Goal: Task Accomplishment & Management: Complete application form

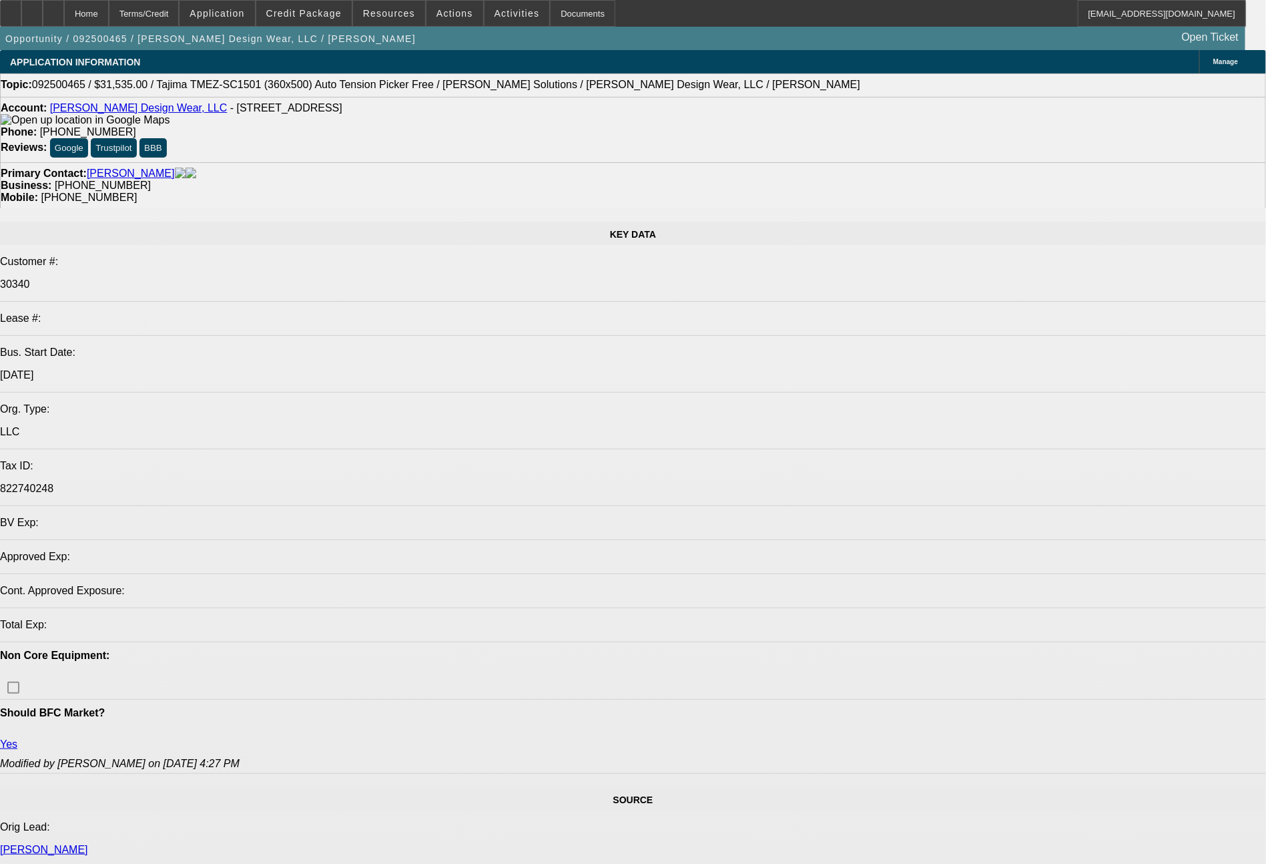
select select "0"
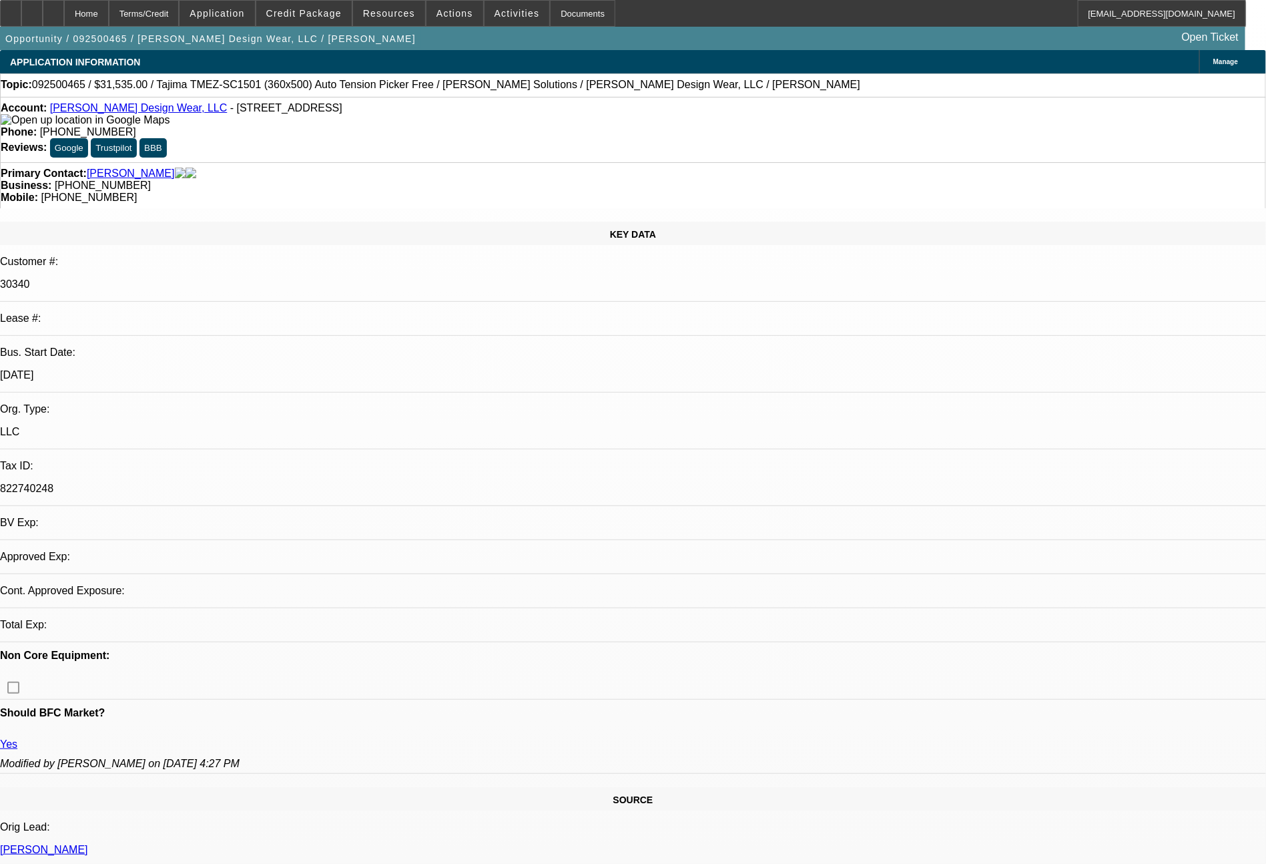
select select "2"
select select "0.1"
select select "4"
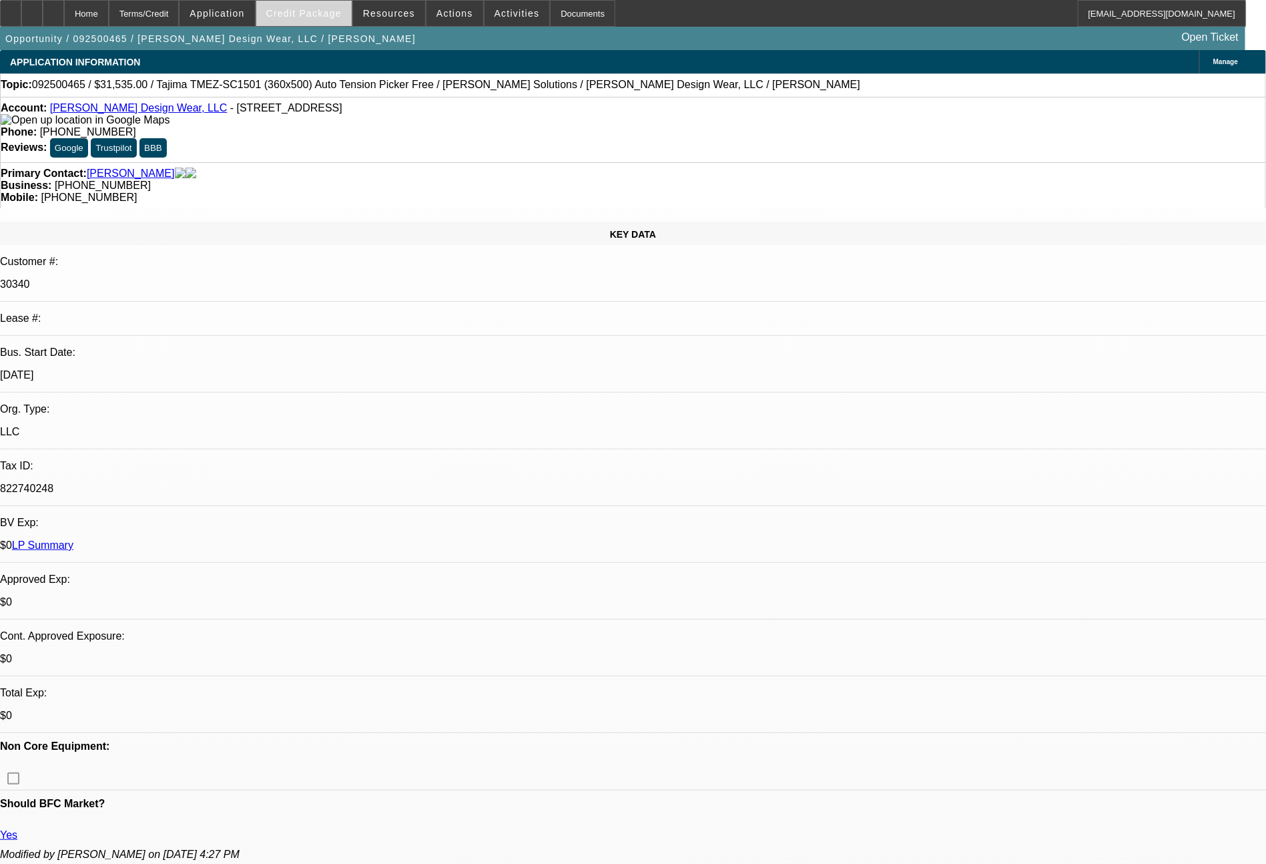
click at [332, 14] on span "Credit Package" at bounding box center [303, 13] width 75 height 11
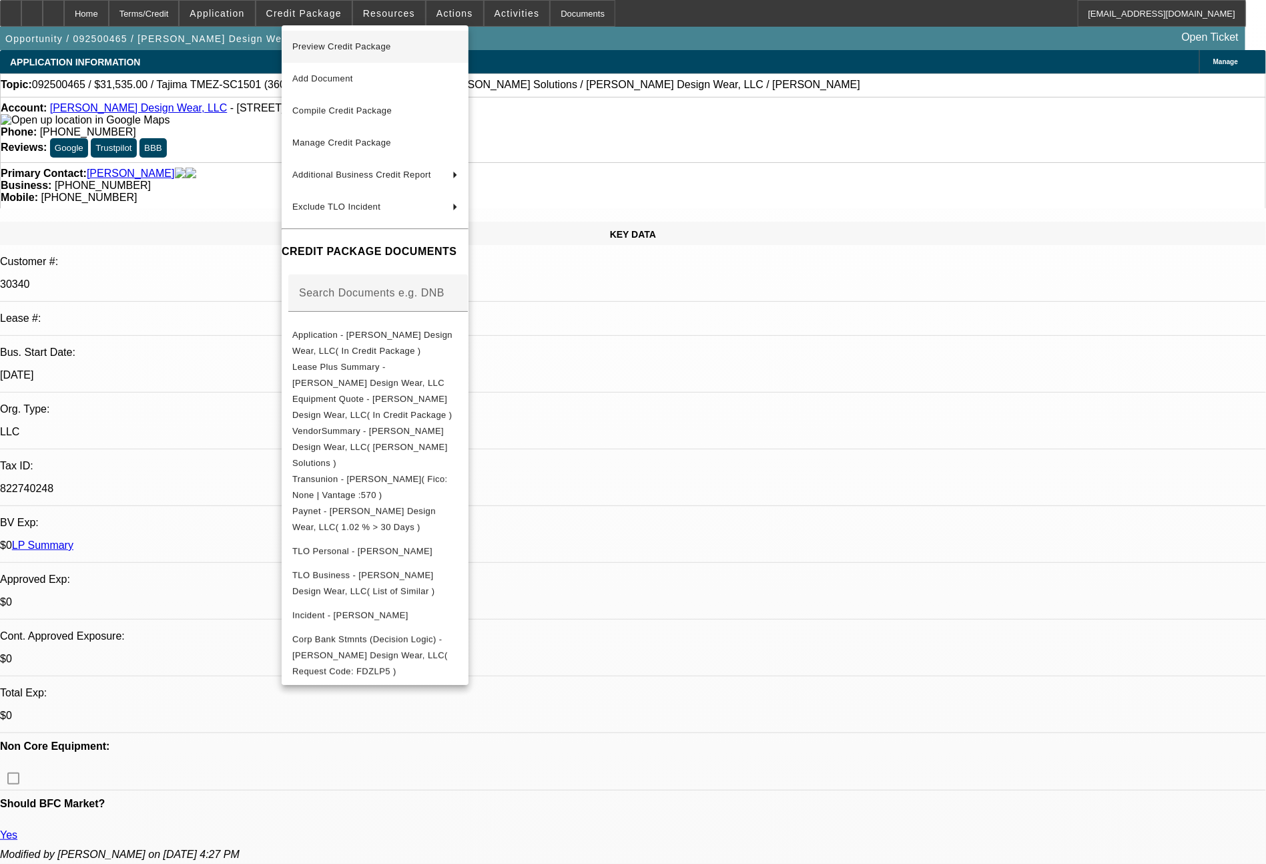
click at [339, 36] on button "Preview Credit Package" at bounding box center [375, 47] width 187 height 32
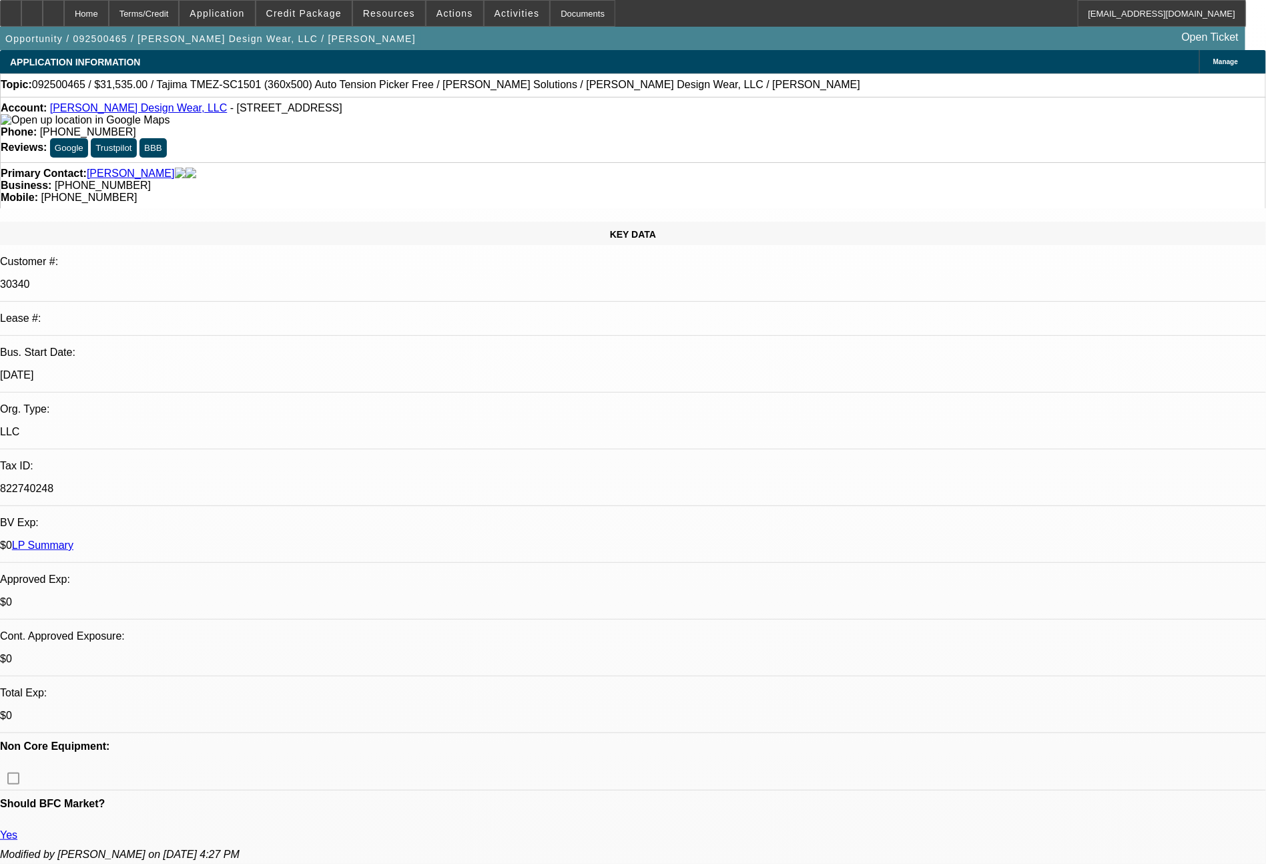
click at [73, 539] on link "LP Summary" at bounding box center [42, 544] width 61 height 11
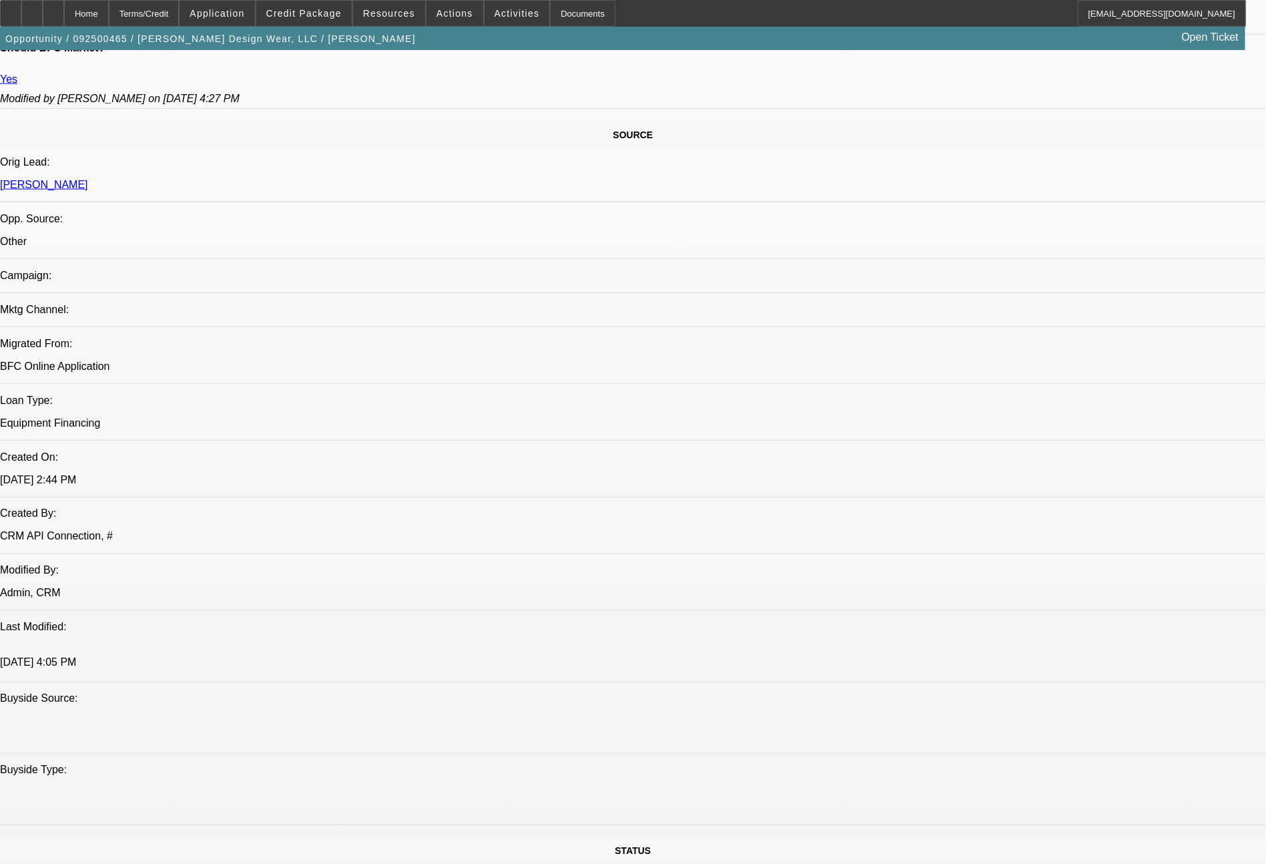
scroll to position [1512, 0]
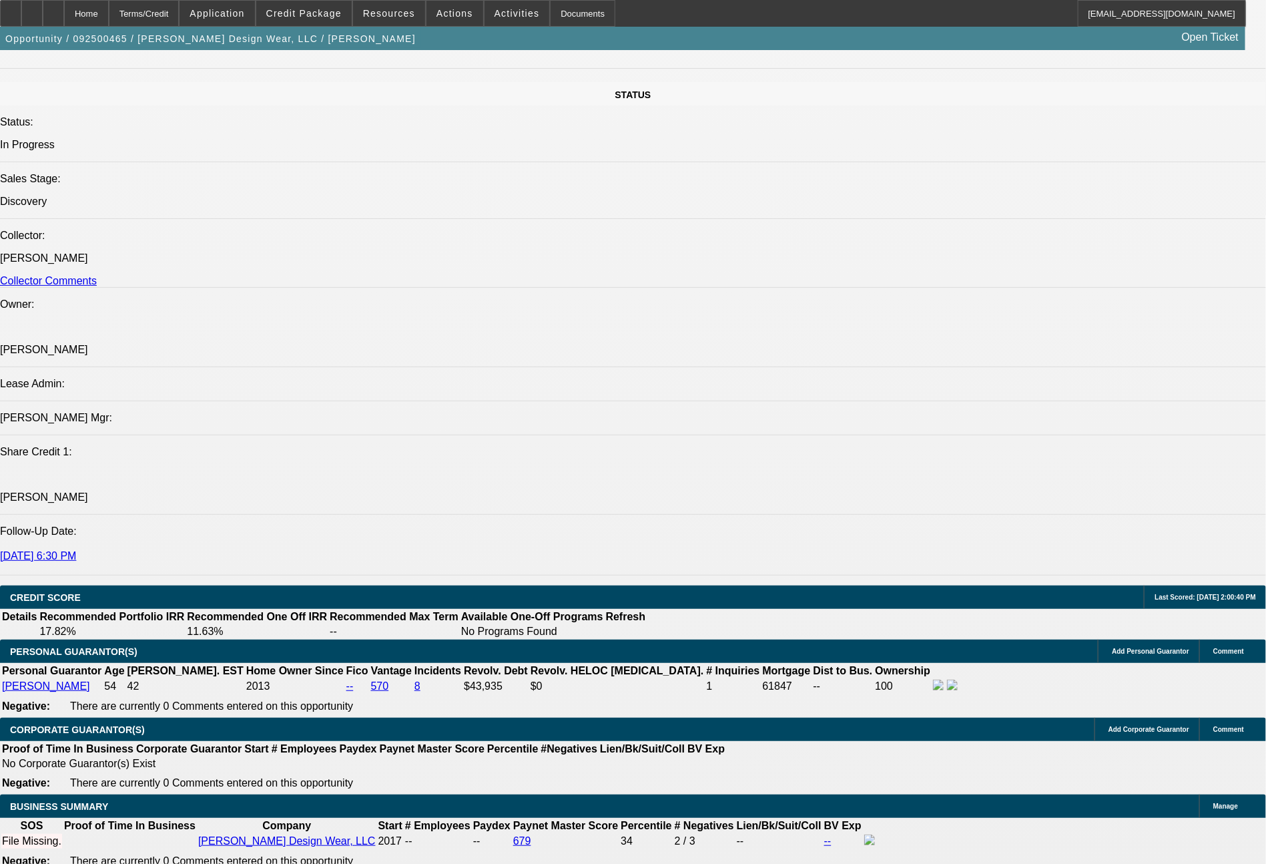
type input "$0.00"
type input "UNKNOWN"
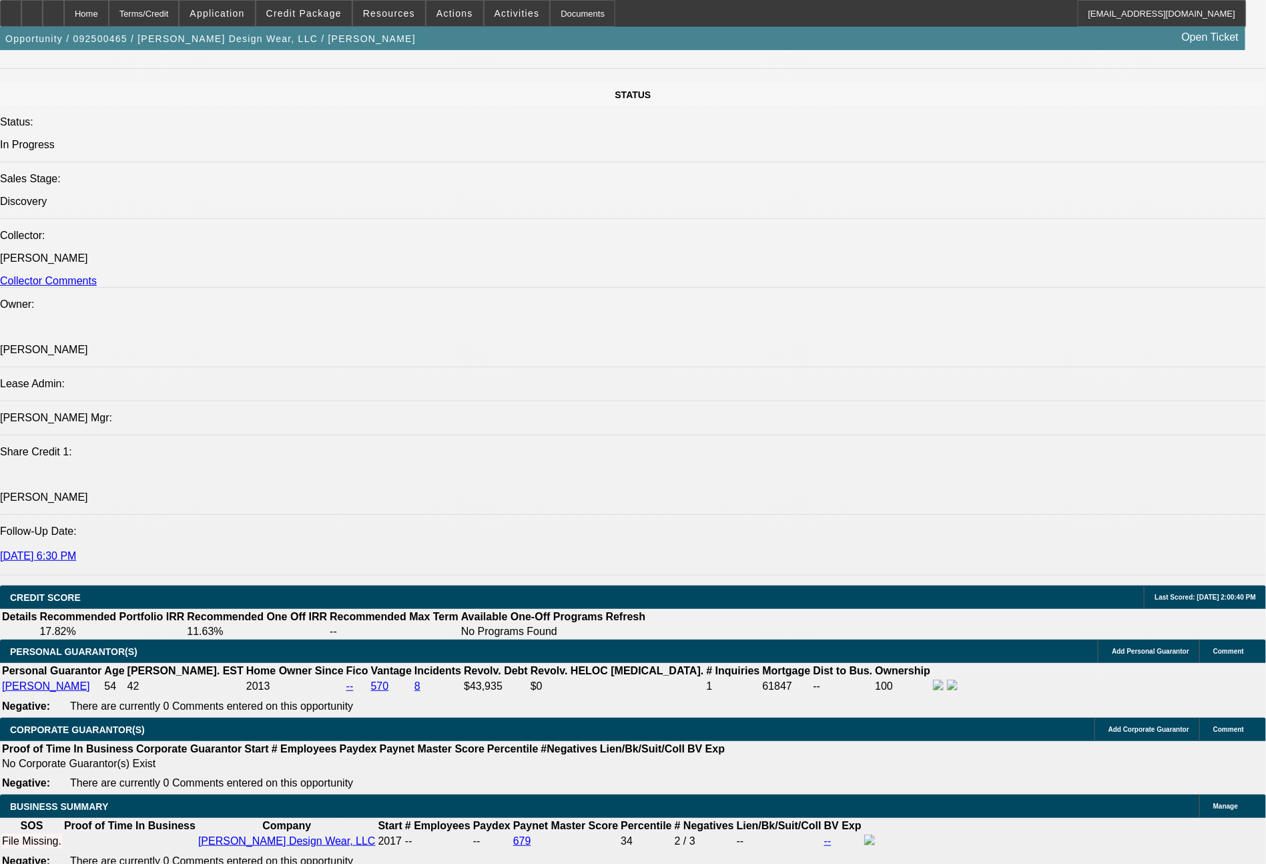
type input "60"
type input "733"
type input "$1,466.00"
type input "14"
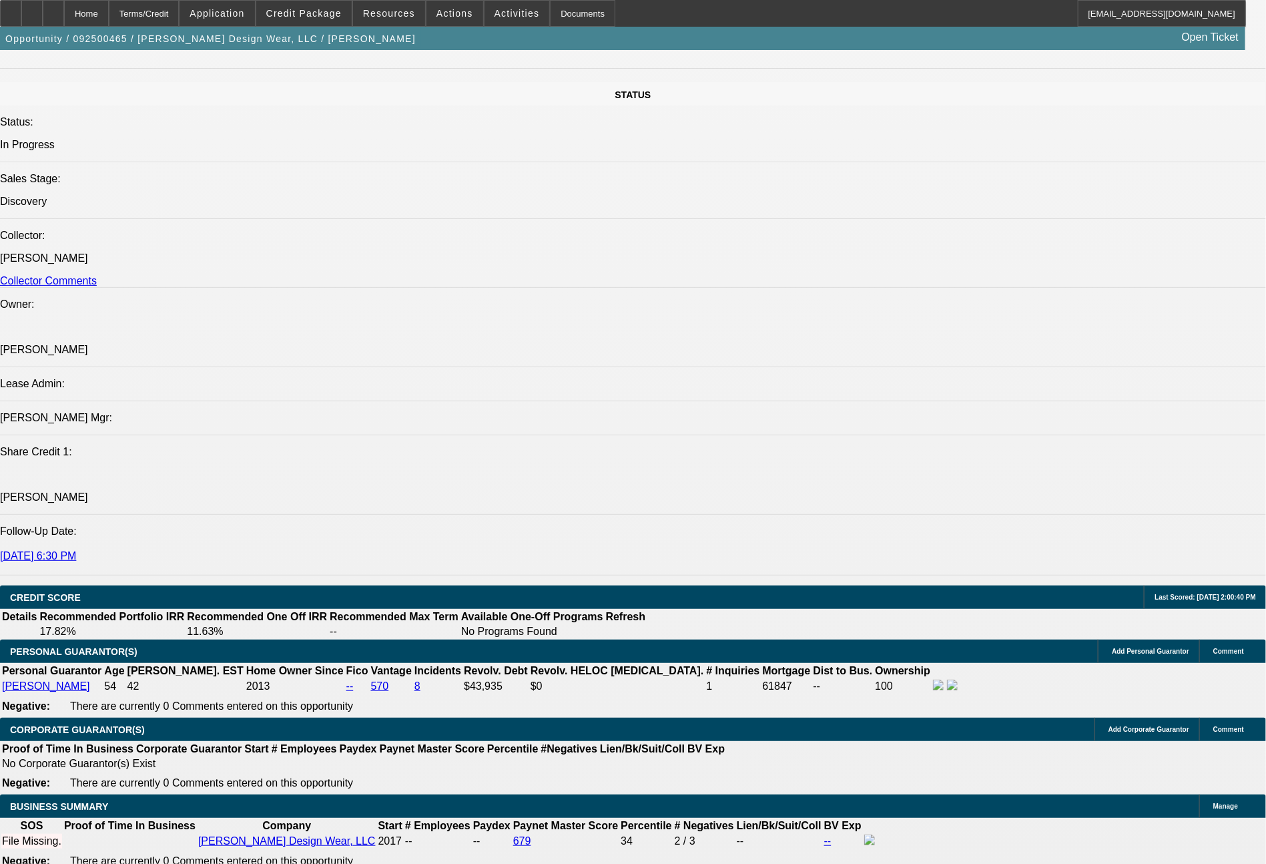
type input "73"
type input "$146.00"
type input "716"
type input "$1,432.00"
type input "12.9"
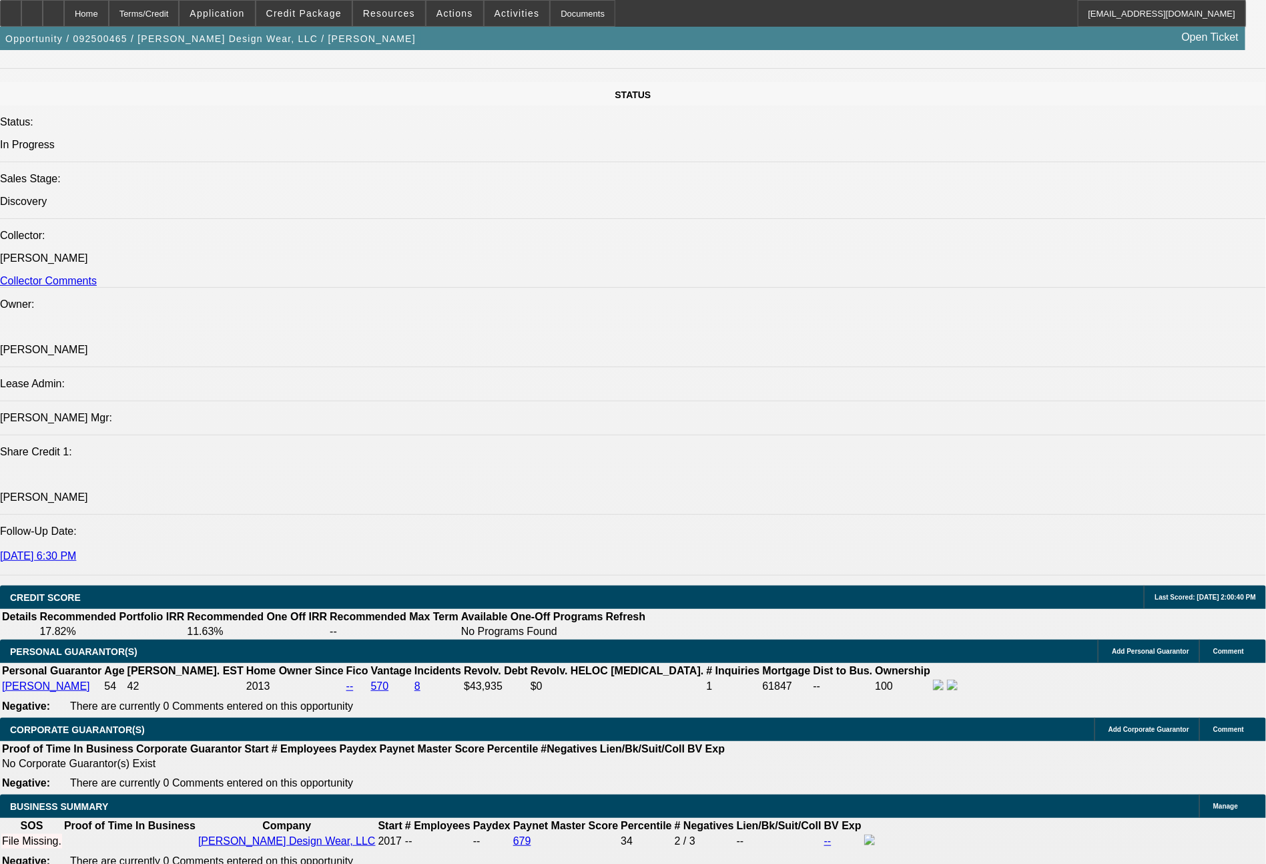
type input "$716.00"
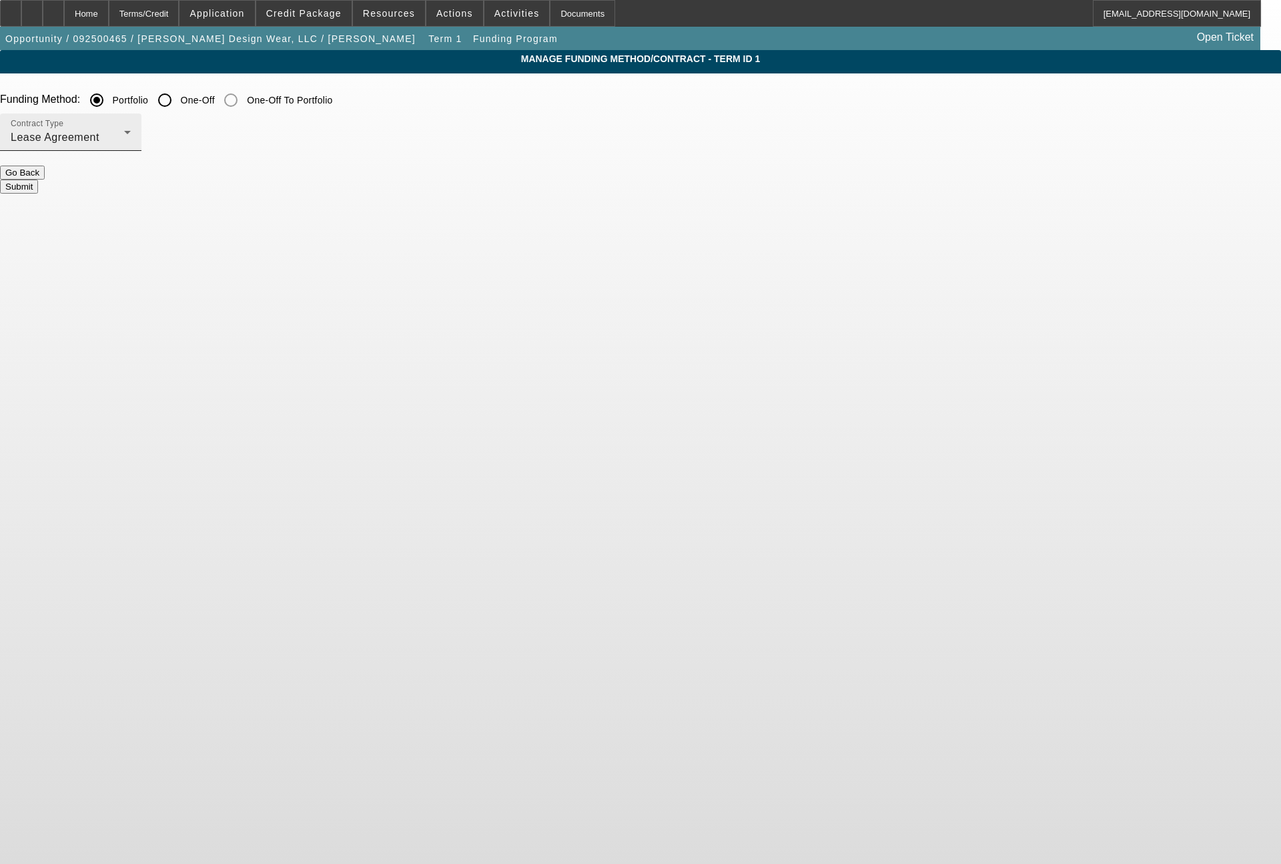
click at [124, 139] on div "Lease Agreement" at bounding box center [67, 137] width 113 height 16
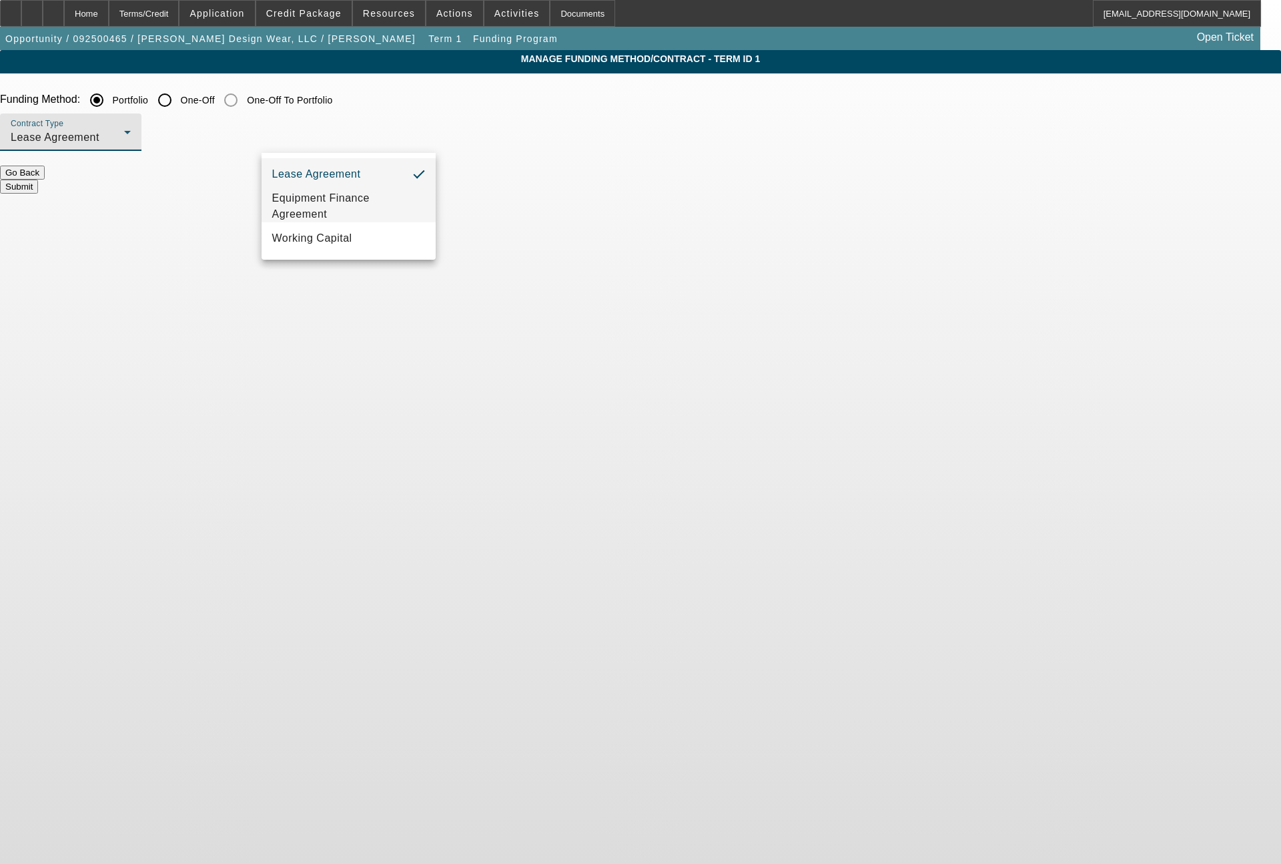
drag, startPoint x: 334, startPoint y: 204, endPoint x: 408, endPoint y: 175, distance: 79.7
click at [341, 198] on span "Equipment Finance Agreement" at bounding box center [348, 206] width 153 height 32
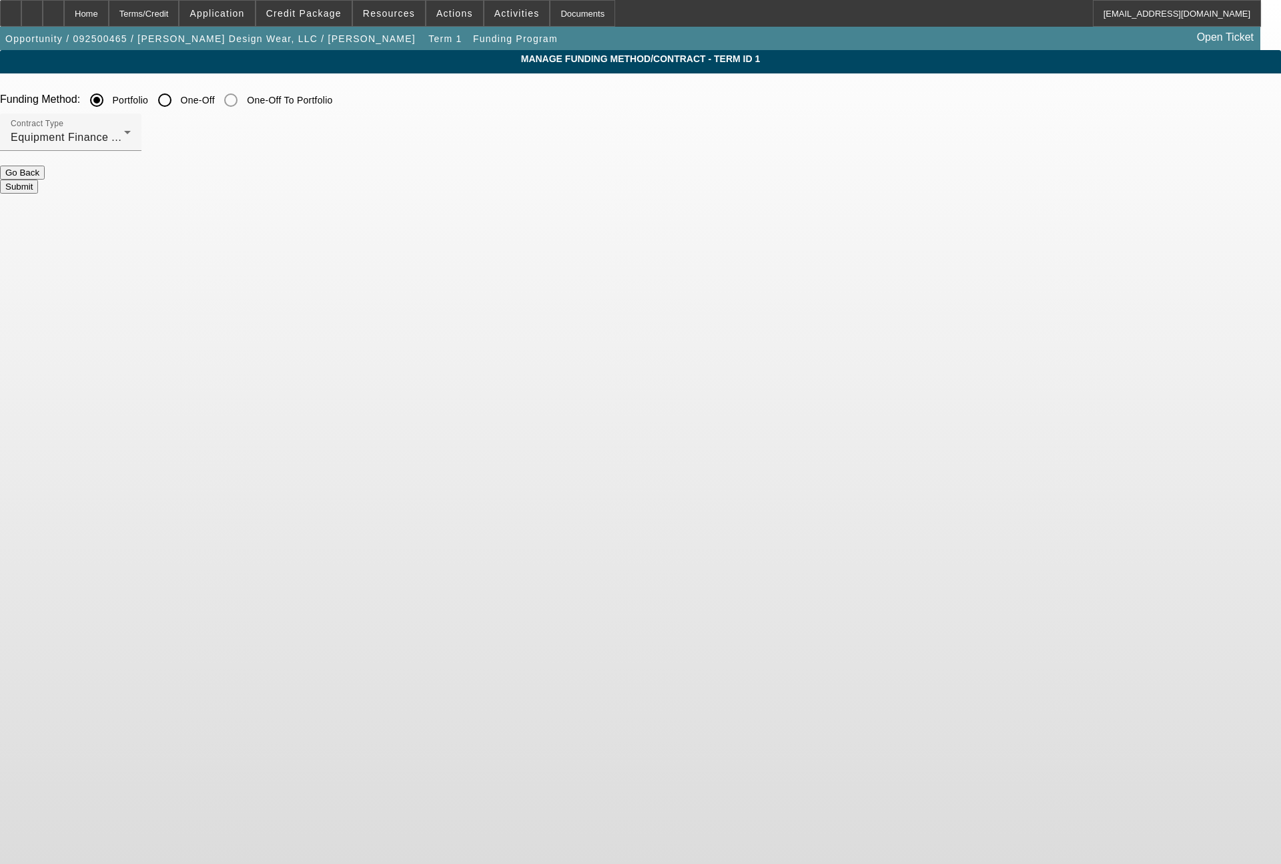
click at [38, 182] on button "Submit" at bounding box center [19, 187] width 38 height 14
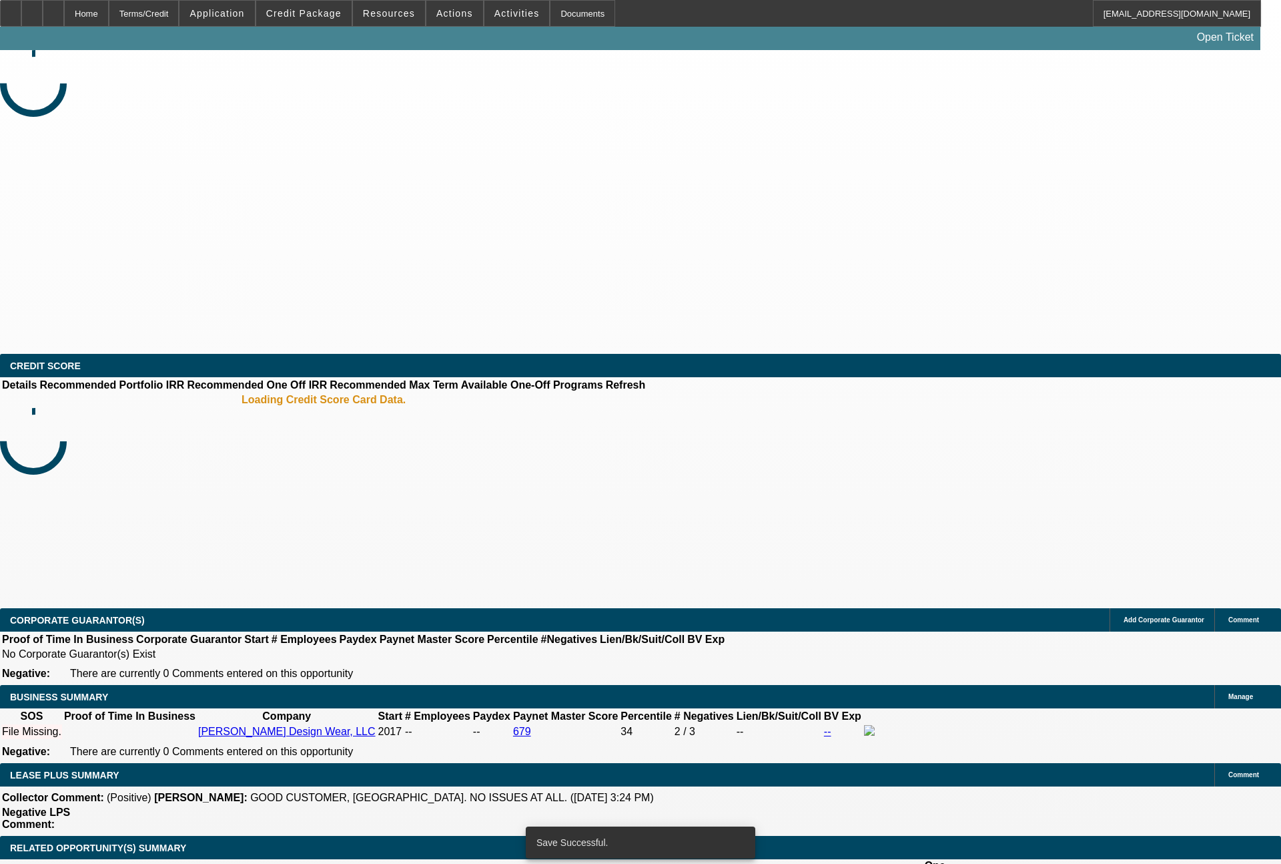
select select "0"
select select "2"
select select "0"
select select "6"
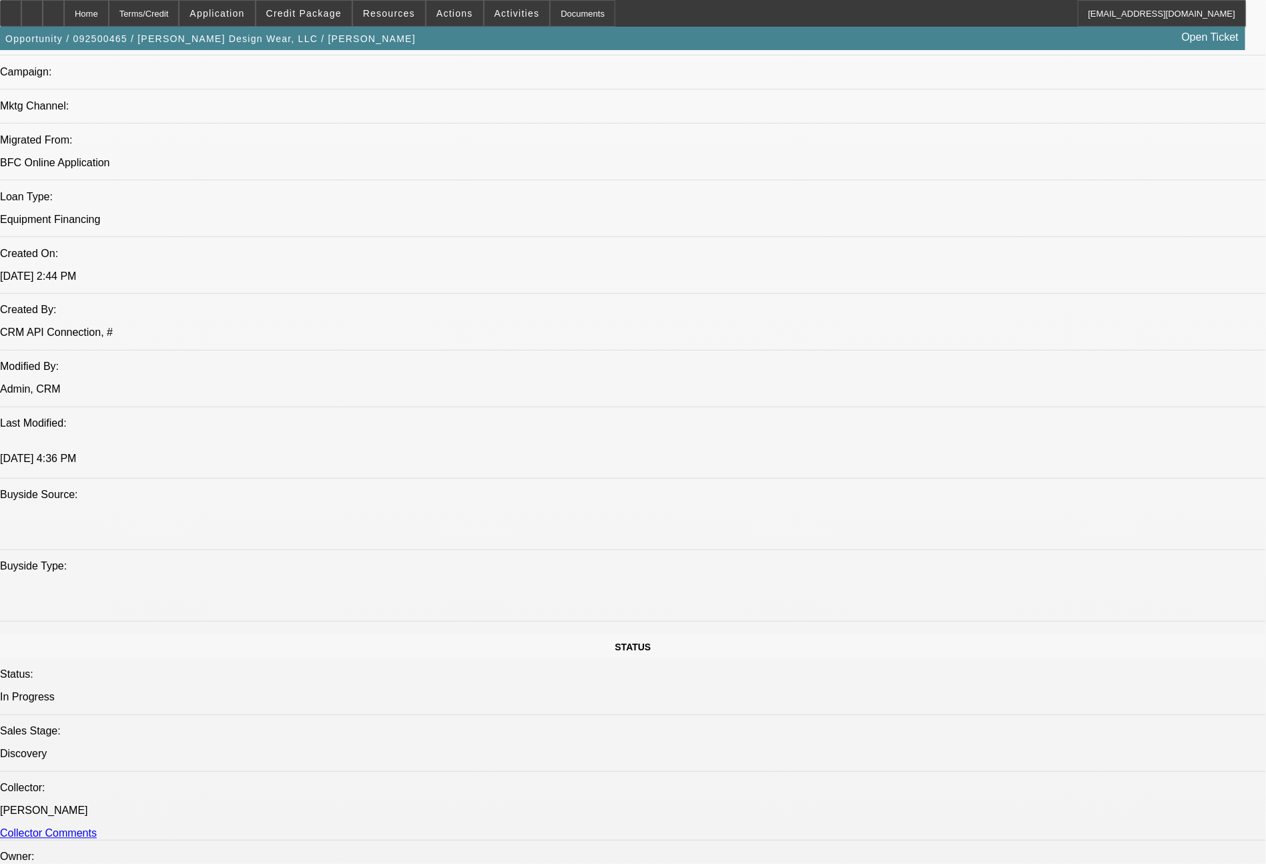
scroll to position [1512, 0]
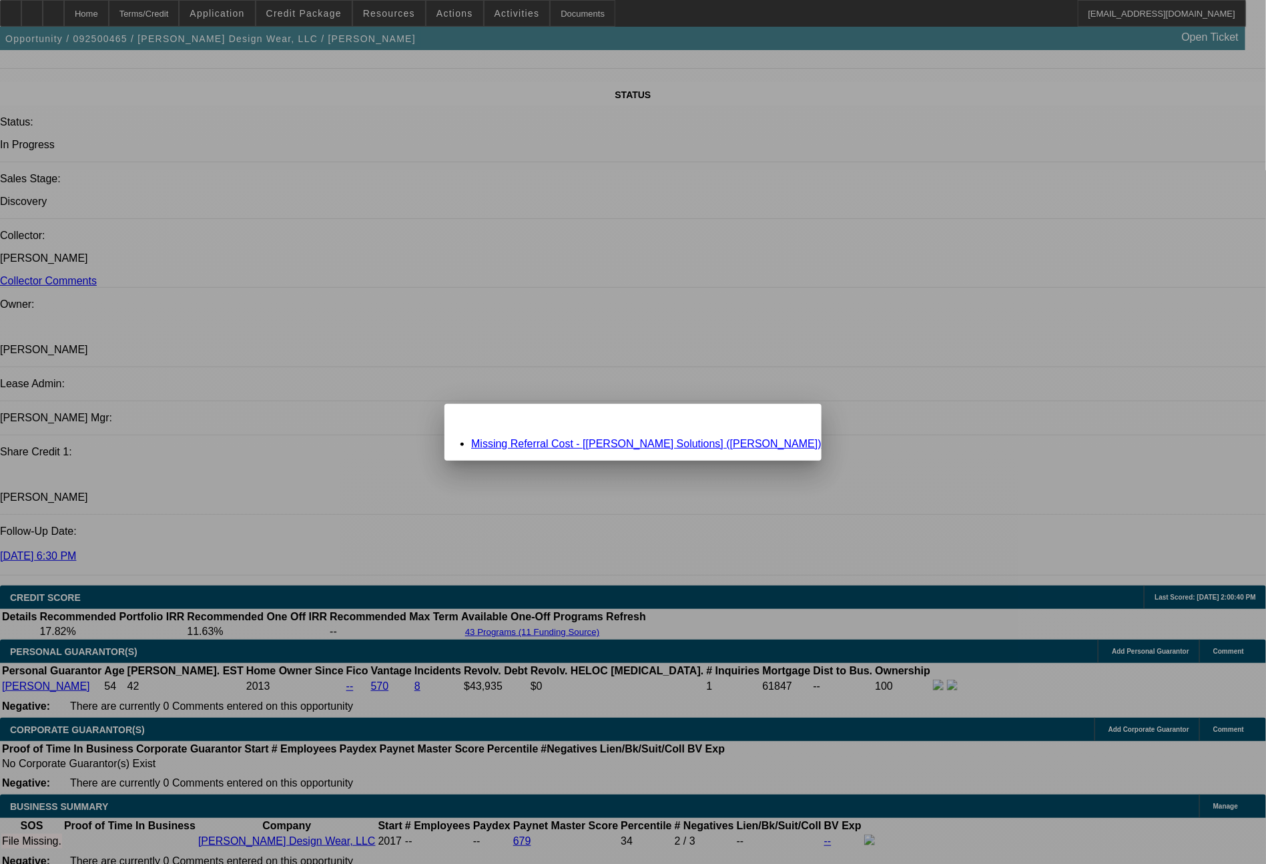
click at [792, 416] on div "Close" at bounding box center [806, 411] width 29 height 15
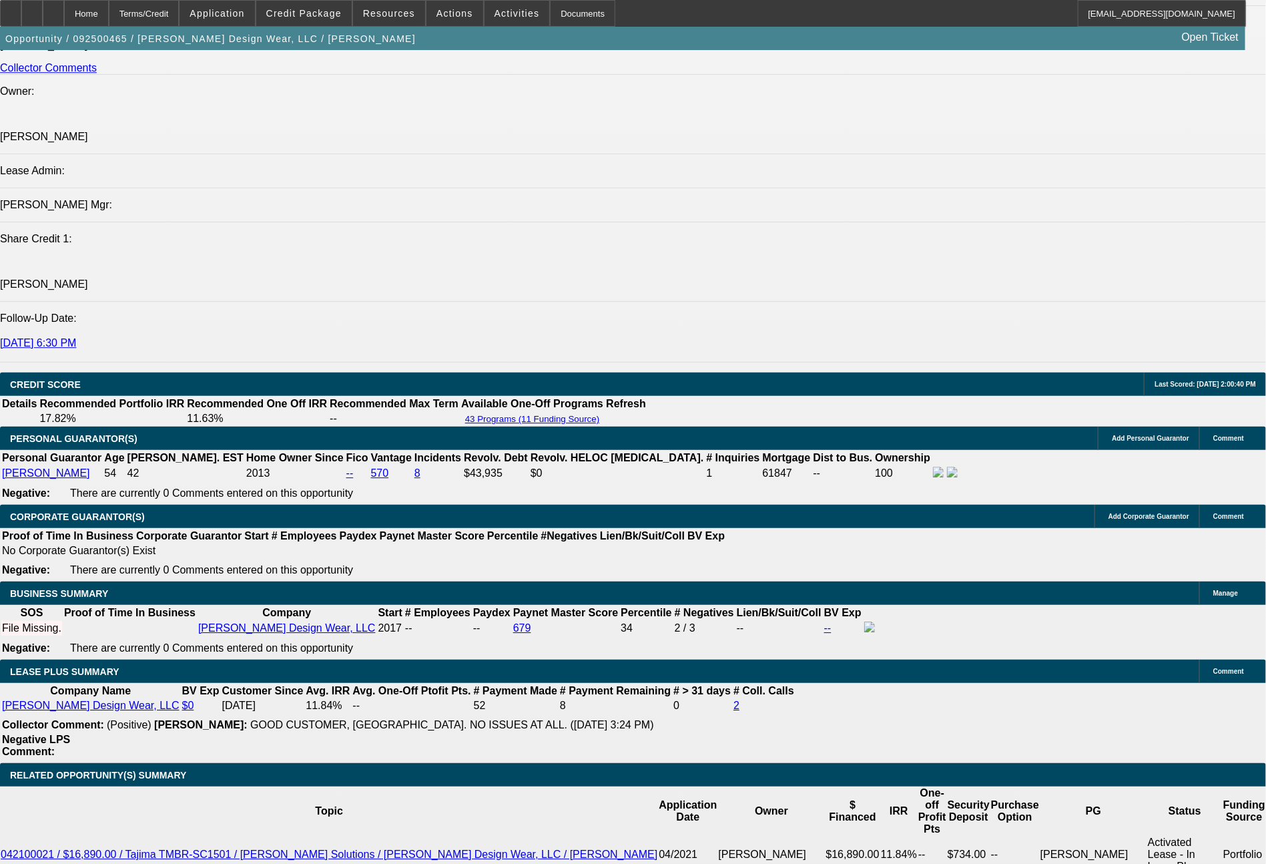
scroll to position [1779, 0]
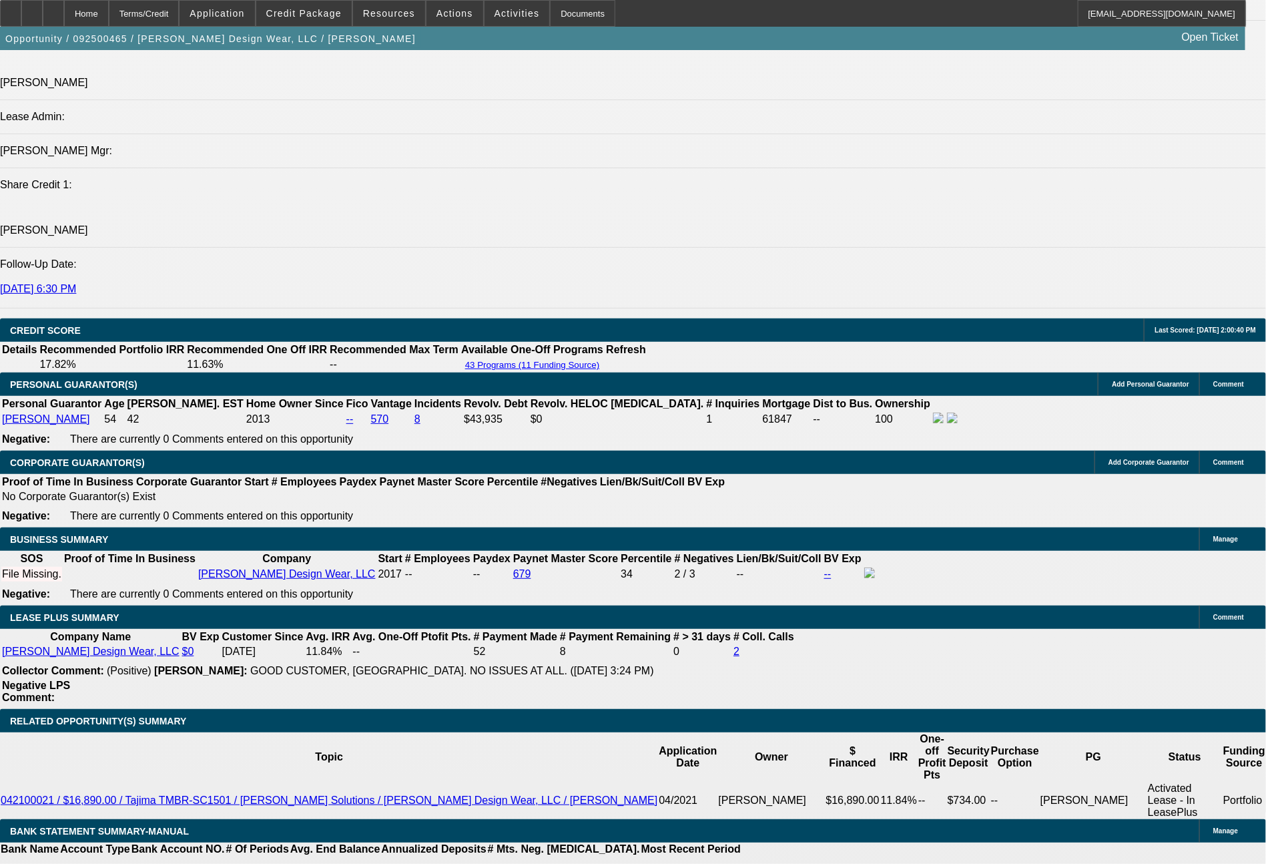
drag, startPoint x: 204, startPoint y: 479, endPoint x: 248, endPoint y: 479, distance: 44.0
type input "733"
type input "$1,466.00"
type input "UNKNOWN"
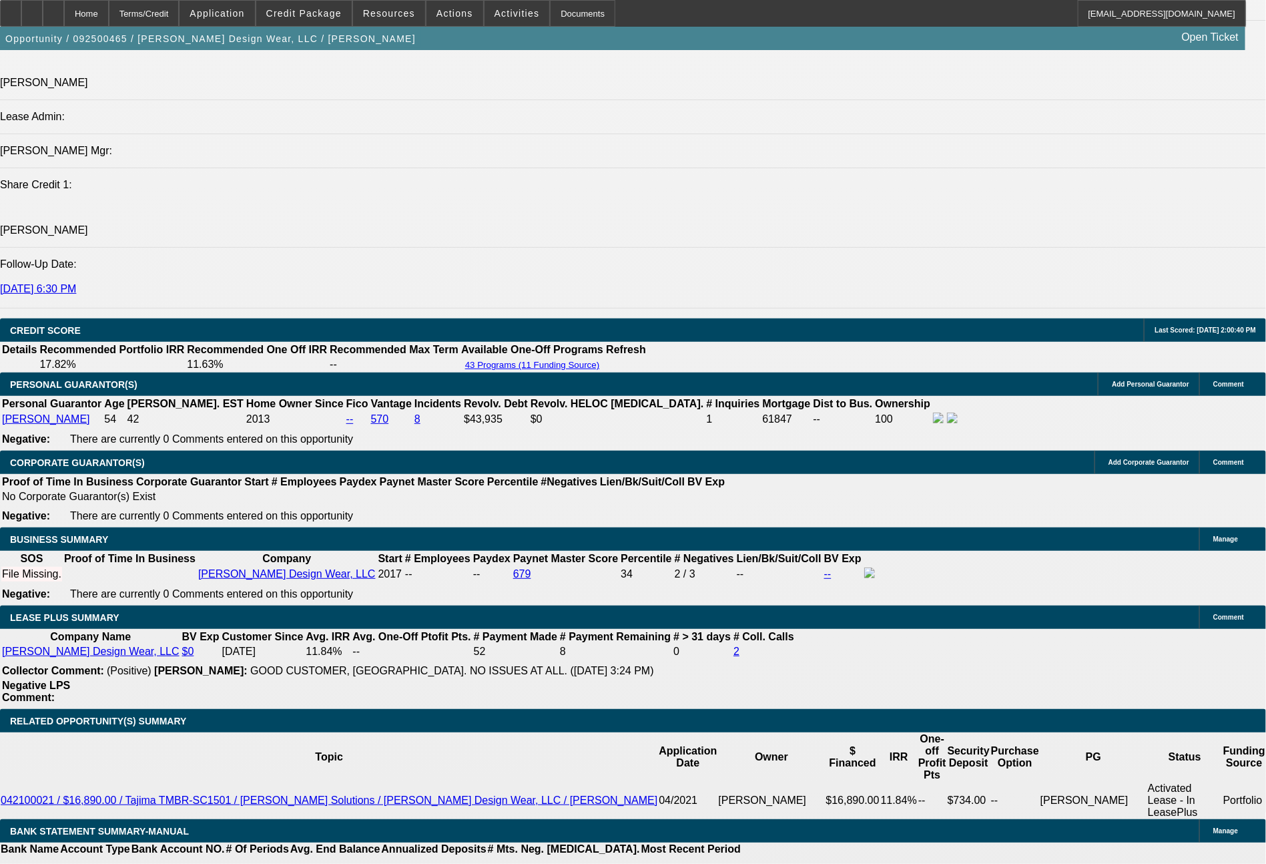
type input "14"
type input "731"
type input "$1,462.00"
type input "13.8"
type input "$731.00"
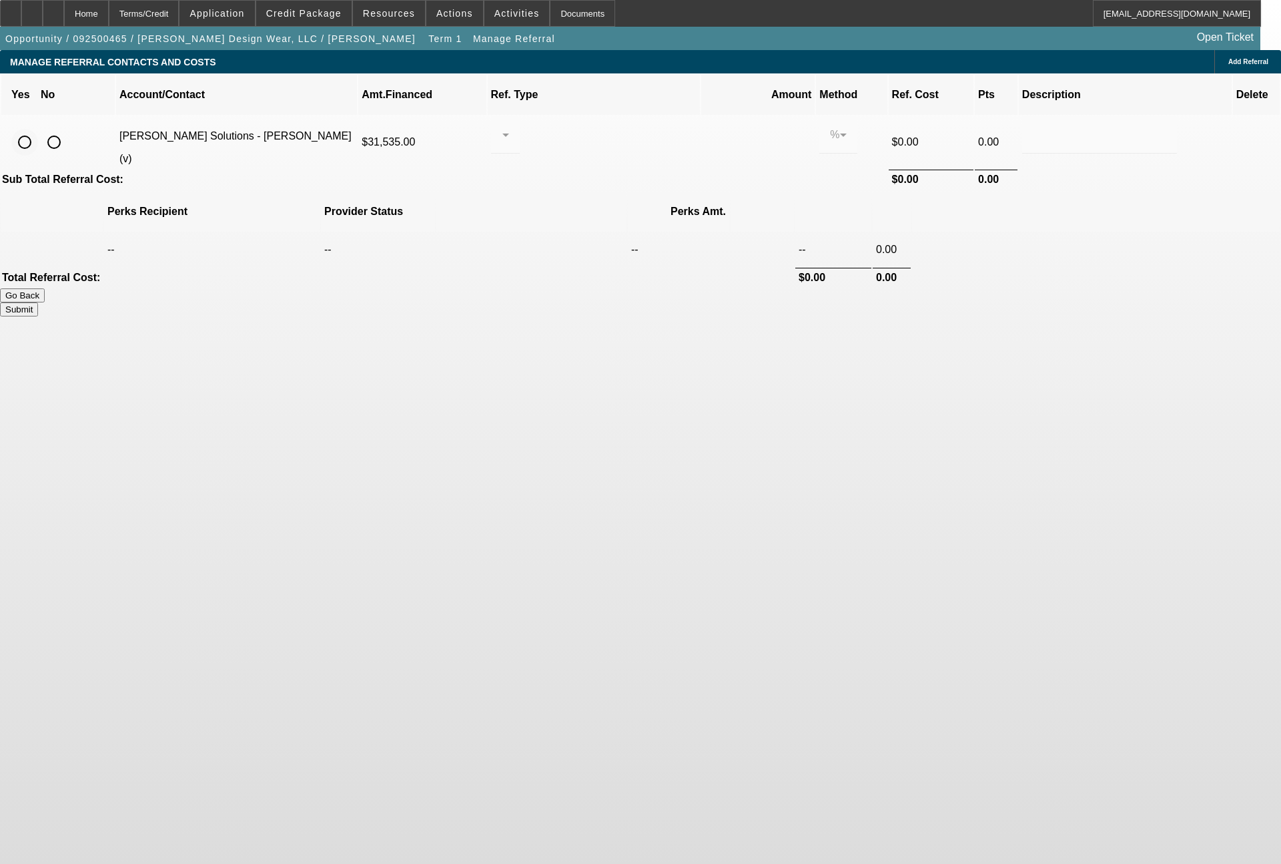
click at [38, 129] on input "radio" at bounding box center [24, 142] width 27 height 27
radio input "true"
click at [509, 128] on div at bounding box center [505, 134] width 7 height 37
click at [599, 151] on span "Pay vendor SALES PERSON" at bounding box center [609, 157] width 109 height 32
click at [715, 127] on input "0.000" at bounding box center [757, 135] width 85 height 16
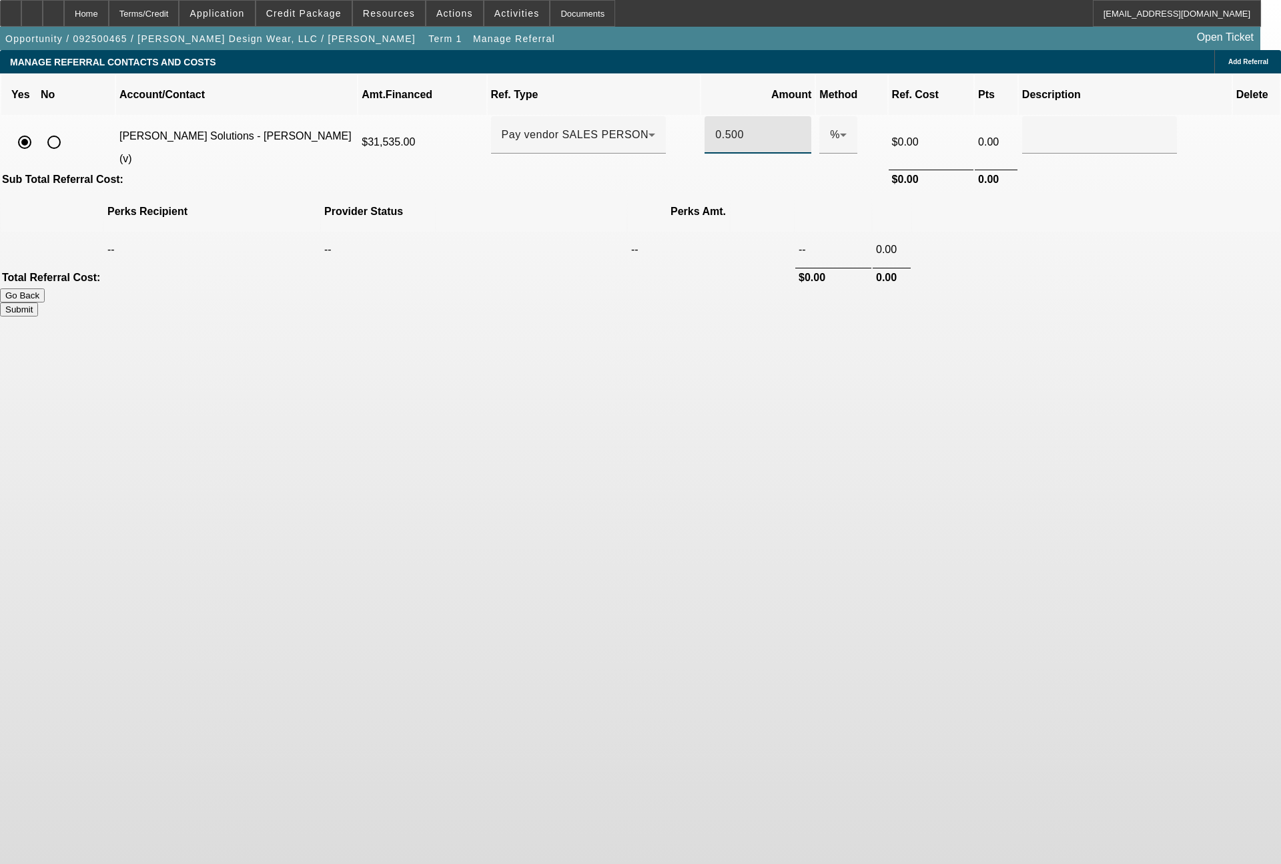
click at [38, 302] on button "Submit" at bounding box center [19, 309] width 38 height 14
type input "0.500"
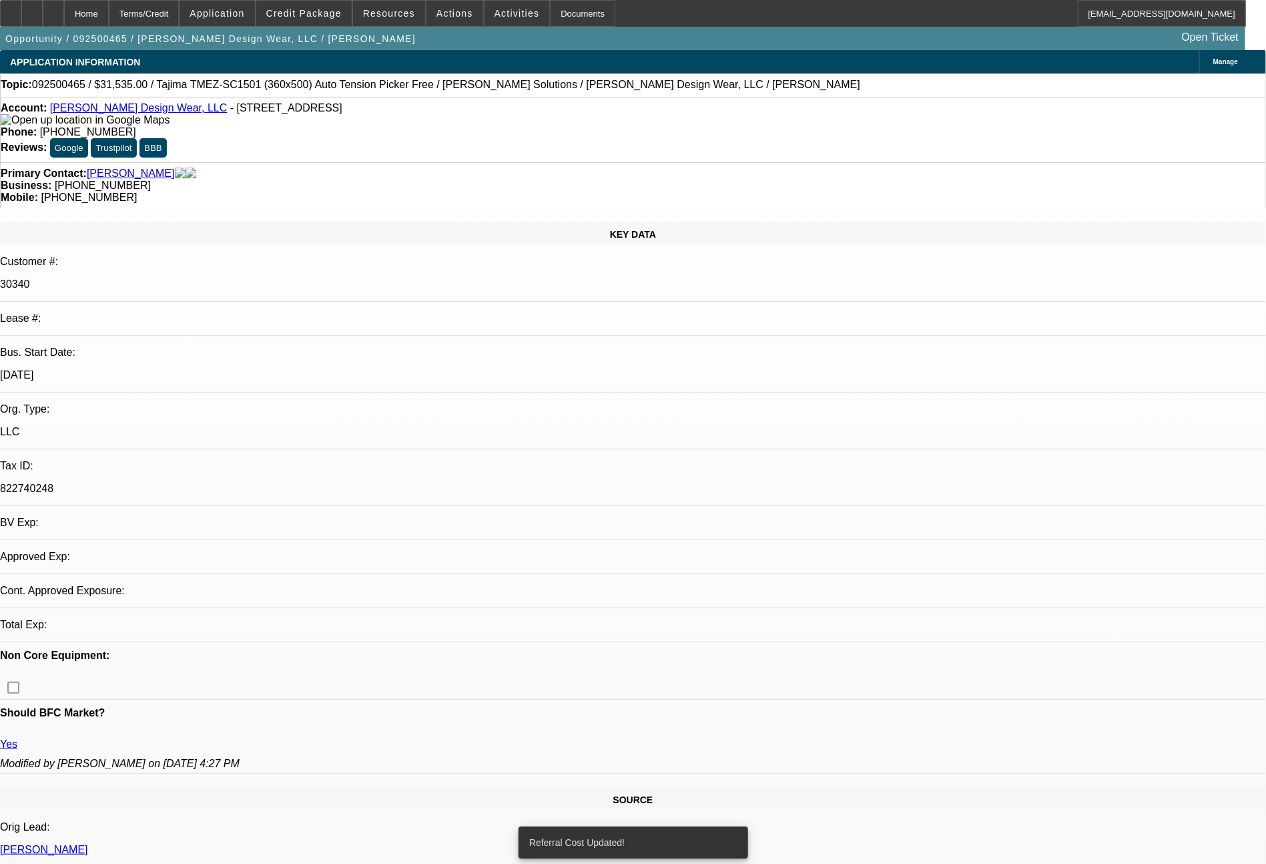
select select "0"
select select "2"
select select "0"
select select "6"
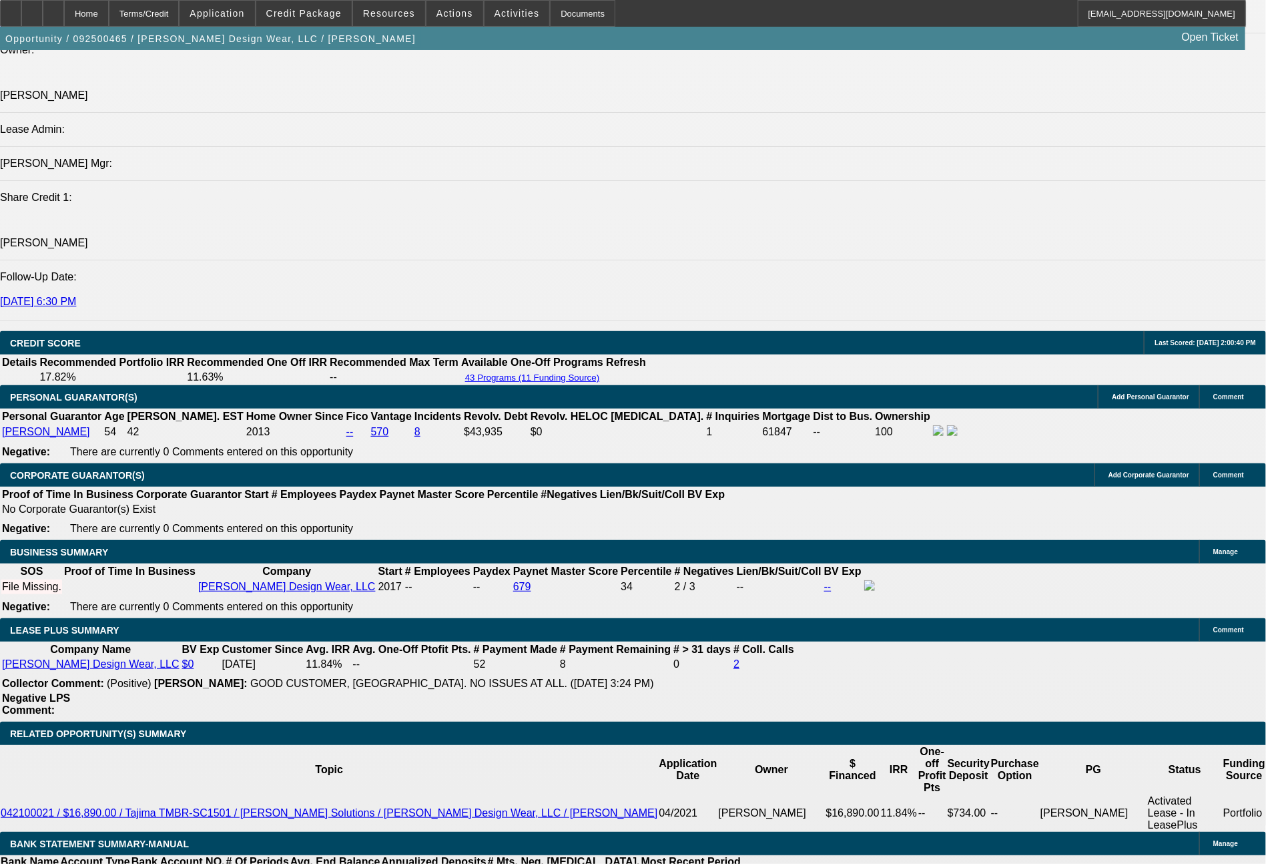
scroll to position [1774, 0]
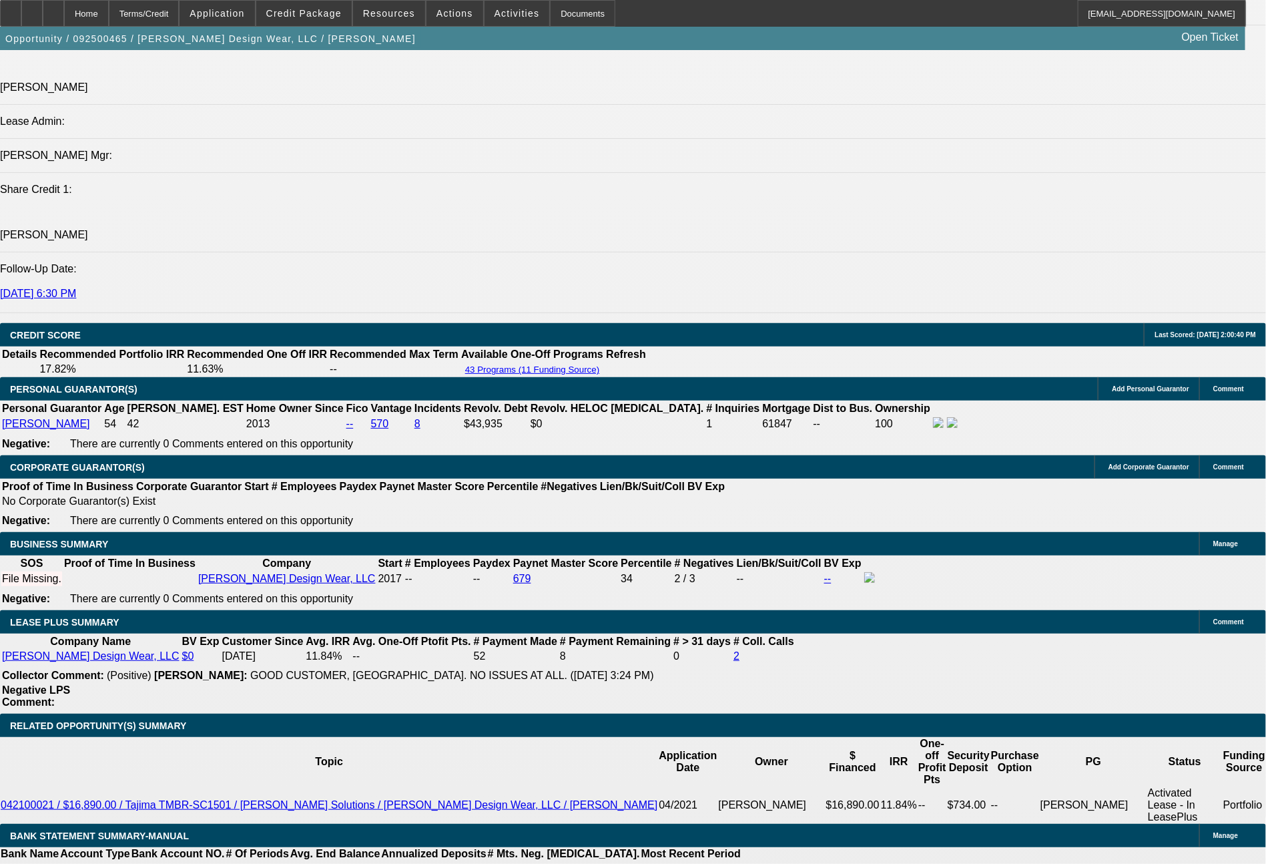
drag, startPoint x: 204, startPoint y: 487, endPoint x: 280, endPoint y: 485, distance: 76.1
type input "7"
type input "$14.00"
type input "UNKNOWN"
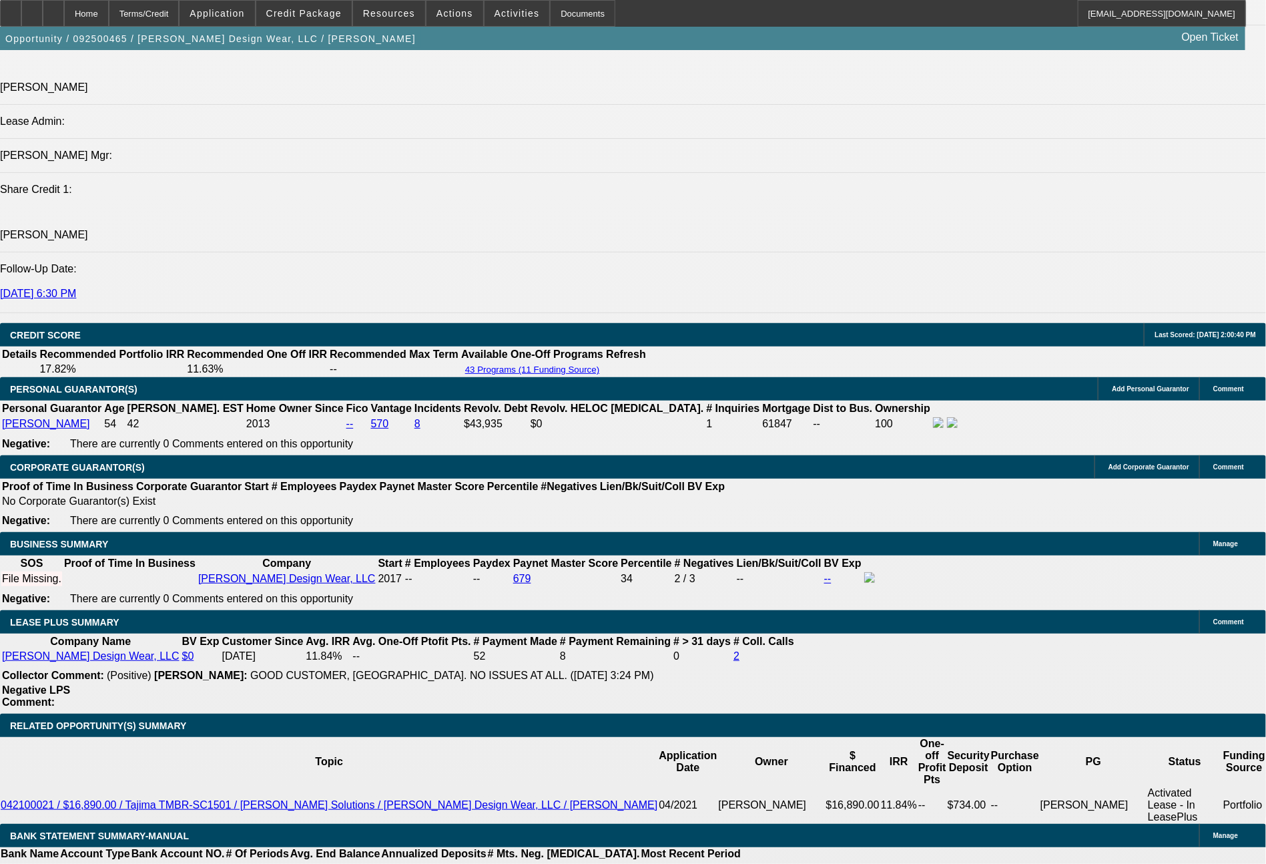
type input "732"
type input "$1,464.00"
type input "13.9"
type input "$732.00"
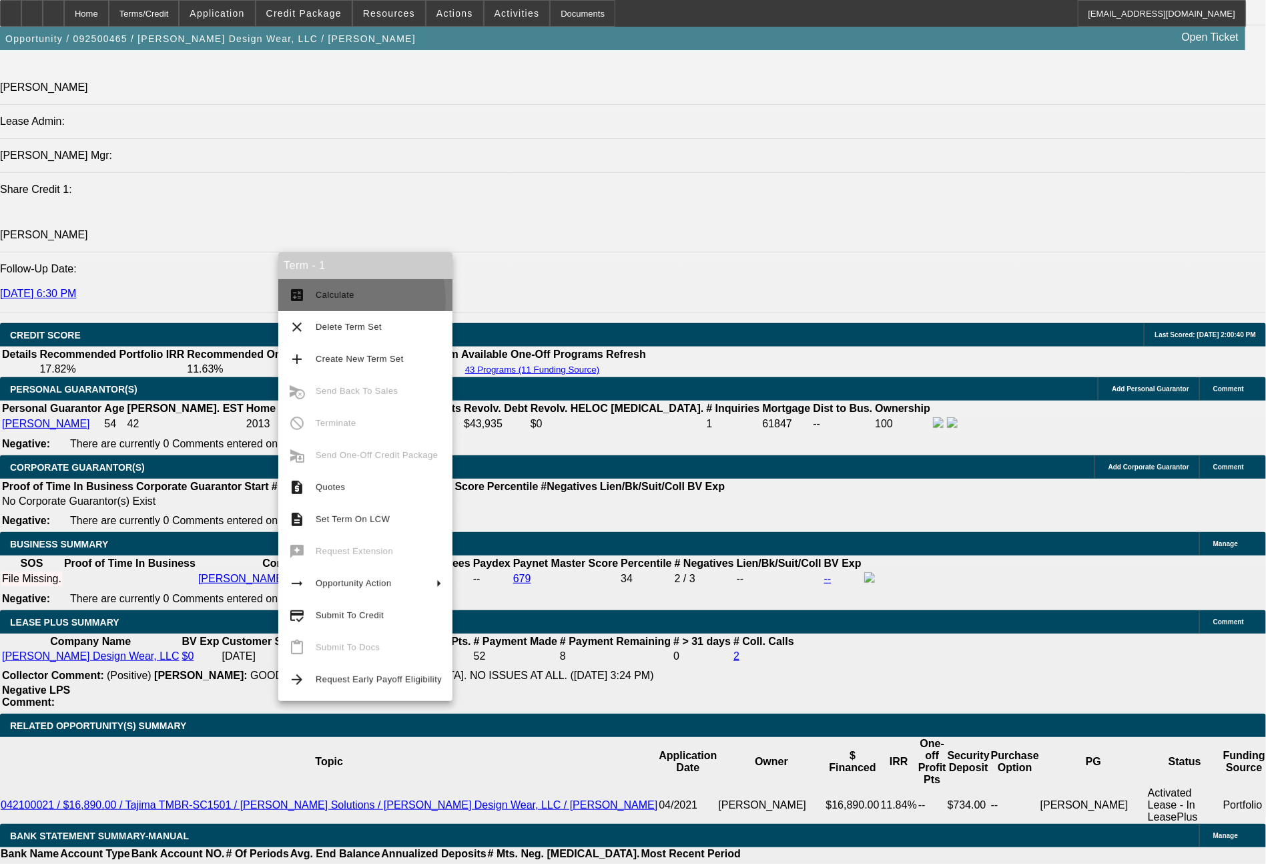
click at [342, 300] on span "Calculate" at bounding box center [379, 295] width 126 height 16
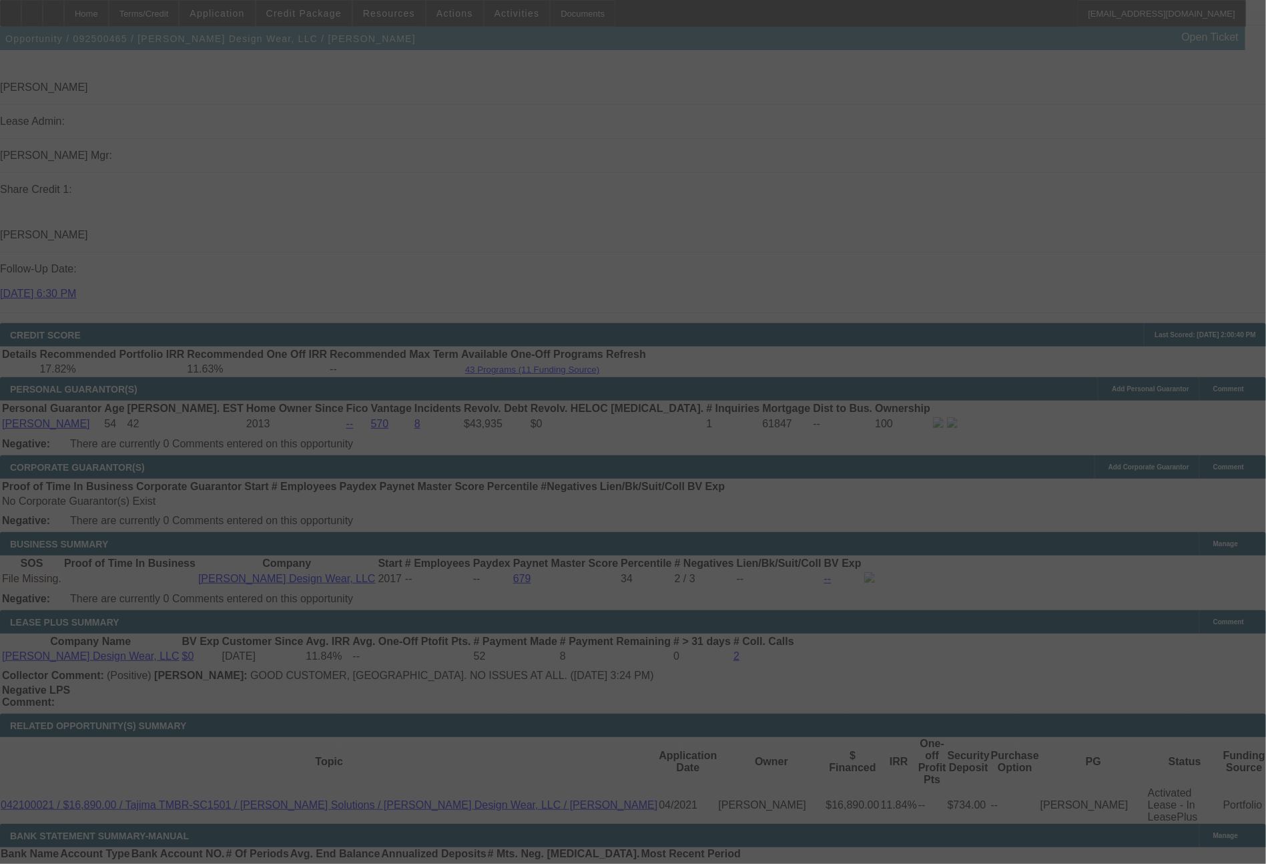
select select "0"
select select "2"
select select "0"
select select "6"
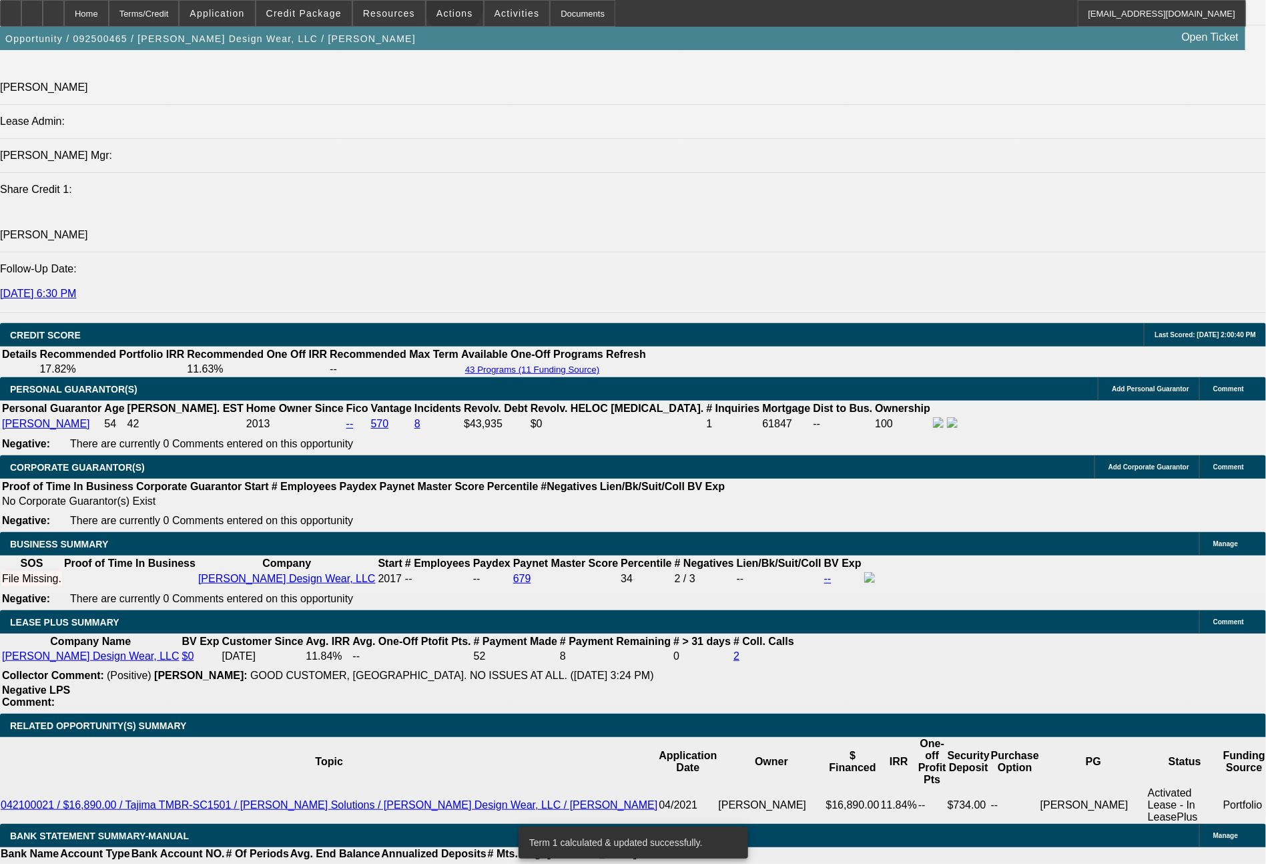
click at [453, 8] on span "Actions" at bounding box center [454, 13] width 37 height 11
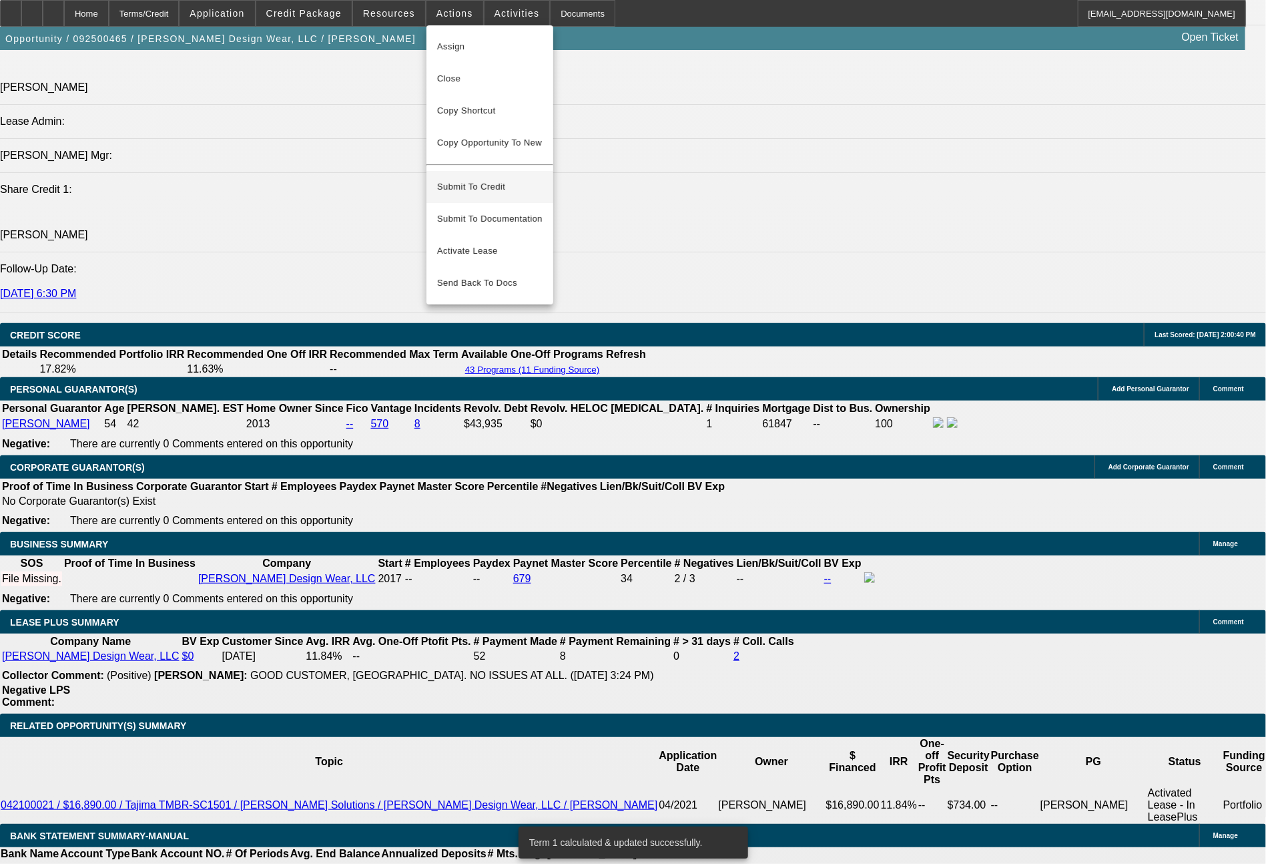
click at [485, 181] on span "Submit To Credit" at bounding box center [489, 187] width 105 height 16
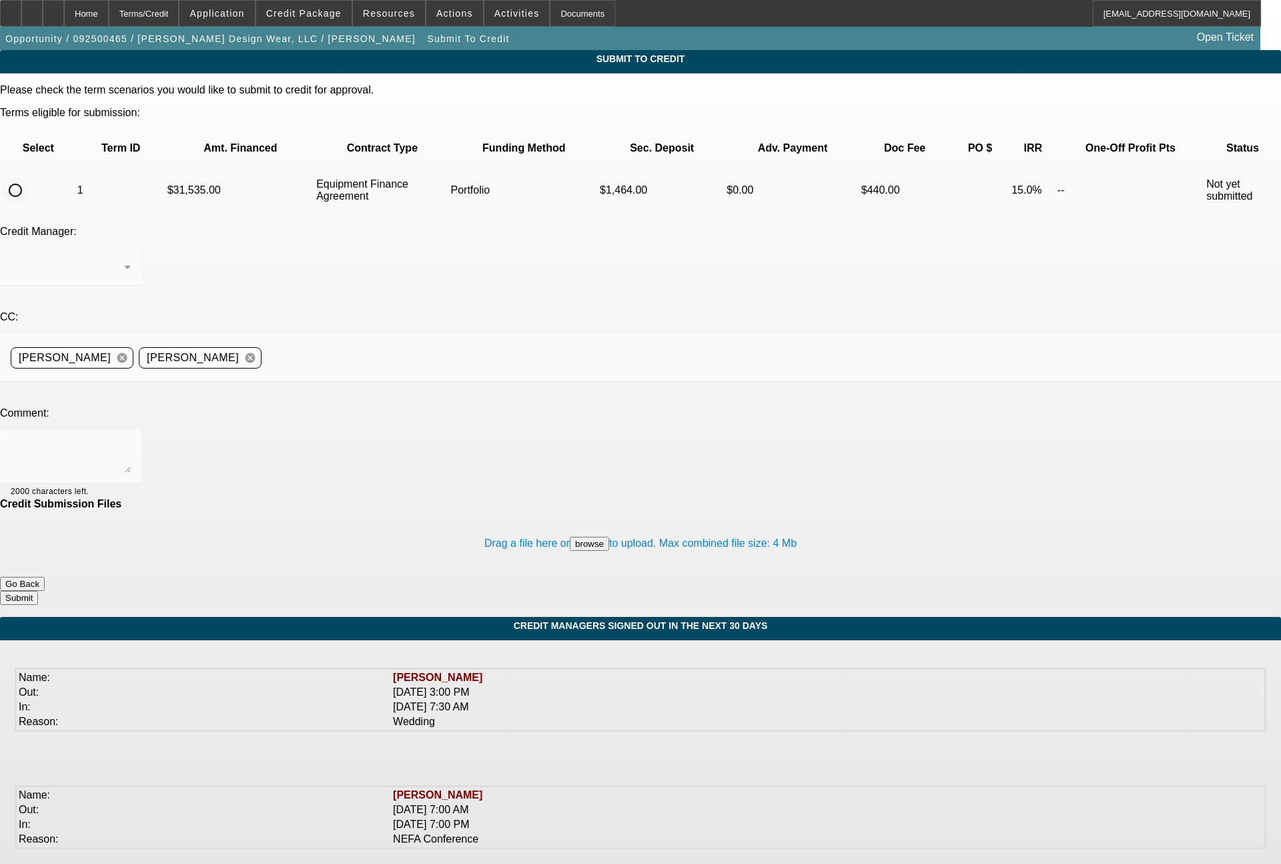
click at [29, 177] on input "radio" at bounding box center [15, 190] width 27 height 27
radio input "true"
click at [103, 261] on span "Arida, Michael" at bounding box center [57, 266] width 92 height 11
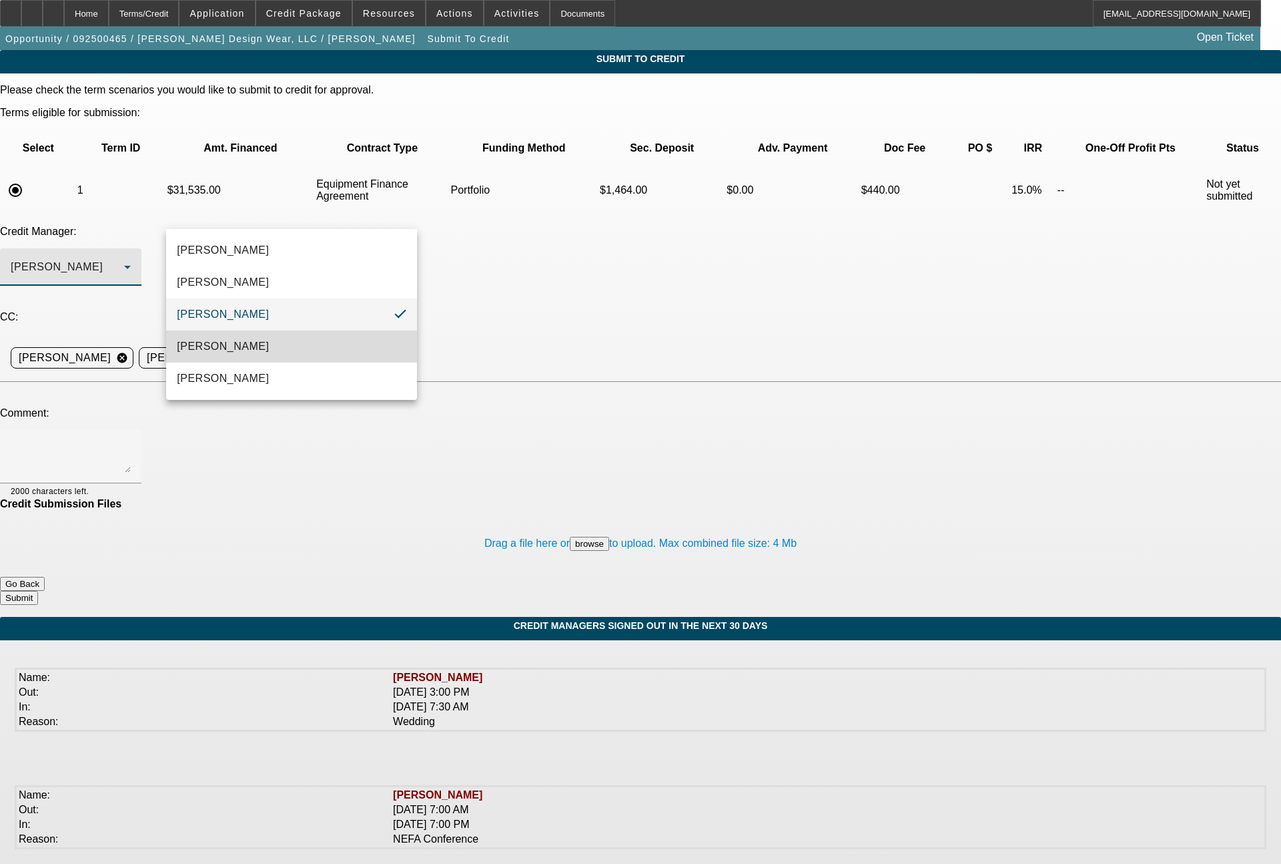
click at [223, 333] on mat-option "Magner, Bill" at bounding box center [291, 346] width 251 height 32
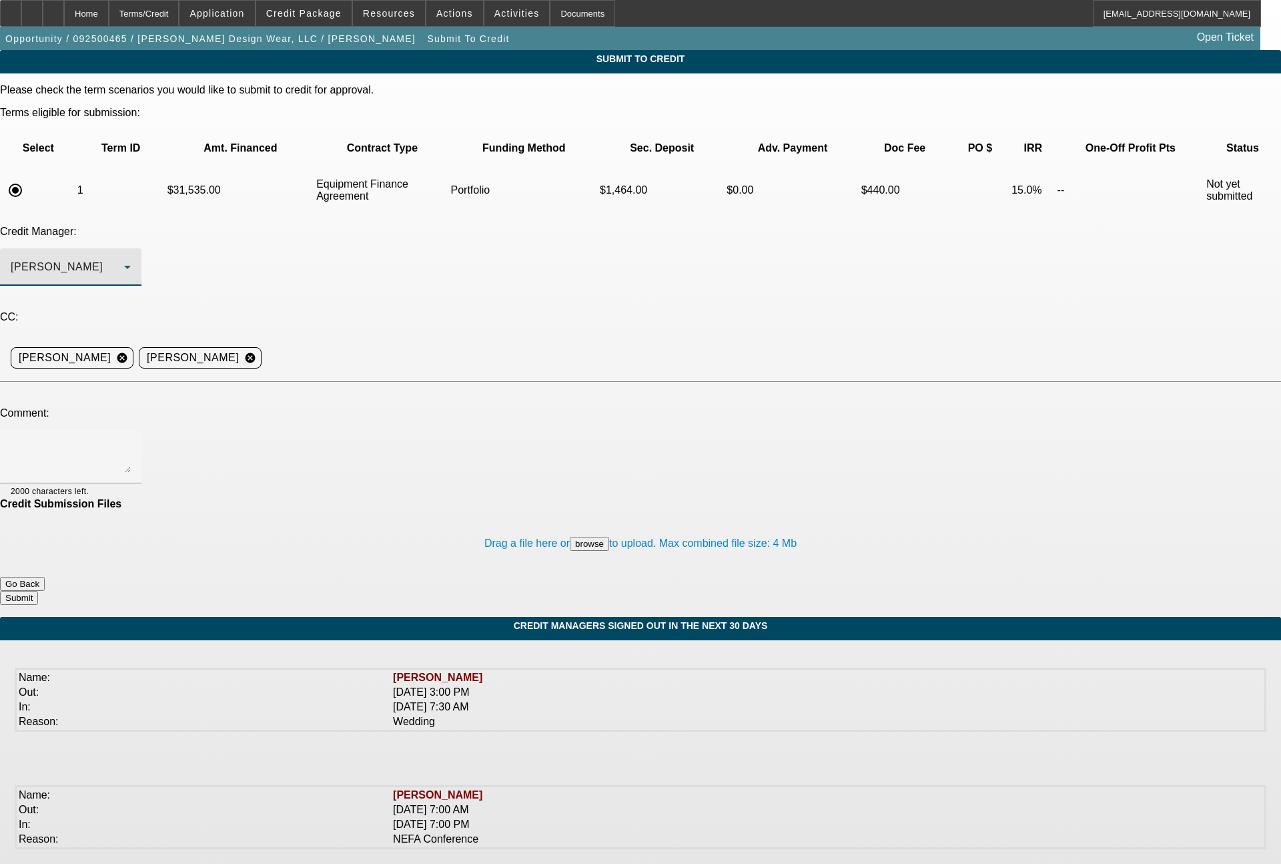
click at [131, 440] on textarea at bounding box center [71, 456] width 120 height 32
type textarea "Bill - let me know on this, past customer of ours in good standing (52 out of 5…"
click at [38, 591] on button "Submit" at bounding box center [19, 598] width 38 height 14
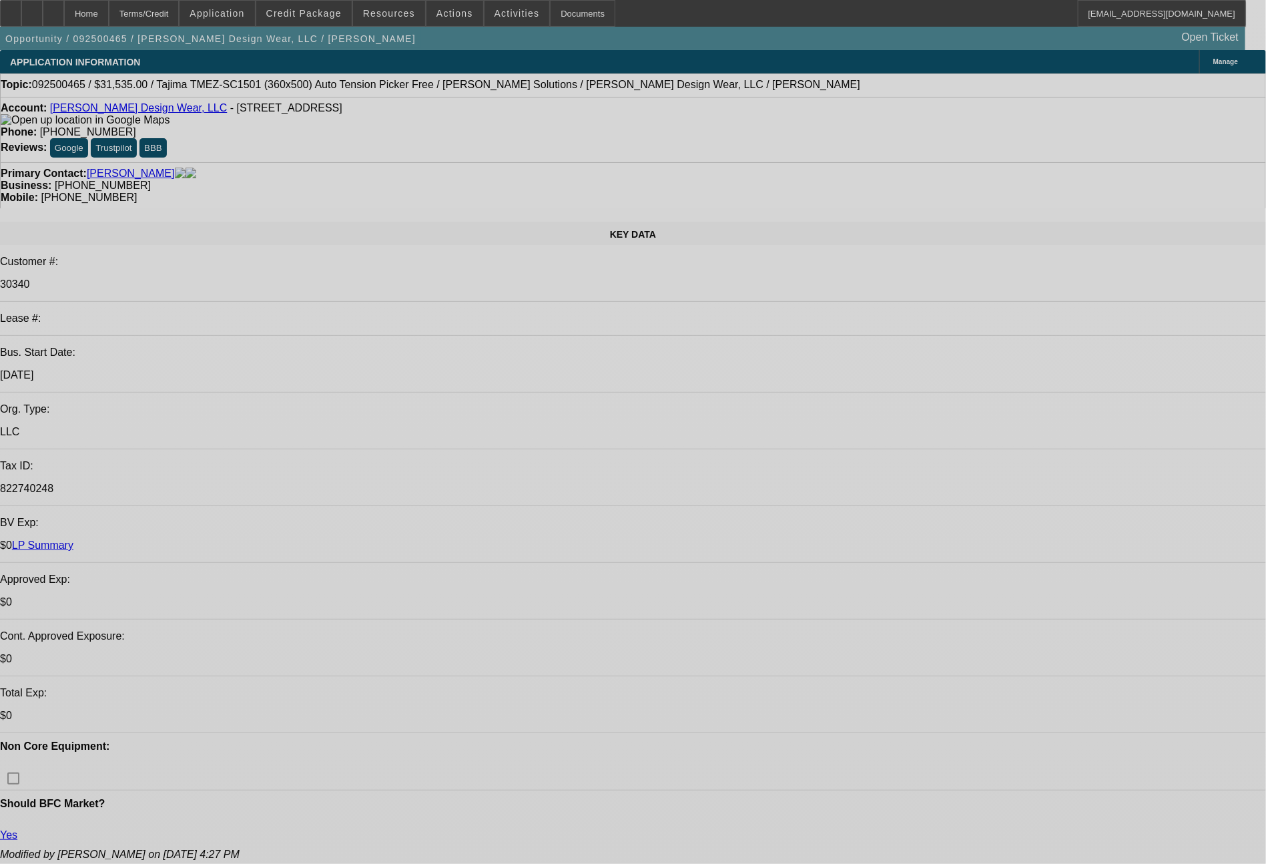
select select "0"
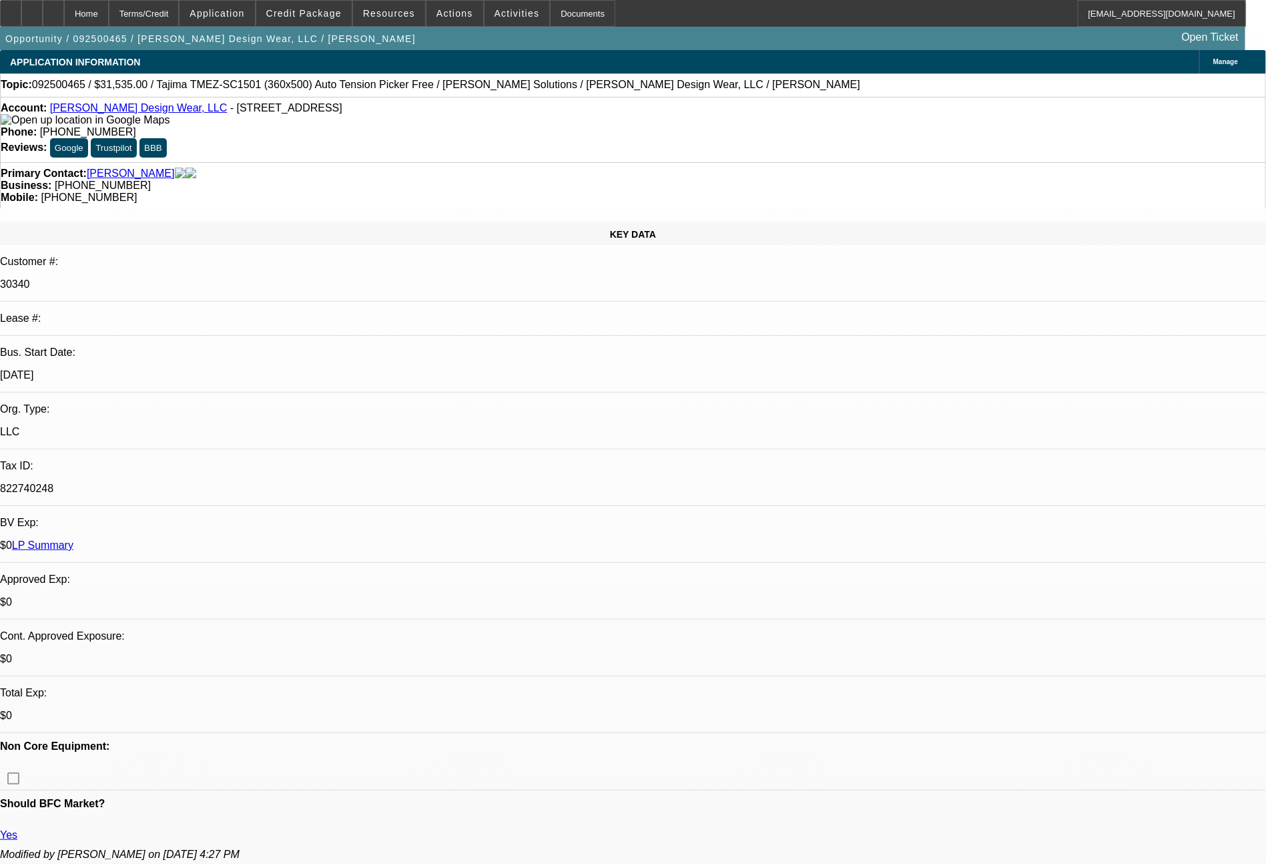
select select "2"
select select "0"
select select "6"
click at [1266, 761] on html "Home Terms/Credit Application Credit Package Resources Actions Activities Docum…" at bounding box center [633, 432] width 1266 height 864
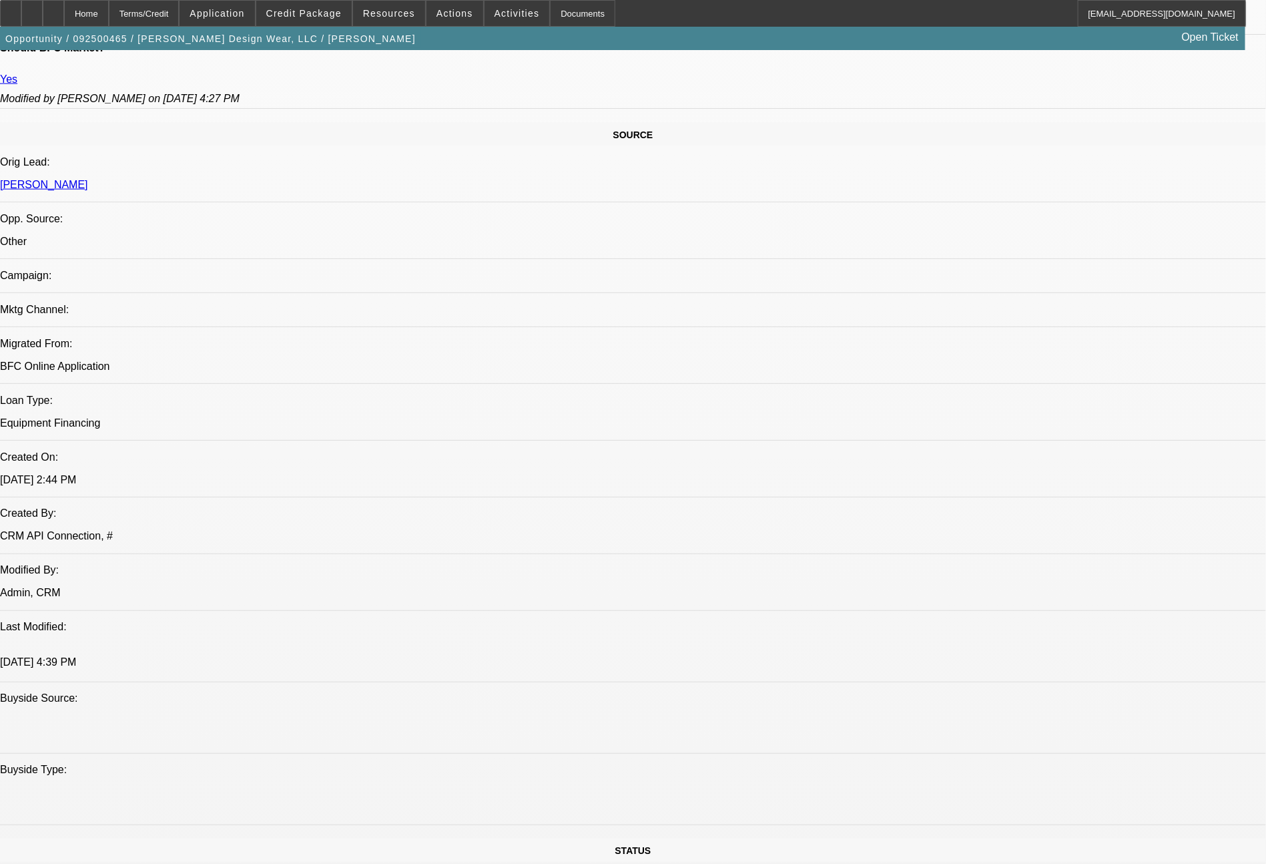
scroll to position [1512, 0]
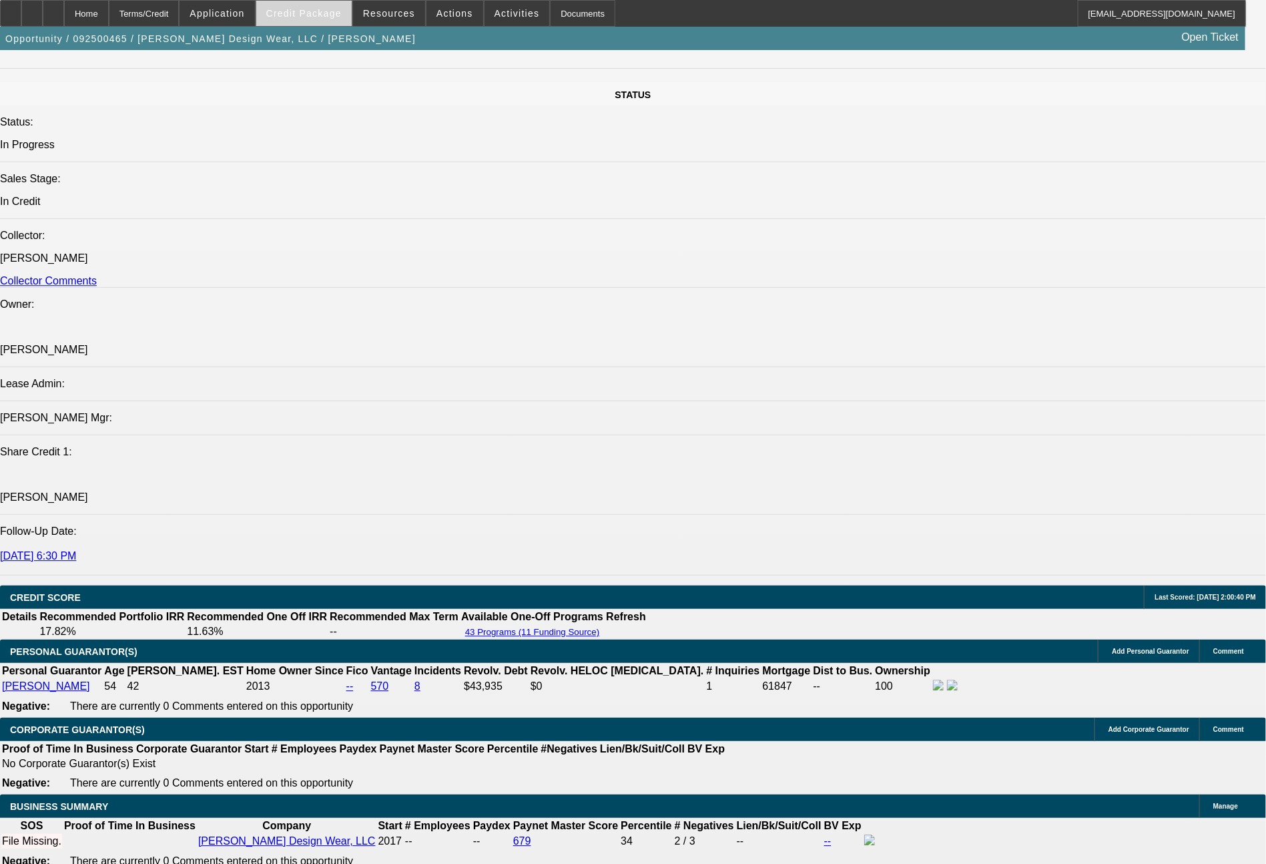
click at [323, 20] on span at bounding box center [303, 13] width 95 height 32
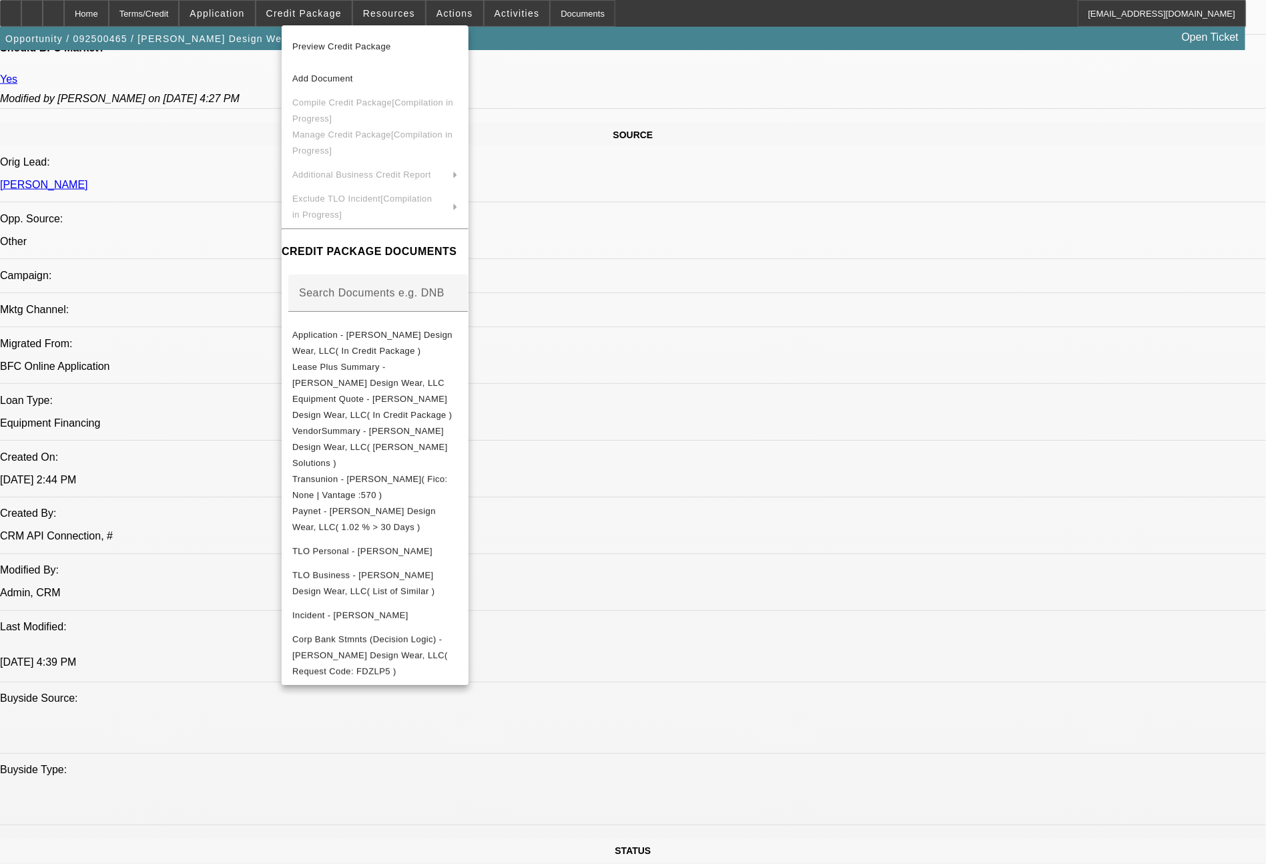
scroll to position [0, 0]
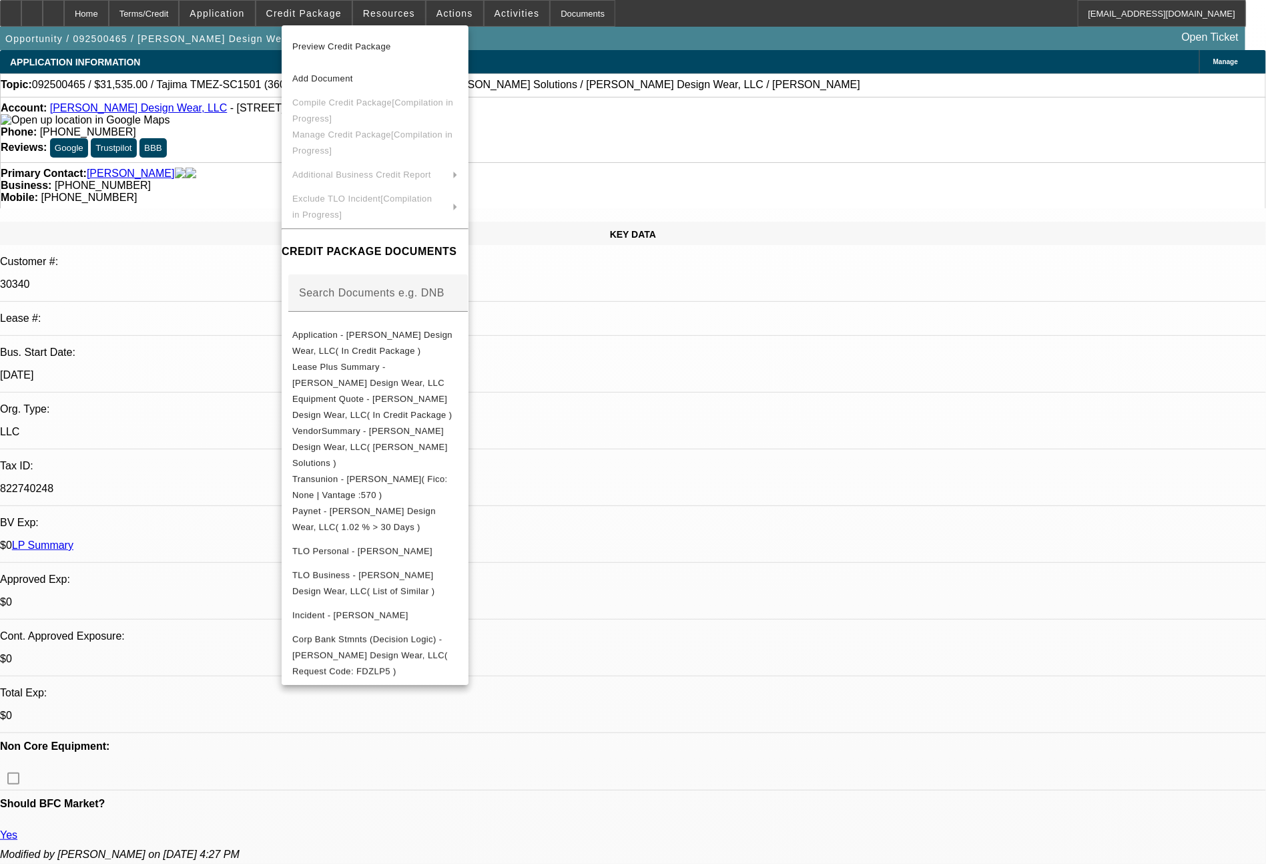
click at [999, 689] on div at bounding box center [633, 432] width 1266 height 864
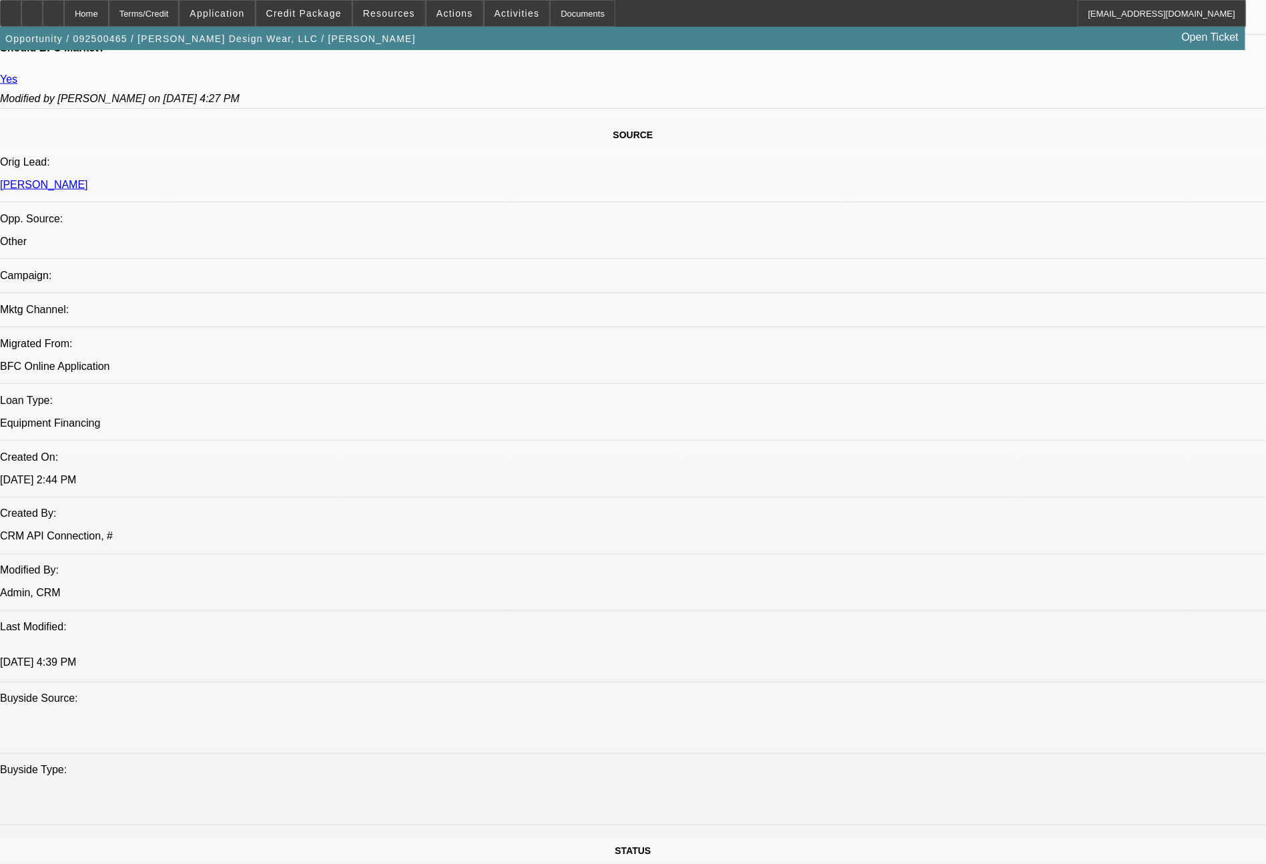
scroll to position [1512, 0]
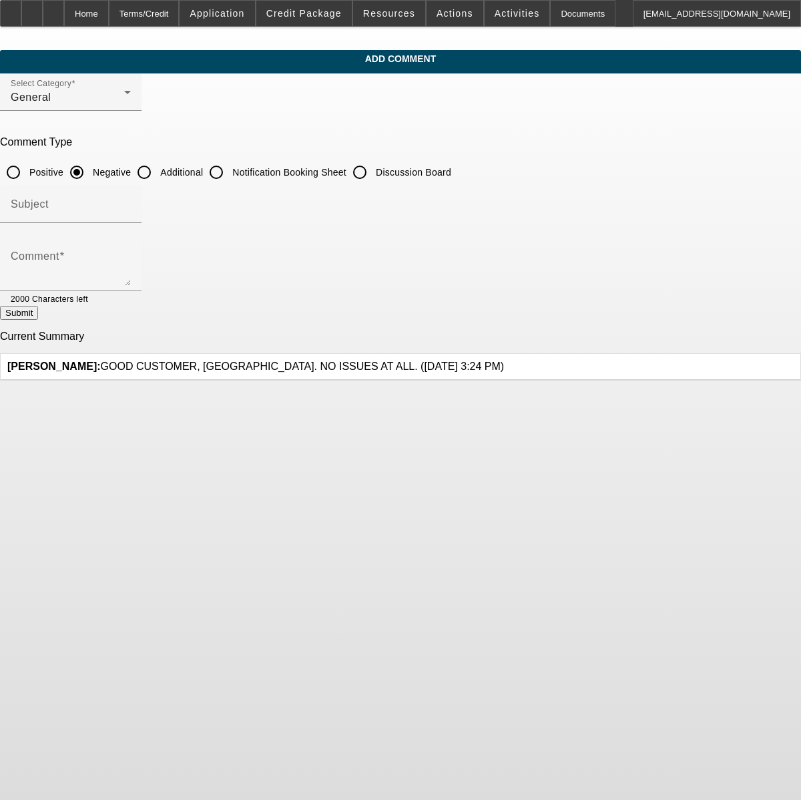
click at [158, 169] on input "Additional" at bounding box center [144, 172] width 27 height 27
radio input "true"
click at [131, 266] on textarea "Comment" at bounding box center [71, 270] width 120 height 32
click at [131, 265] on textarea "current customer, paying us timely on the -01 deal which was for a single head …" at bounding box center [71, 270] width 120 height 32
click at [131, 262] on textarea "current customer, paying us timely on the -01 deal which was for a Tajima singl…" at bounding box center [71, 270] width 120 height 32
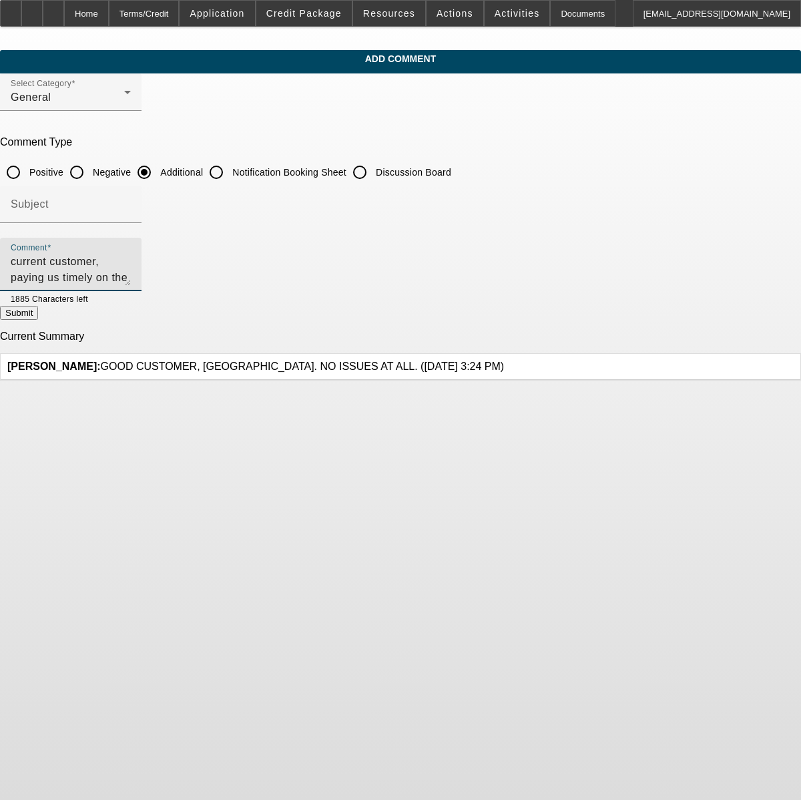
type textarea "current customer, paying us timely on the -01 deal which was for a Tajima singl…"
click at [38, 318] on button "Submit" at bounding box center [19, 313] width 38 height 14
radio input "true"
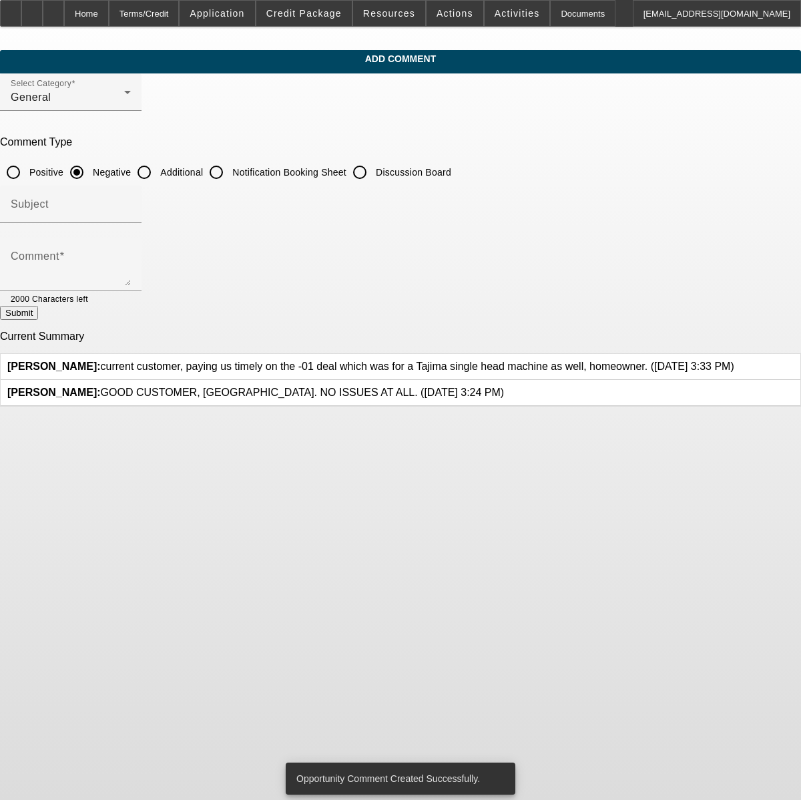
click at [158, 176] on input "Additional" at bounding box center [144, 172] width 27 height 27
radio input "true"
click at [131, 254] on textarea "Comment" at bounding box center [71, 270] width 120 height 32
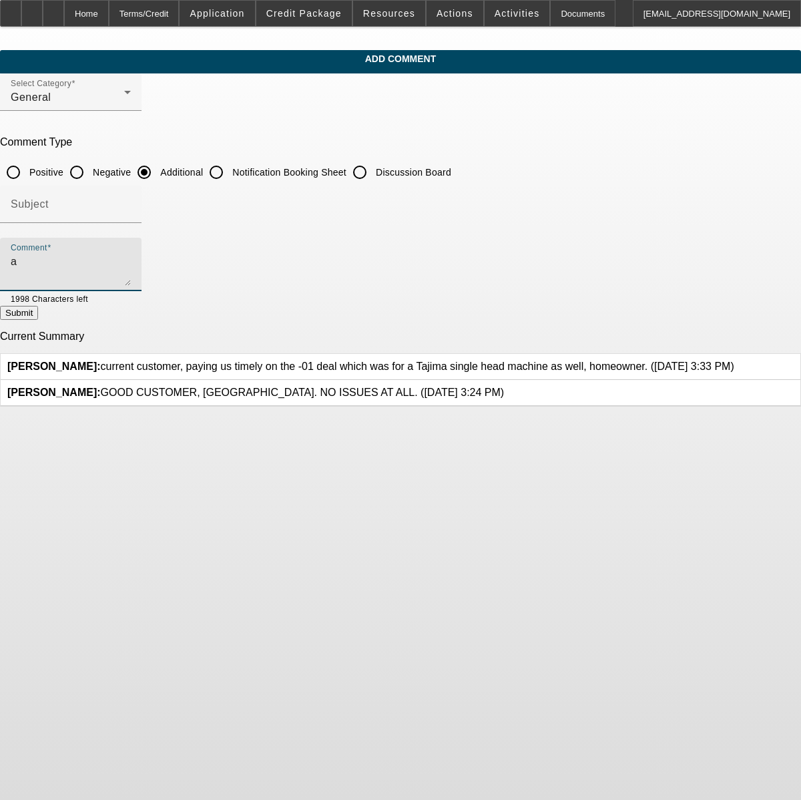
type textarea "a"
click at [131, 263] on textarea "he has a few recent lates on his mortgage, which is dragging his credit score d…" at bounding box center [71, 270] width 120 height 32
click at [131, 277] on textarea "he has a few recent lates on his mortgage, and he is carrying $43k of revolving…" at bounding box center [71, 270] width 120 height 32
type textarea "he has a few recent lates on his mortgage, and he is carrying $43k of revolving…"
click at [38, 309] on button "Submit" at bounding box center [19, 313] width 38 height 14
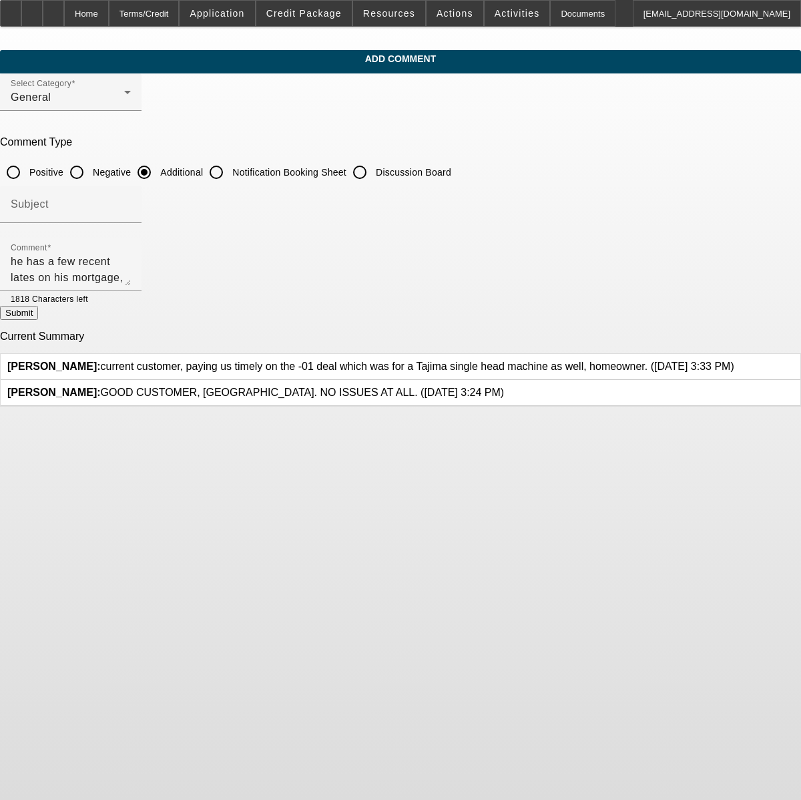
radio input "true"
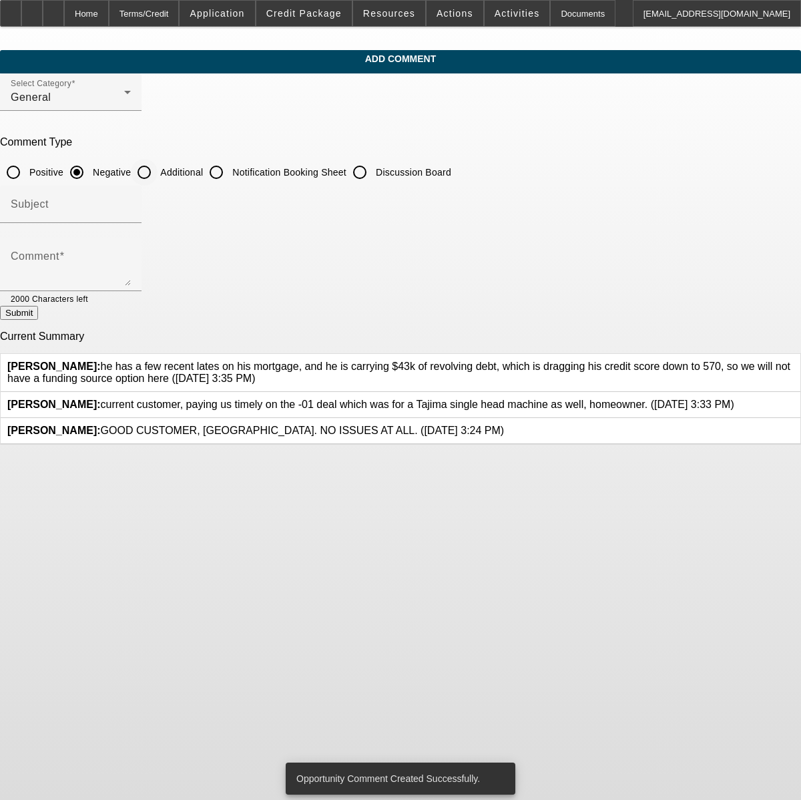
click at [158, 168] on input "Additional" at bounding box center [144, 172] width 27 height 27
radio input "true"
click at [131, 258] on textarea "Comment" at bounding box center [71, 270] width 120 height 32
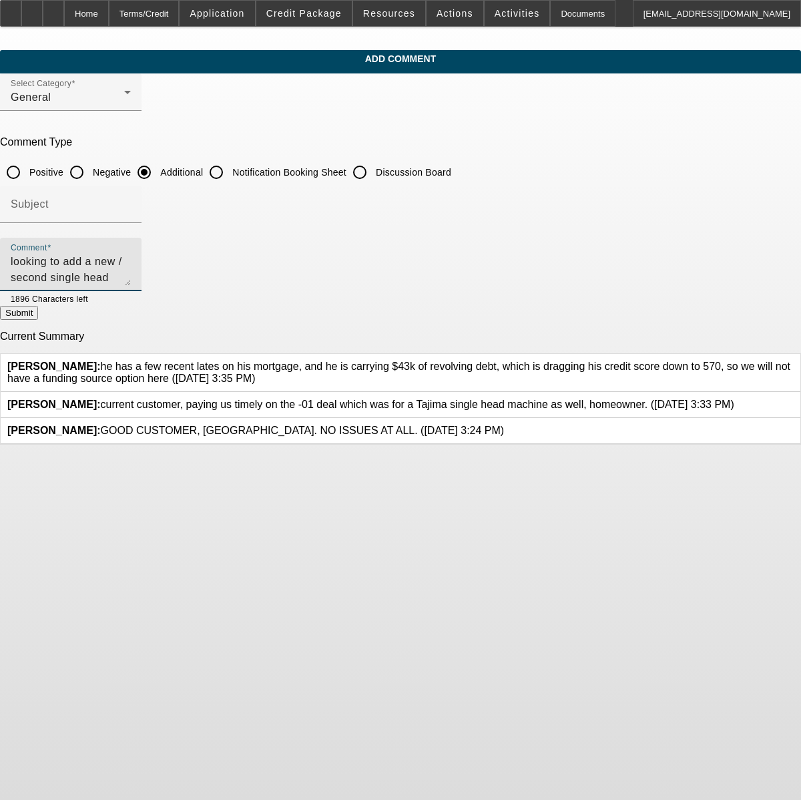
type textarea "looking to add a new / second single head machine to his business to keep up wi…"
click at [38, 314] on button "Submit" at bounding box center [19, 313] width 38 height 14
radio input "true"
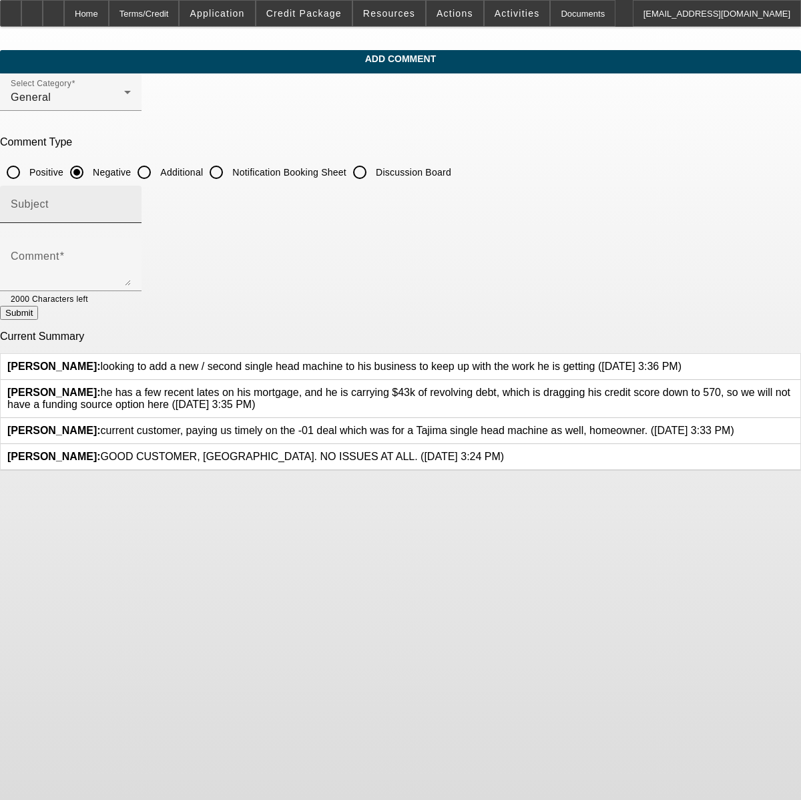
drag, startPoint x: 297, startPoint y: 171, endPoint x: 291, endPoint y: 184, distance: 14.6
click at [158, 171] on input "Additional" at bounding box center [144, 172] width 27 height 27
radio input "true"
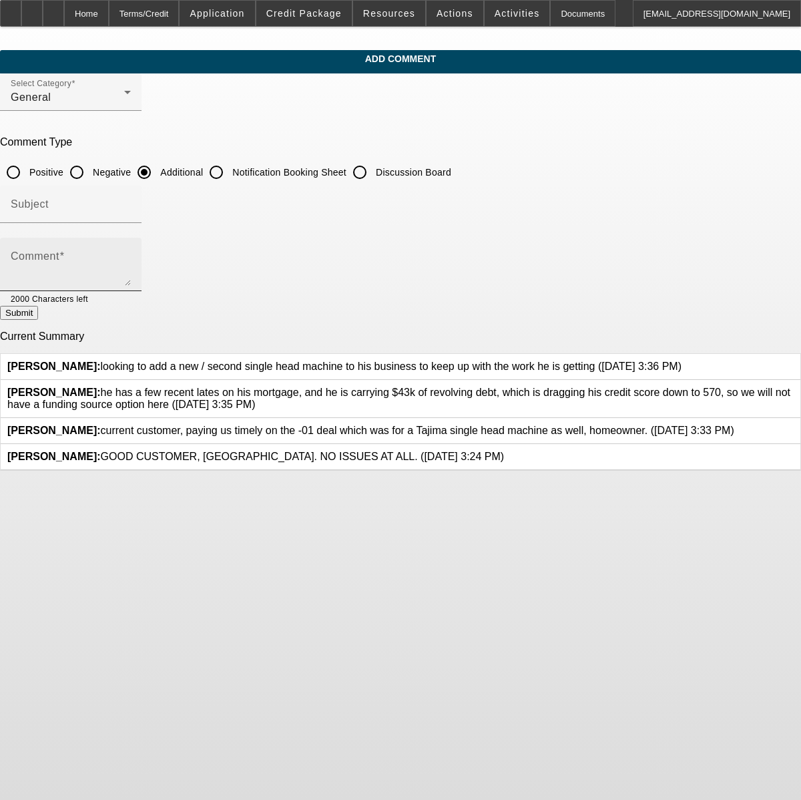
click at [131, 267] on textarea "Comment" at bounding box center [71, 270] width 120 height 32
type textarea "8+ years in business now"
click at [38, 320] on button "Submit" at bounding box center [19, 313] width 38 height 14
radio input "true"
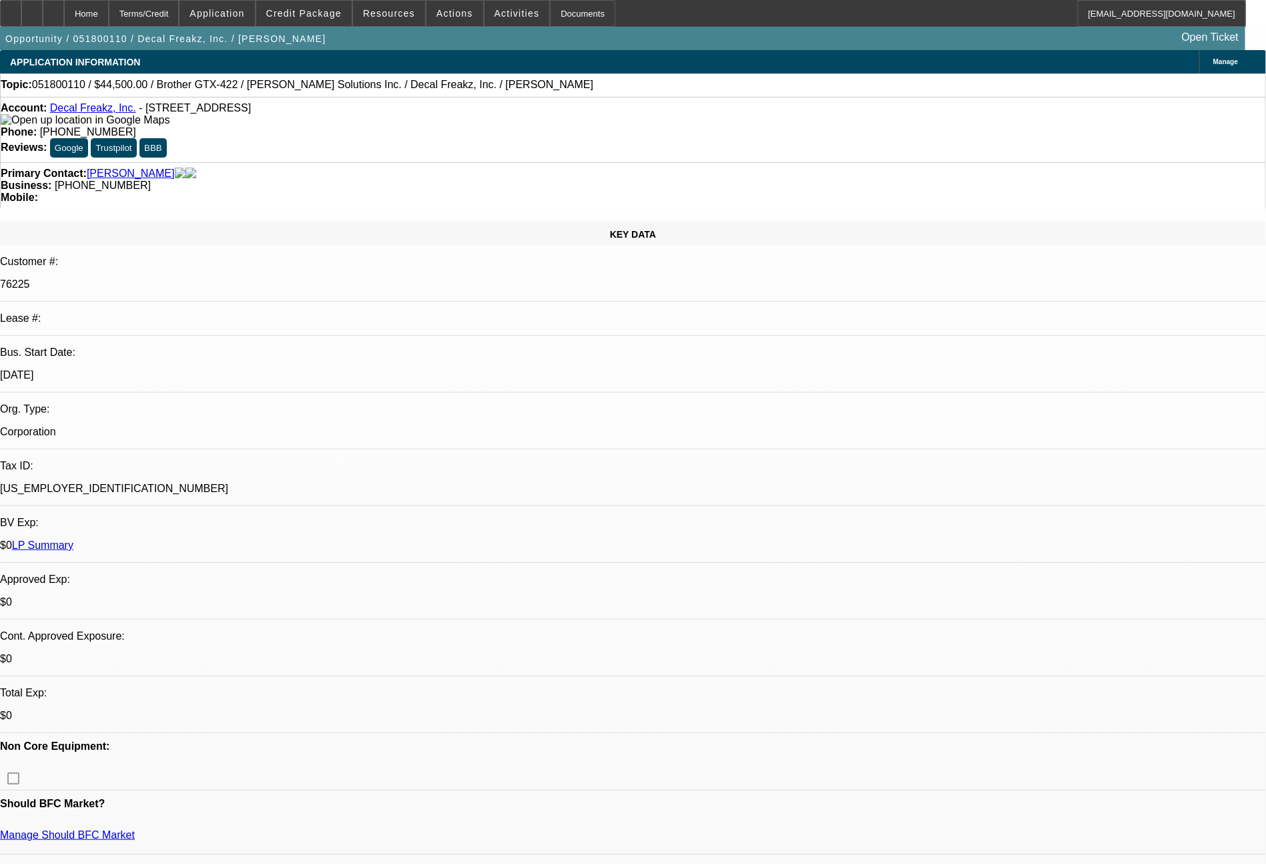
select select "0"
select select "2"
select select "0"
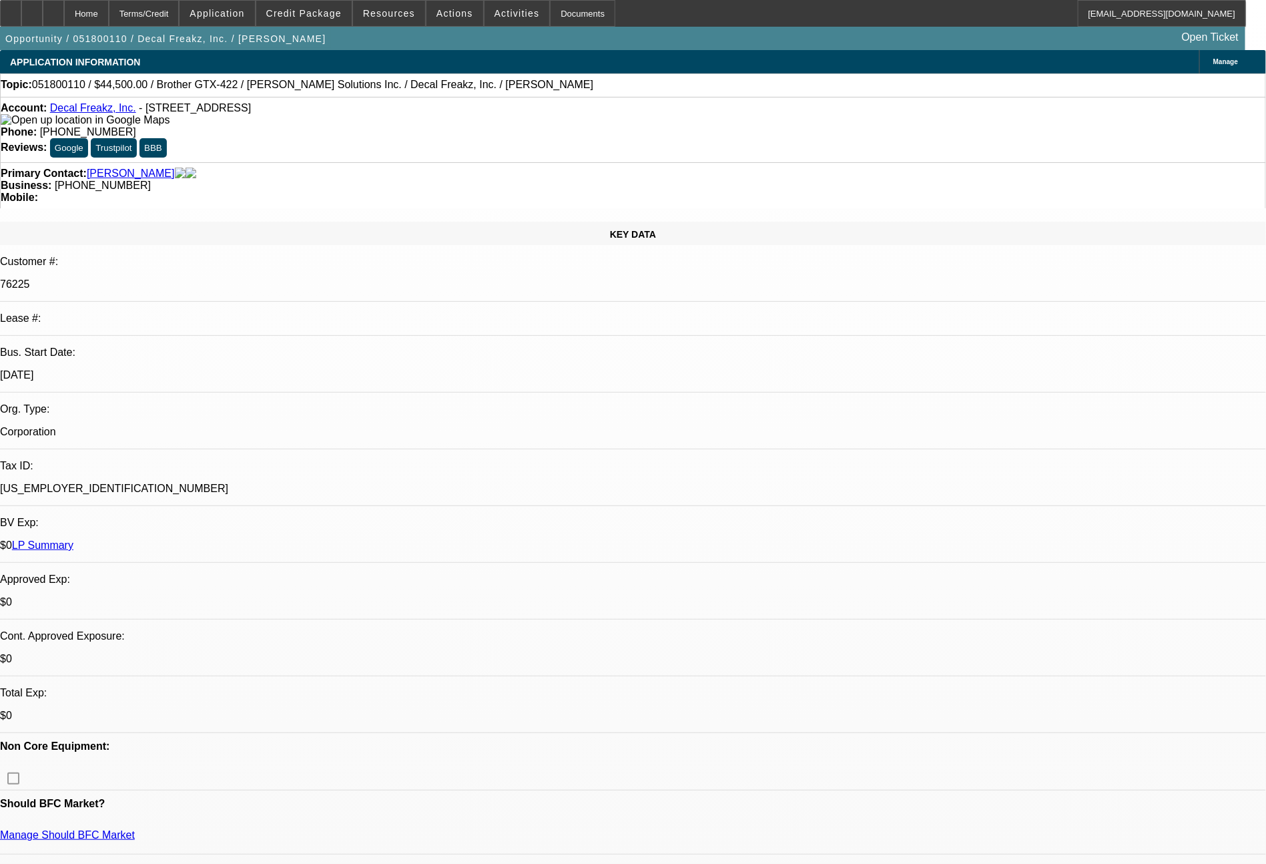
select select "0"
select select "2"
select select "0"
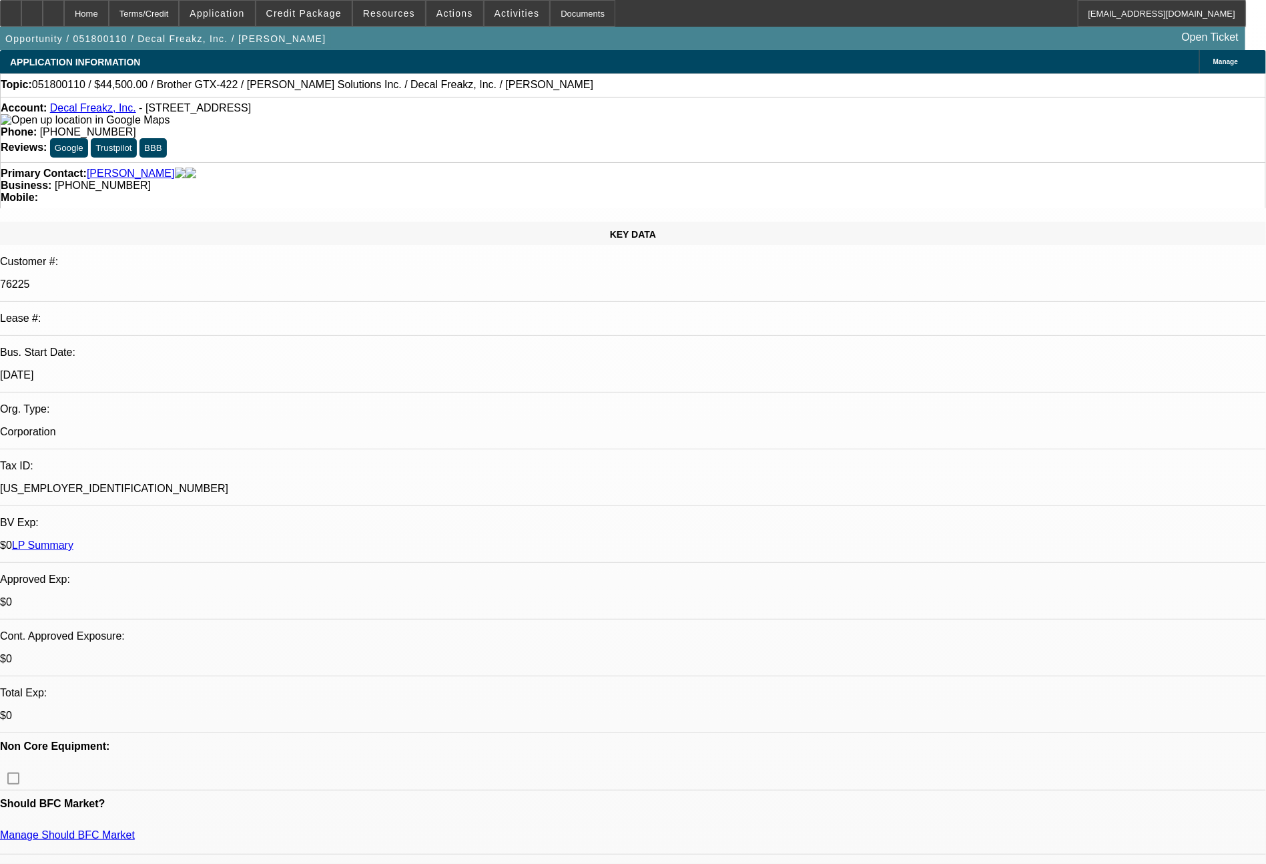
select select "0"
select select "2"
select select "0"
select select "2"
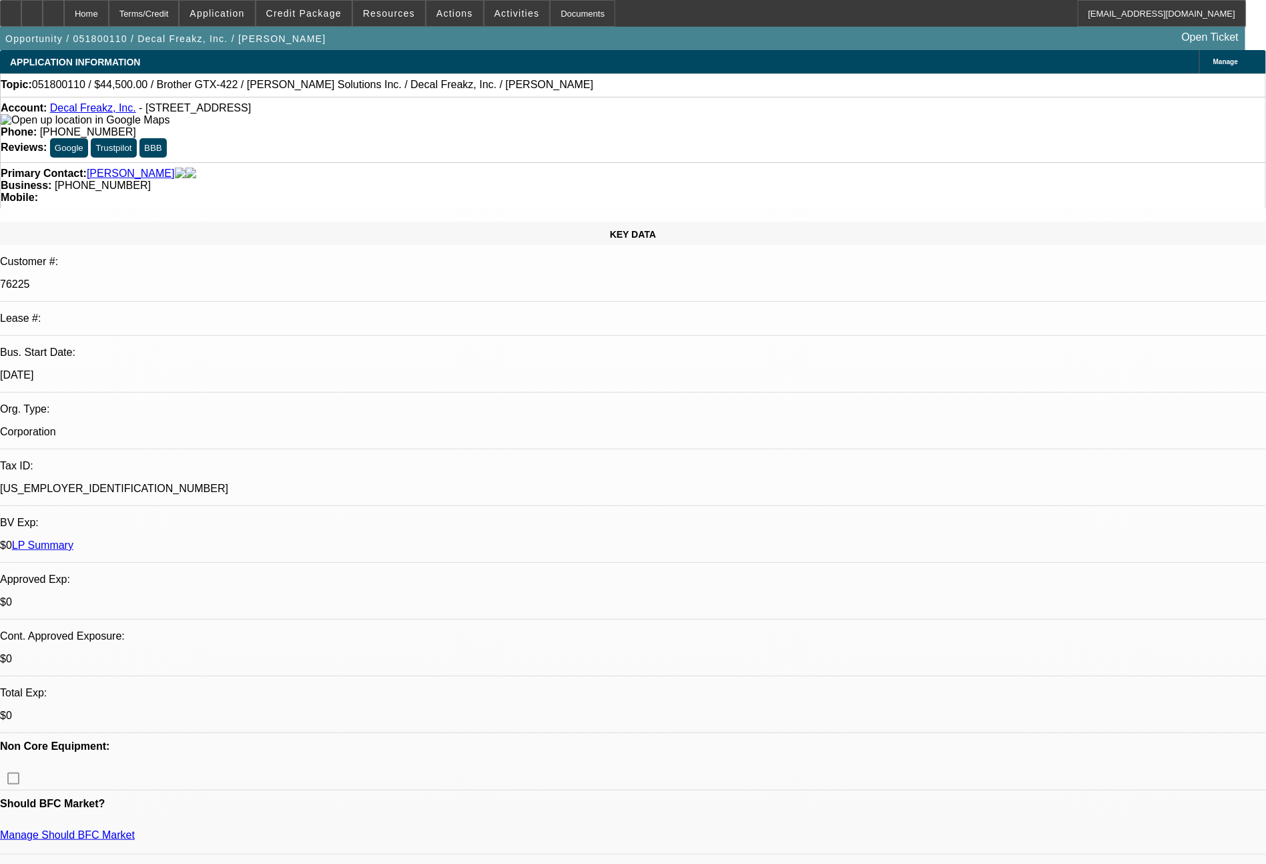
select select "0"
select select "2"
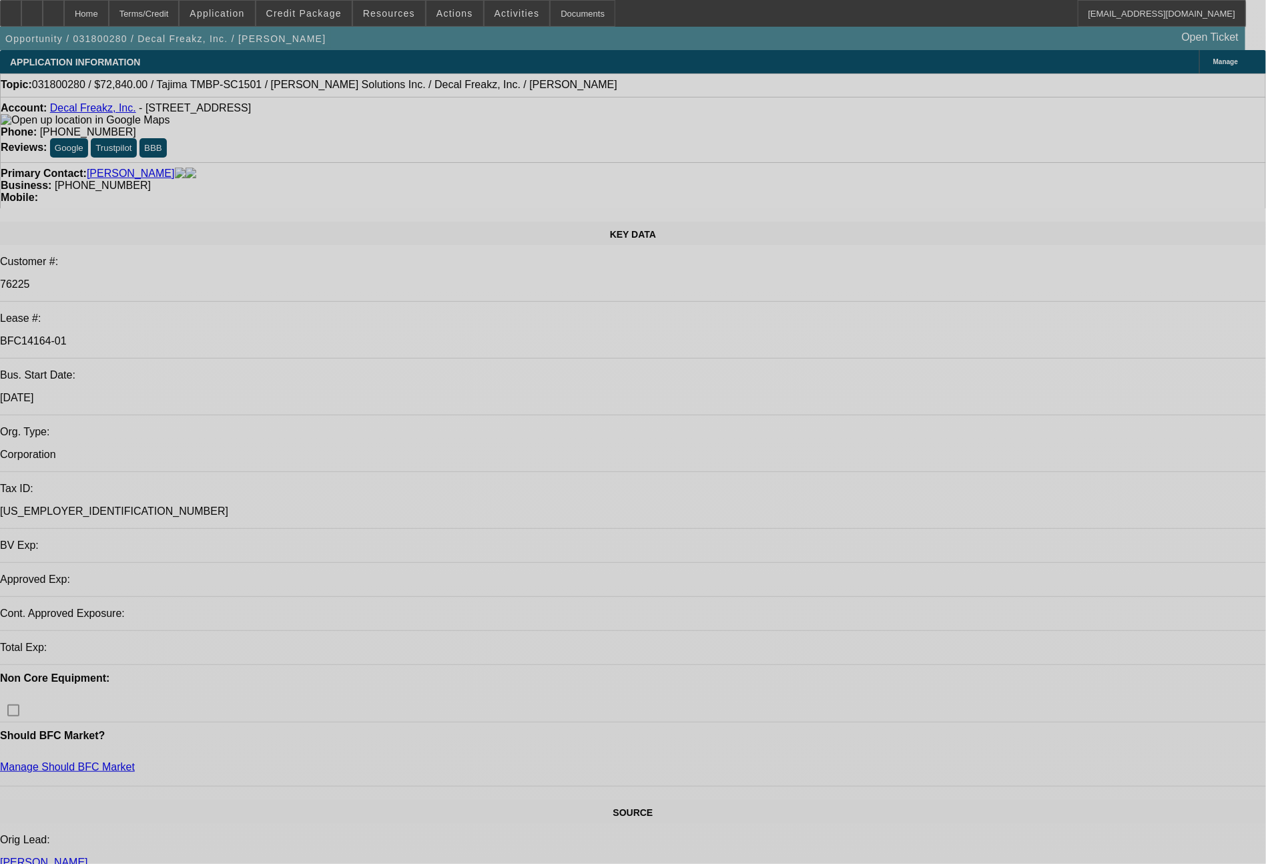
select select "0"
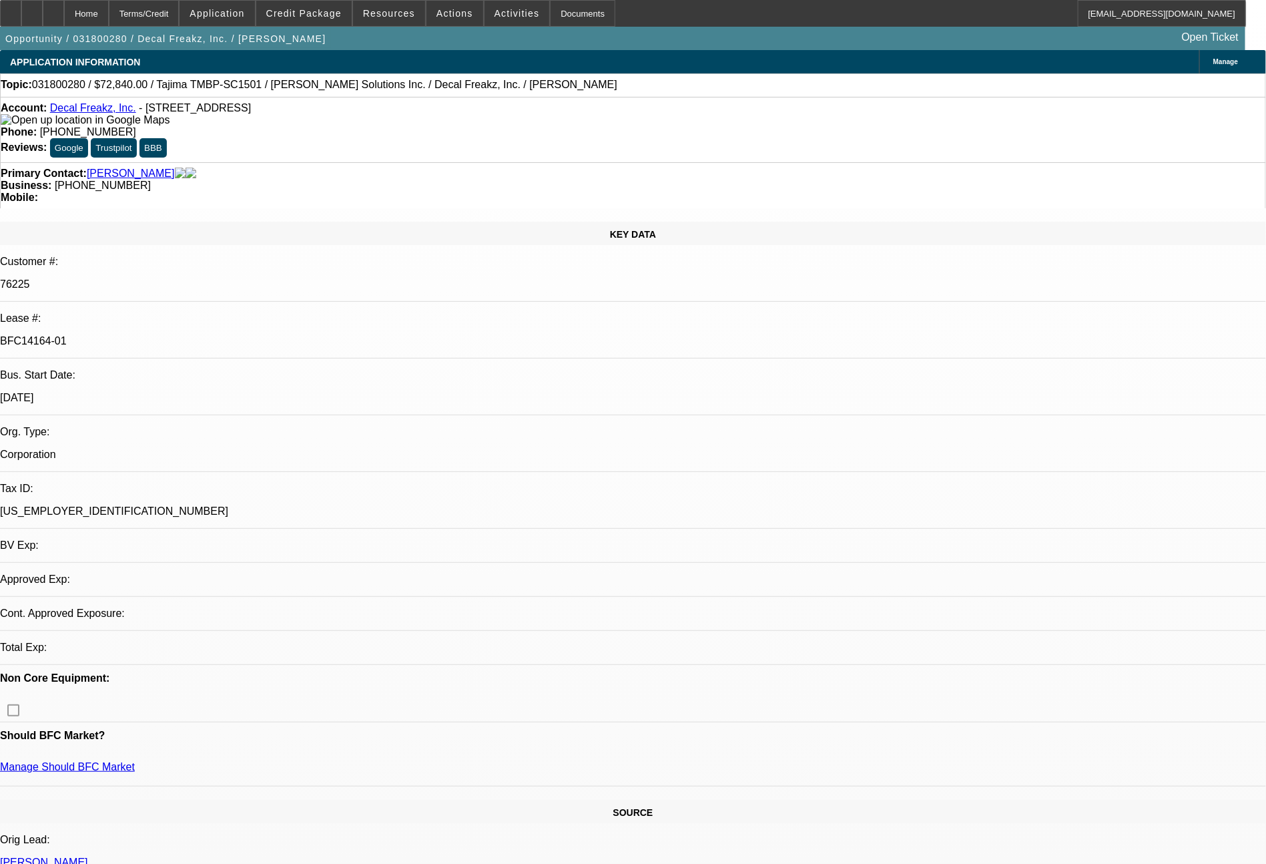
select select "2"
select select "0"
select select "2"
select select "0"
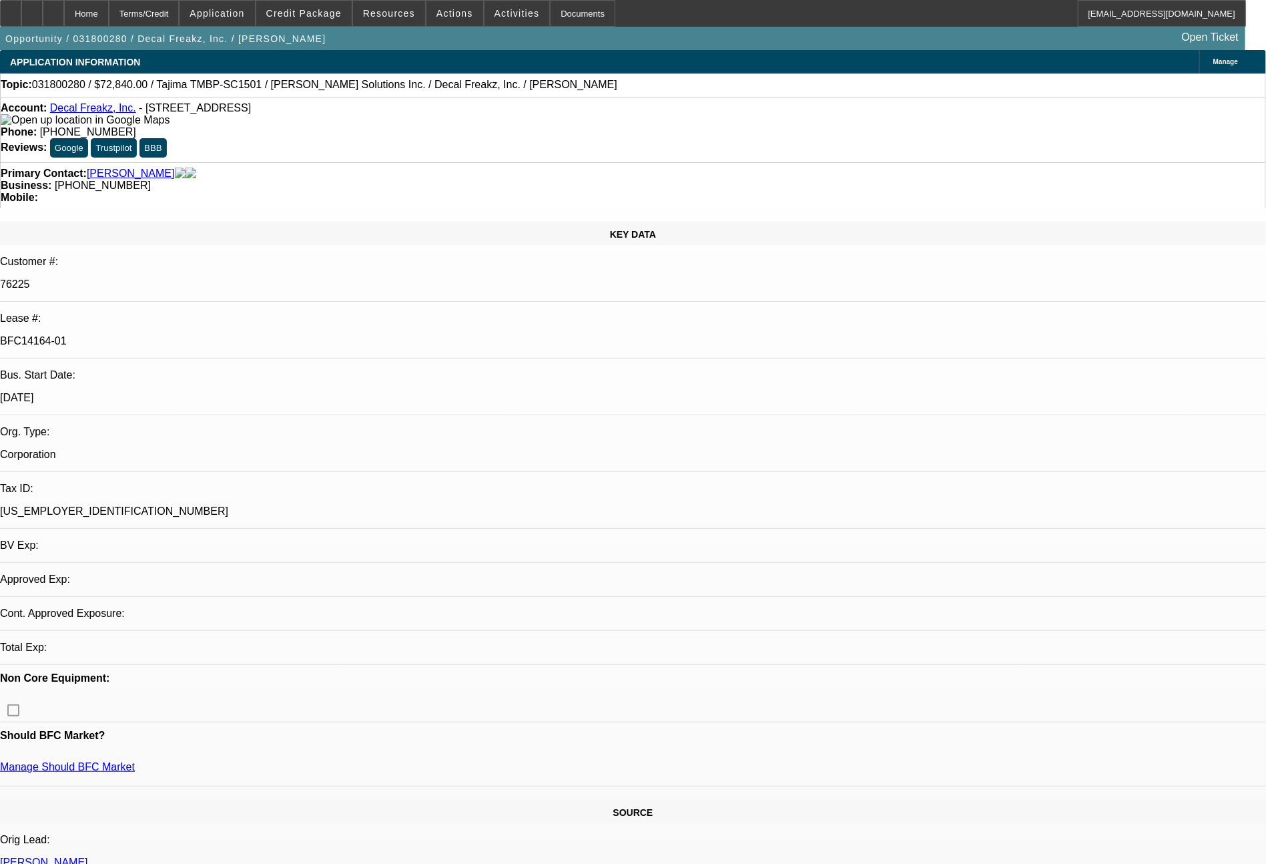
select select "2"
select select "0"
select select "4"
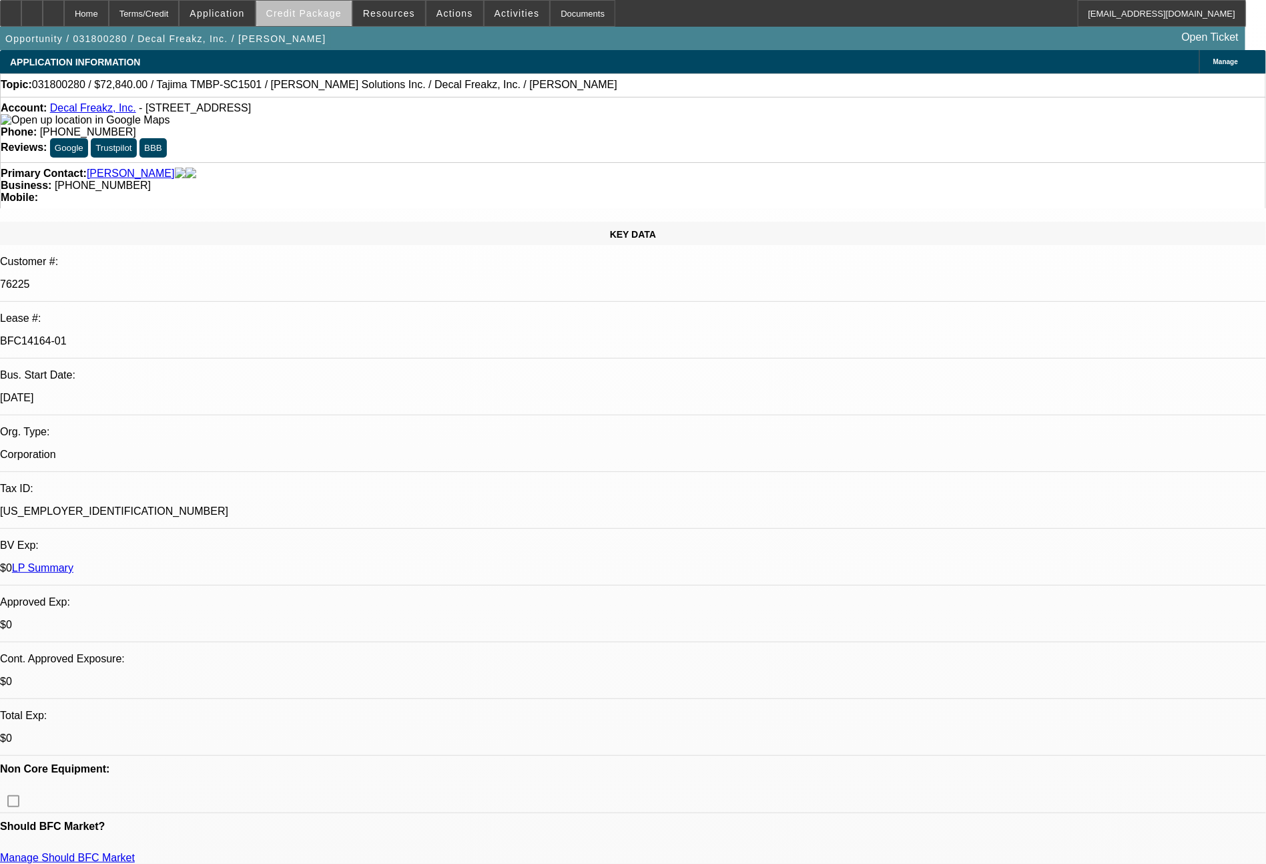
click at [329, 22] on span at bounding box center [303, 13] width 95 height 32
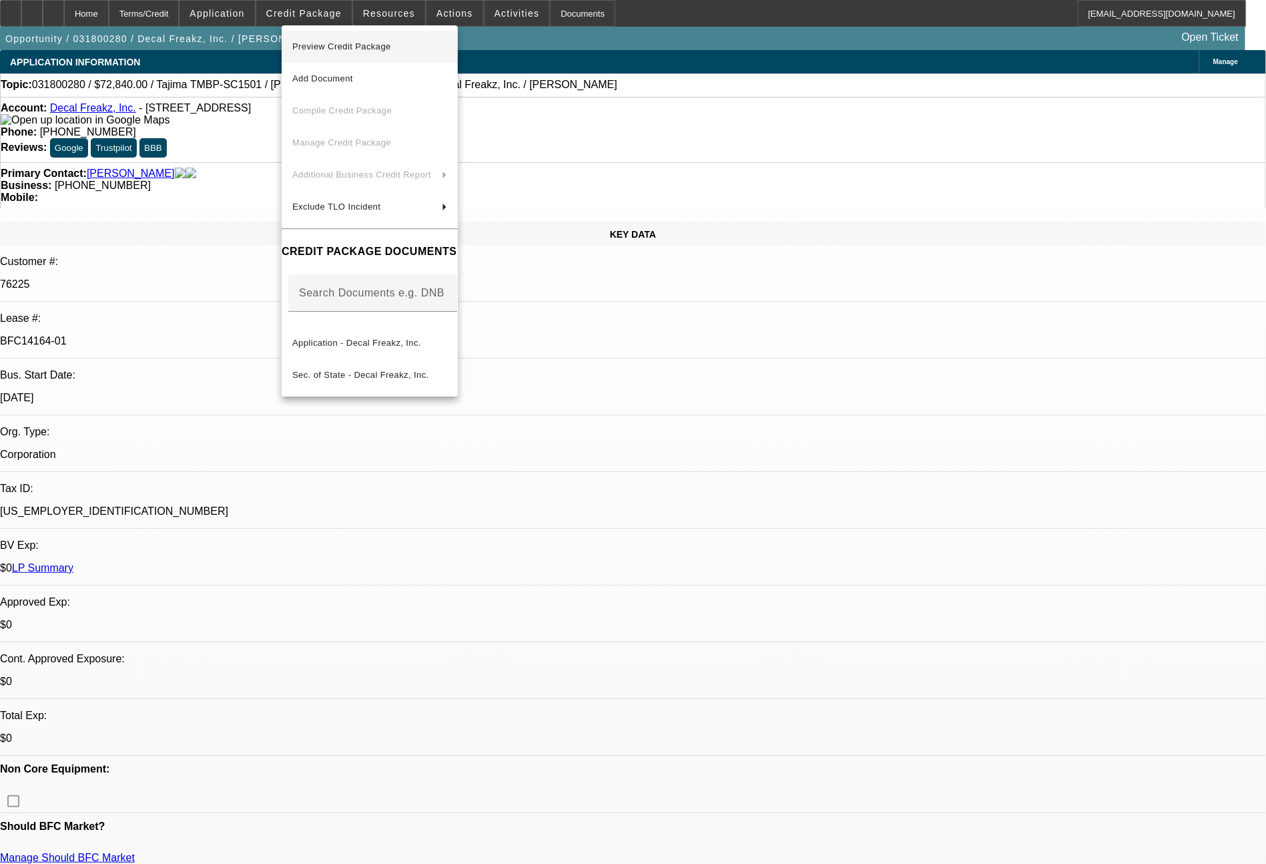
click at [361, 43] on span "Preview Credit Package" at bounding box center [341, 46] width 99 height 10
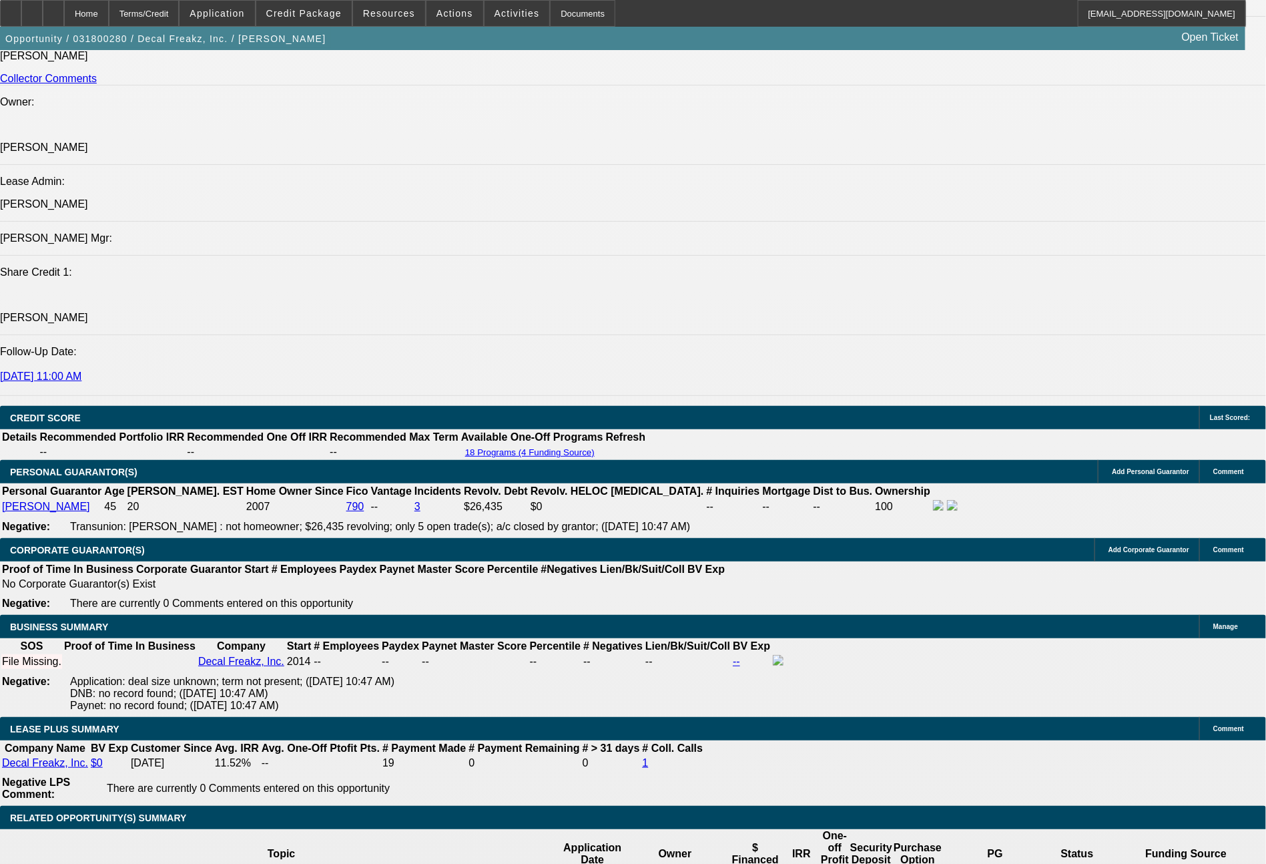
scroll to position [1676, 0]
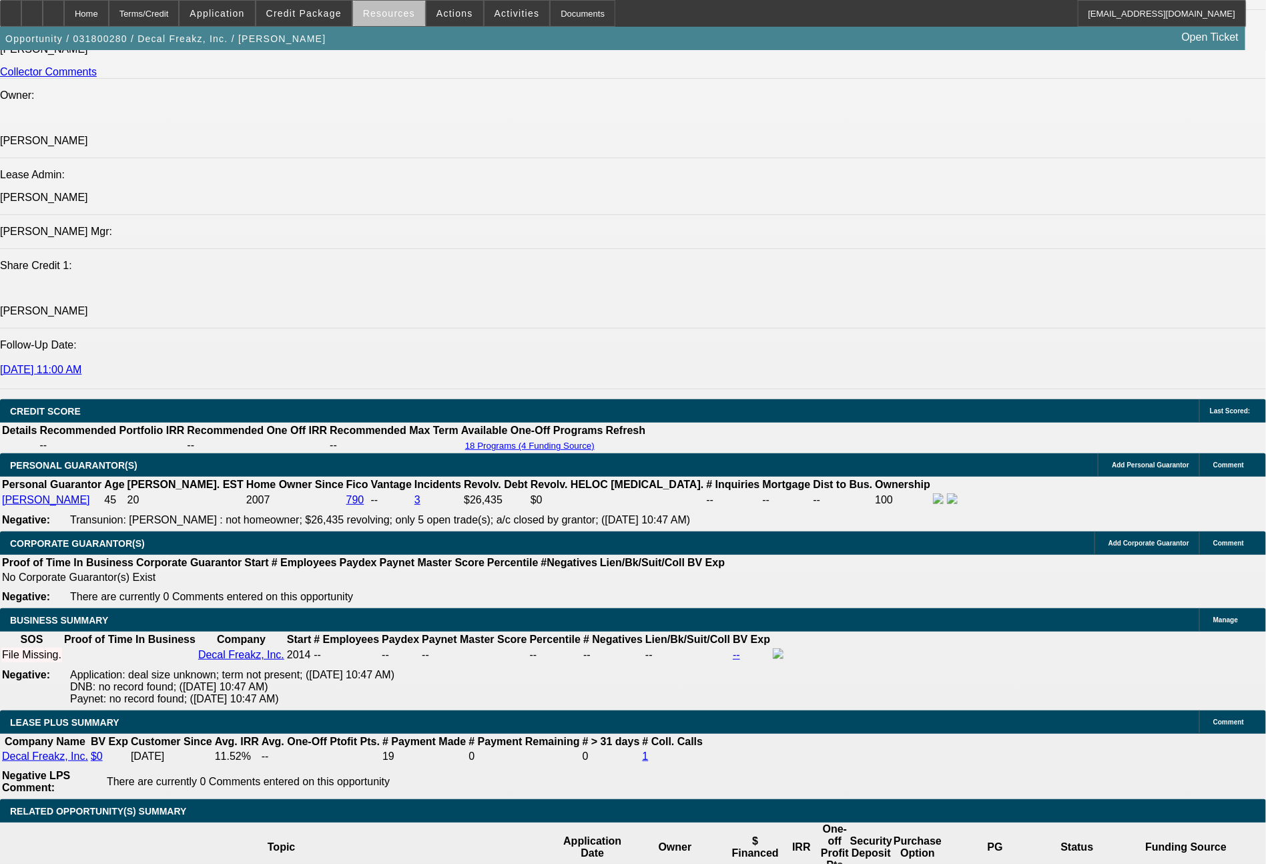
click at [409, 17] on span "Resources" at bounding box center [389, 13] width 52 height 11
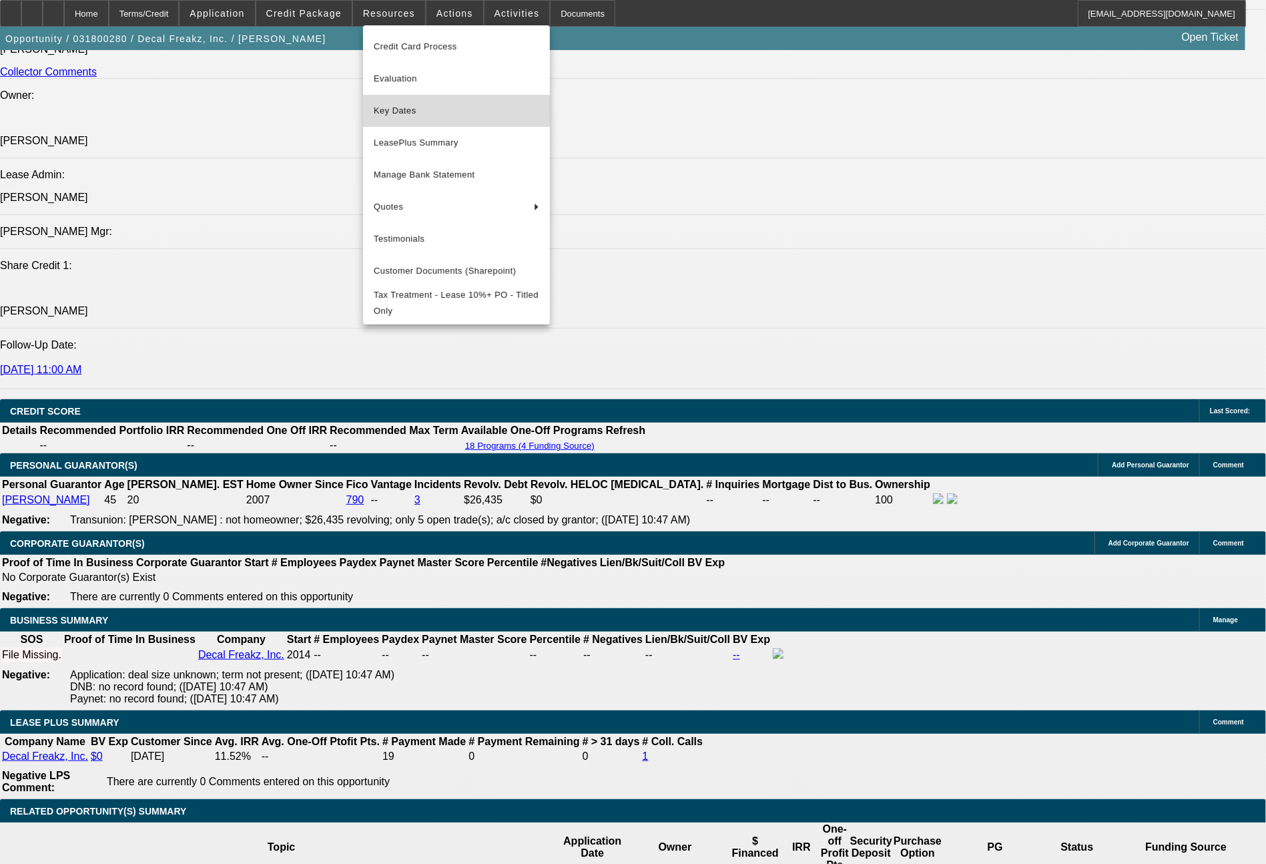
click at [400, 110] on span "Key Dates" at bounding box center [457, 111] width 166 height 16
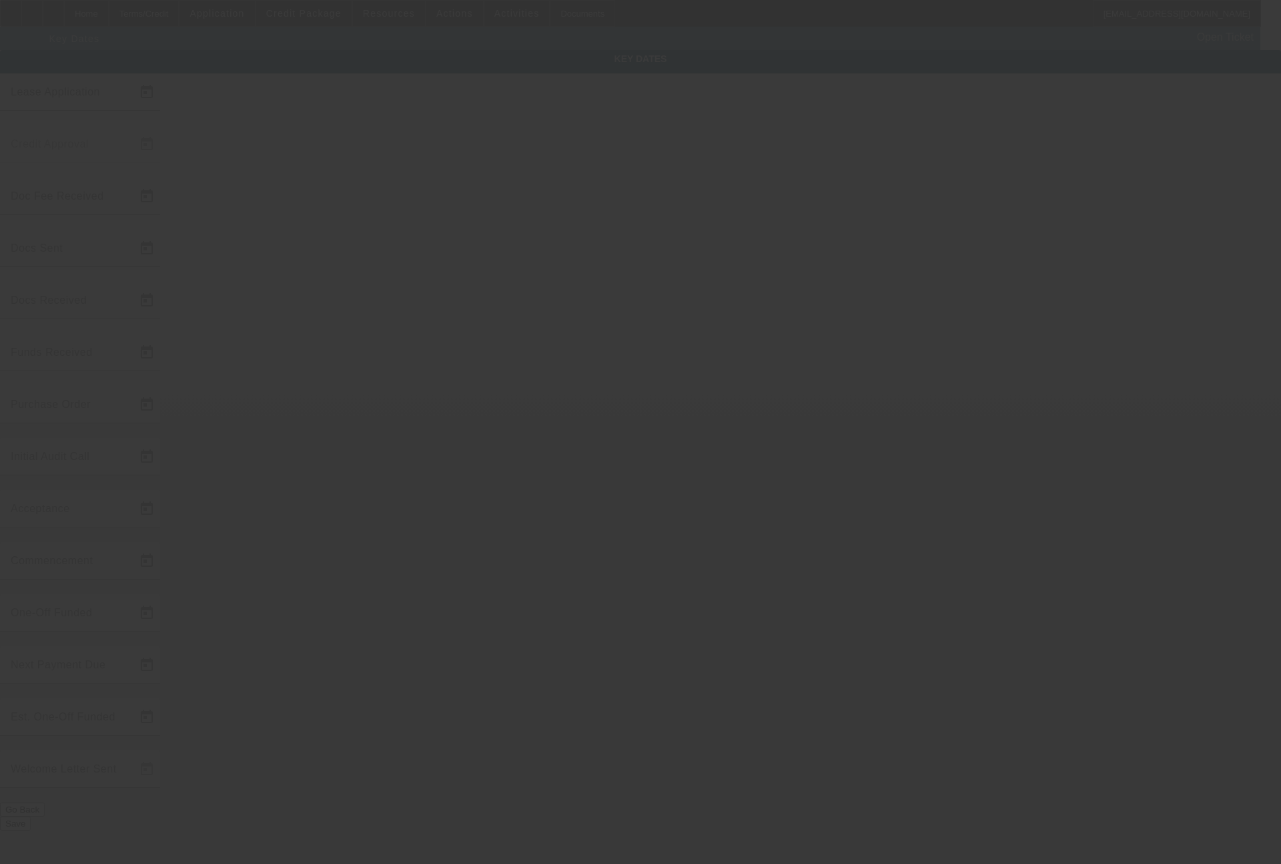
type input "3/7/2018"
type input "3/9/2018"
type input "3/8/2018"
type input "3/9/2018"
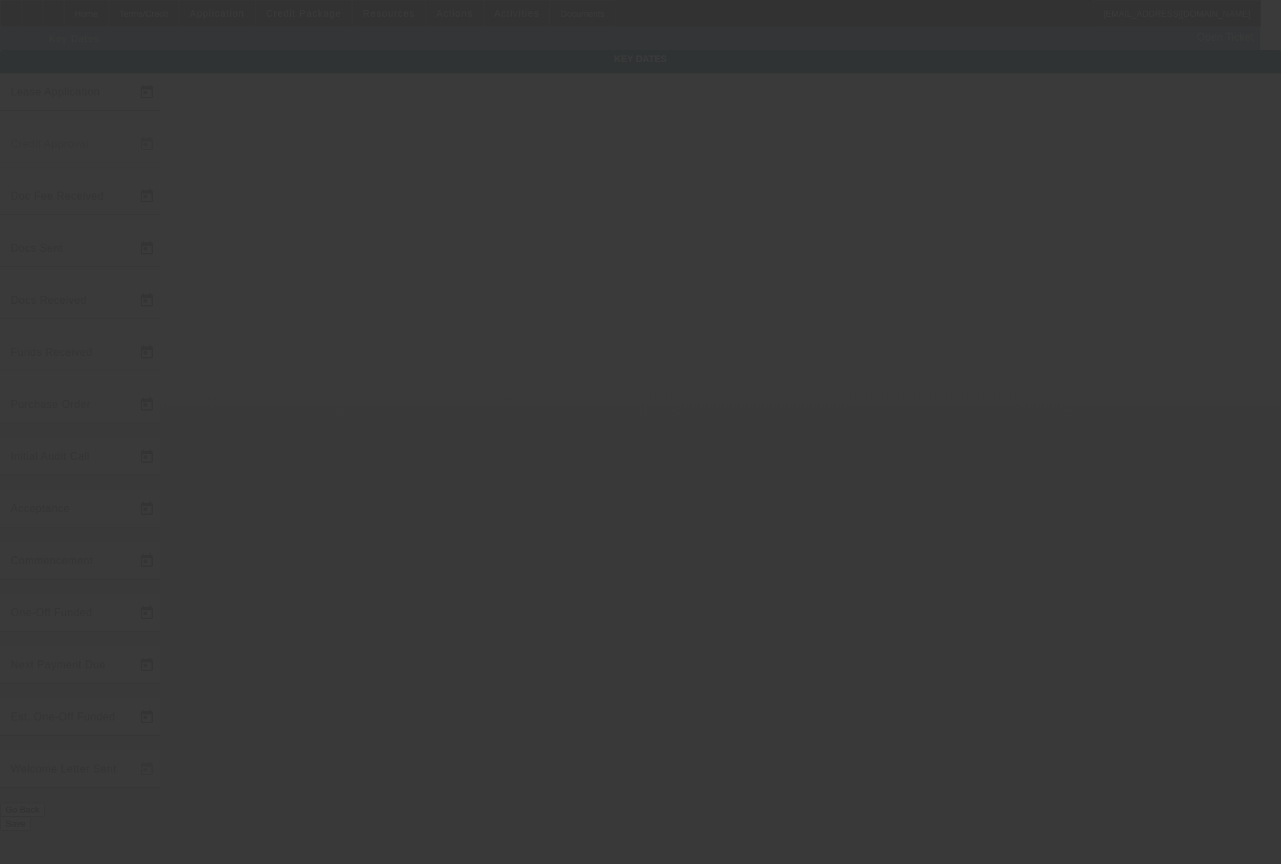
type input "3/9/2018"
type input "3/28/2018"
type input "4/1/2018"
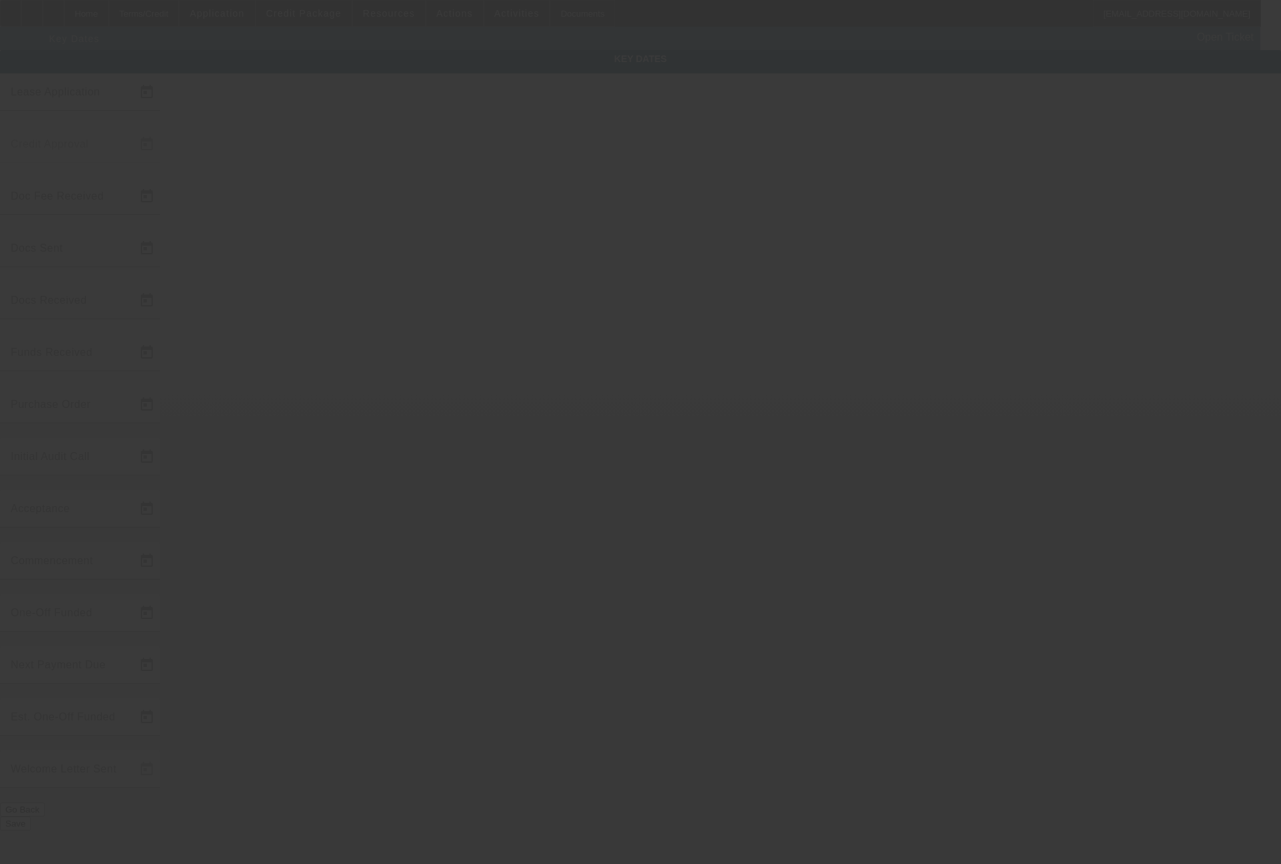
type input "5/1/2018"
type input "3/30/2018"
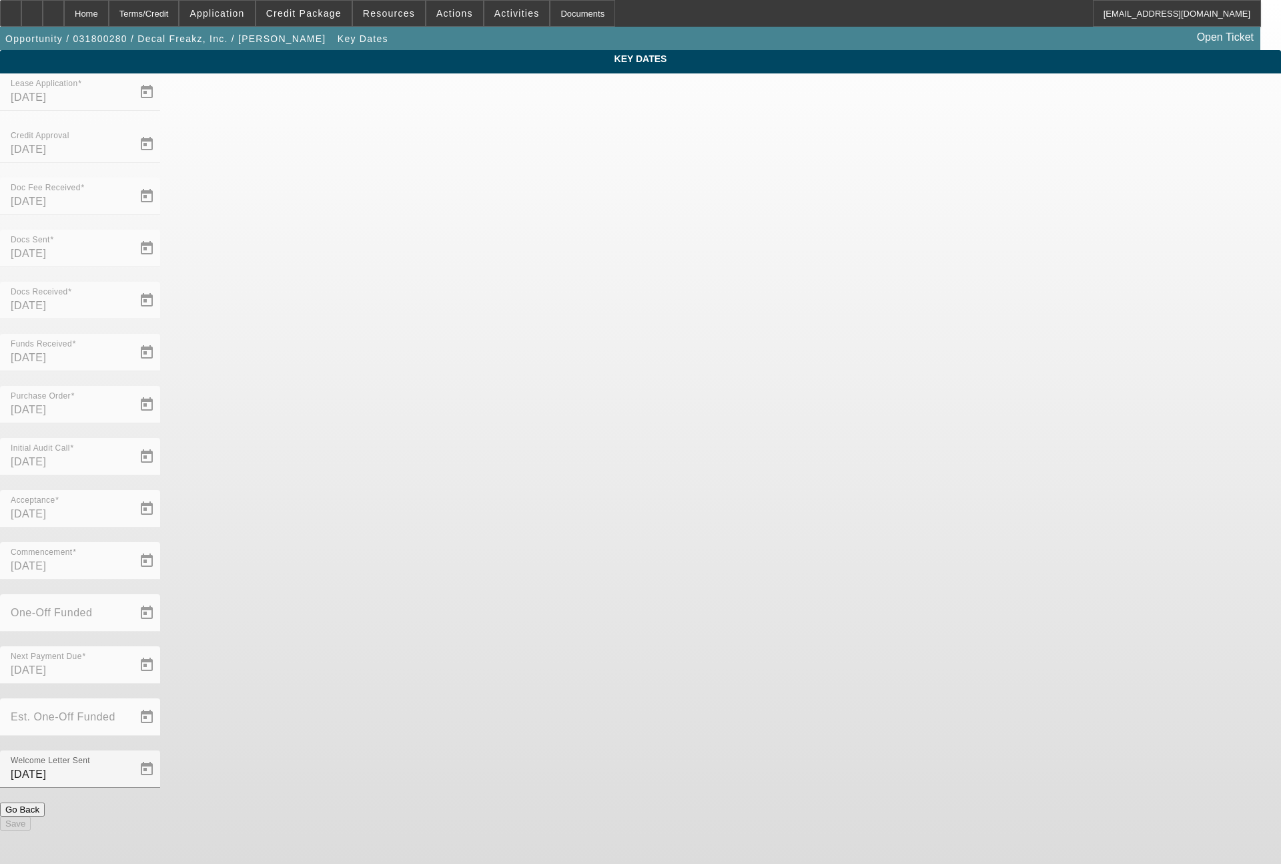
click at [180, 22] on div "Terms/Credit" at bounding box center [144, 13] width 71 height 27
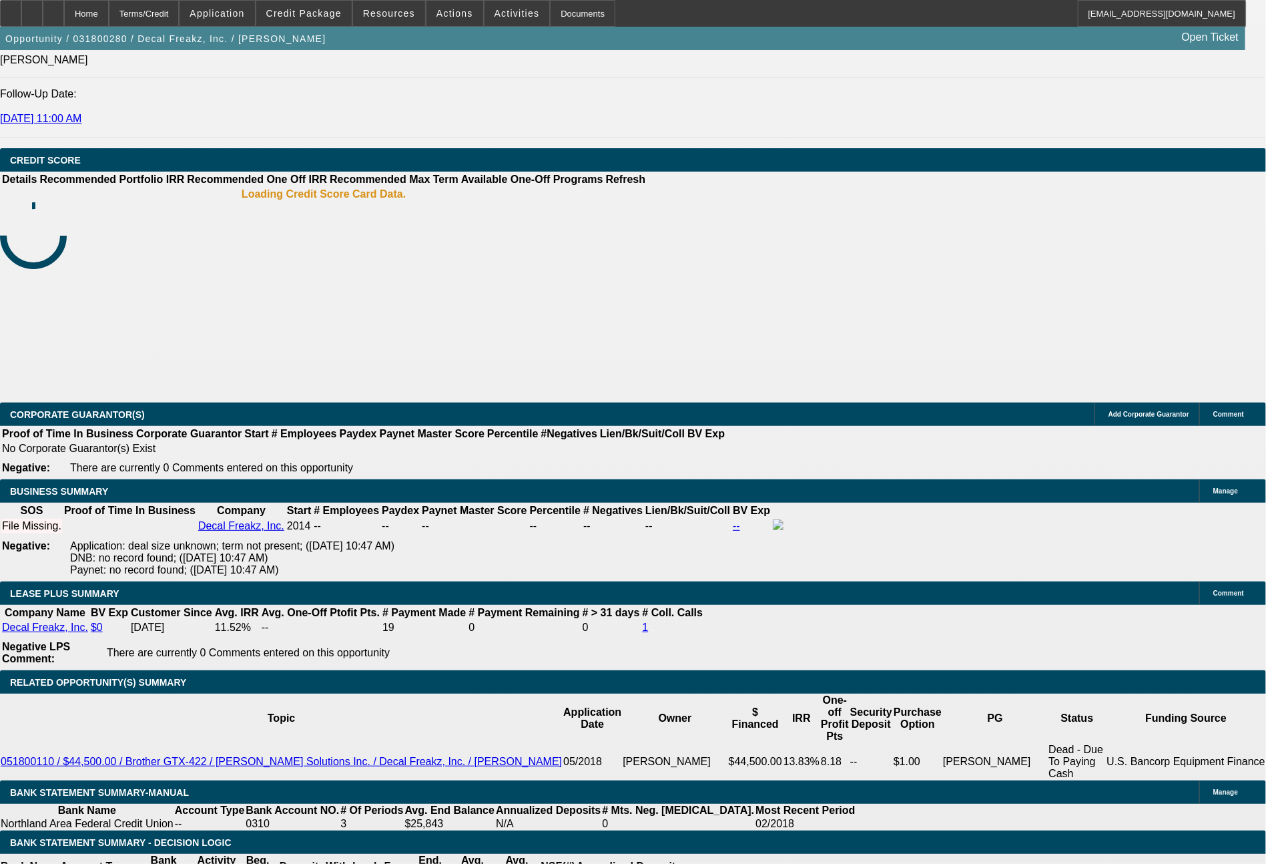
select select "0"
select select "2"
select select "0"
select select "2"
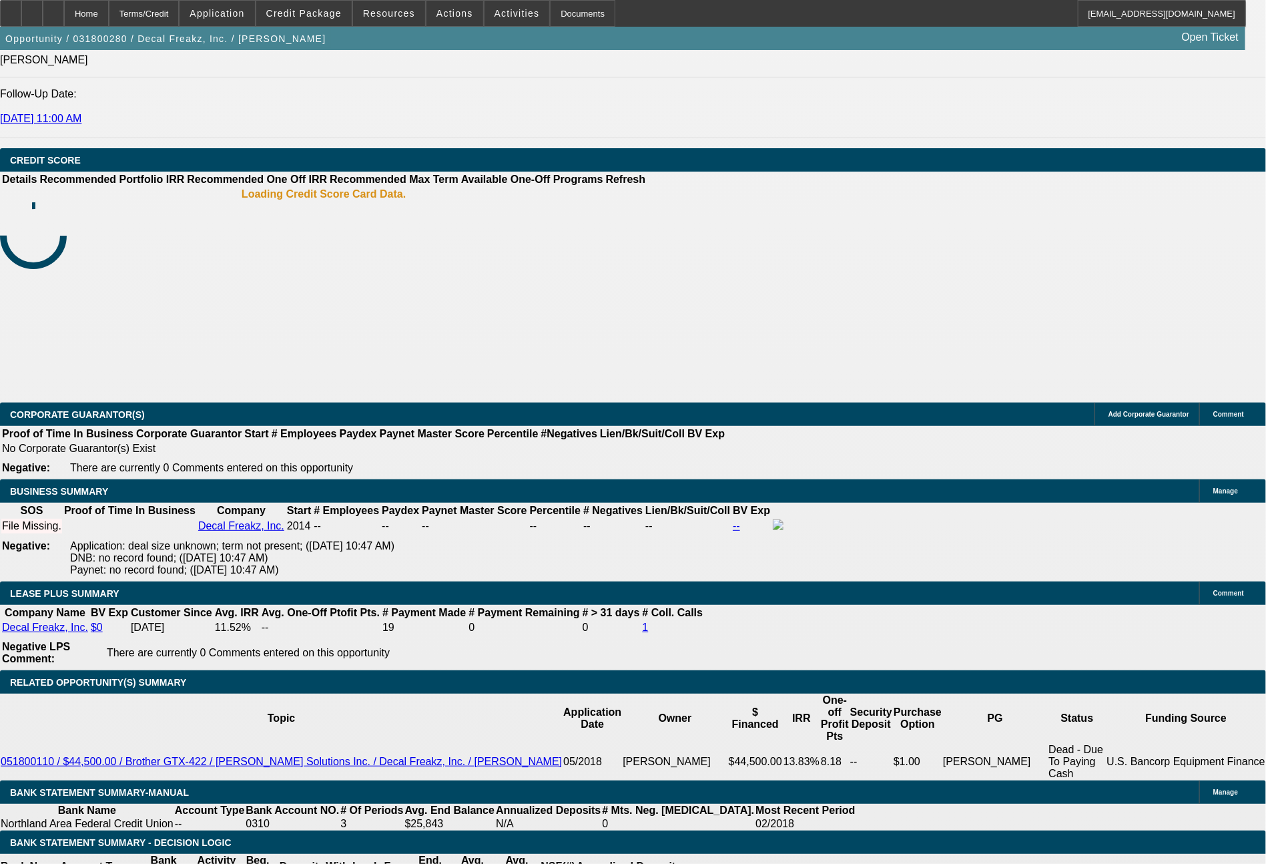
select select "0"
select select "2"
select select "0"
select select "4"
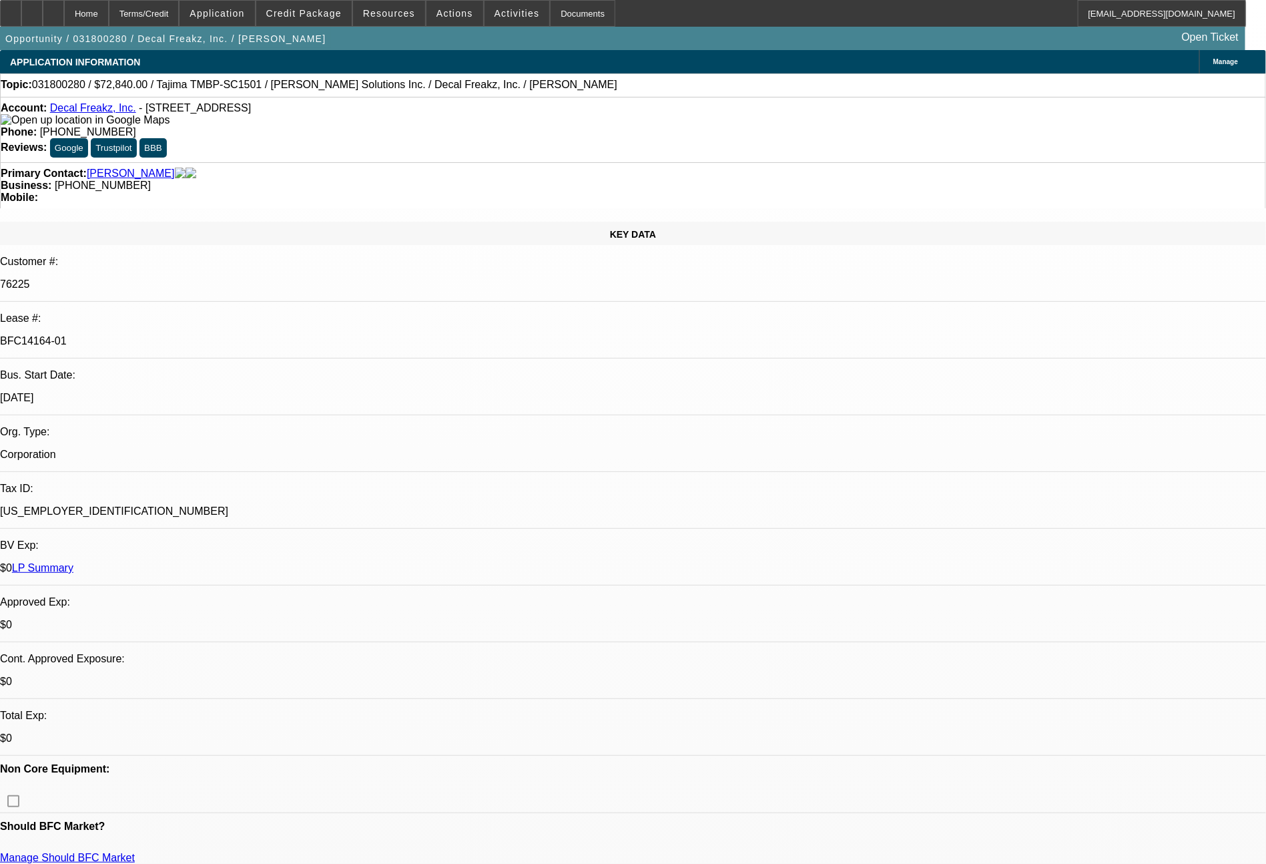
click at [73, 562] on link "LP Summary" at bounding box center [42, 567] width 61 height 11
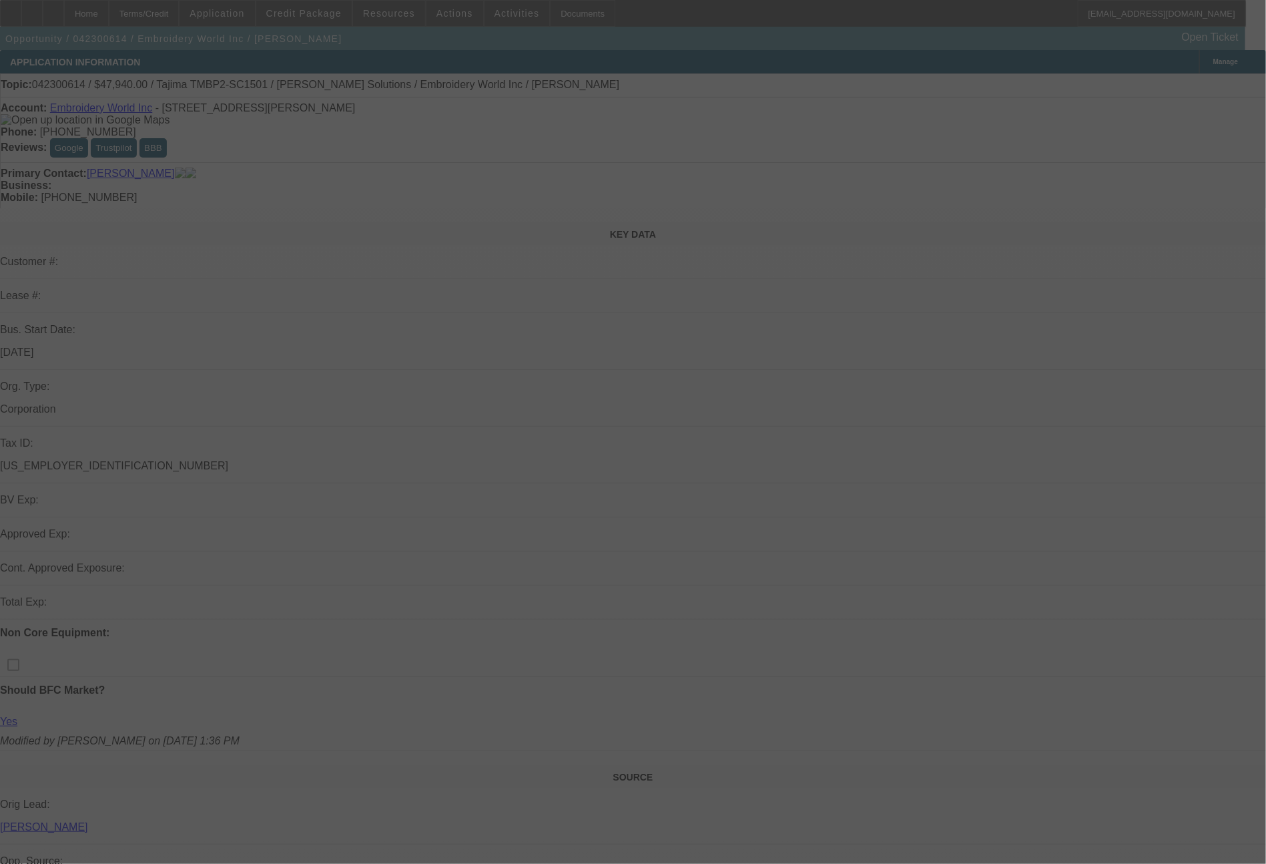
click at [923, 203] on div at bounding box center [633, 432] width 1266 height 864
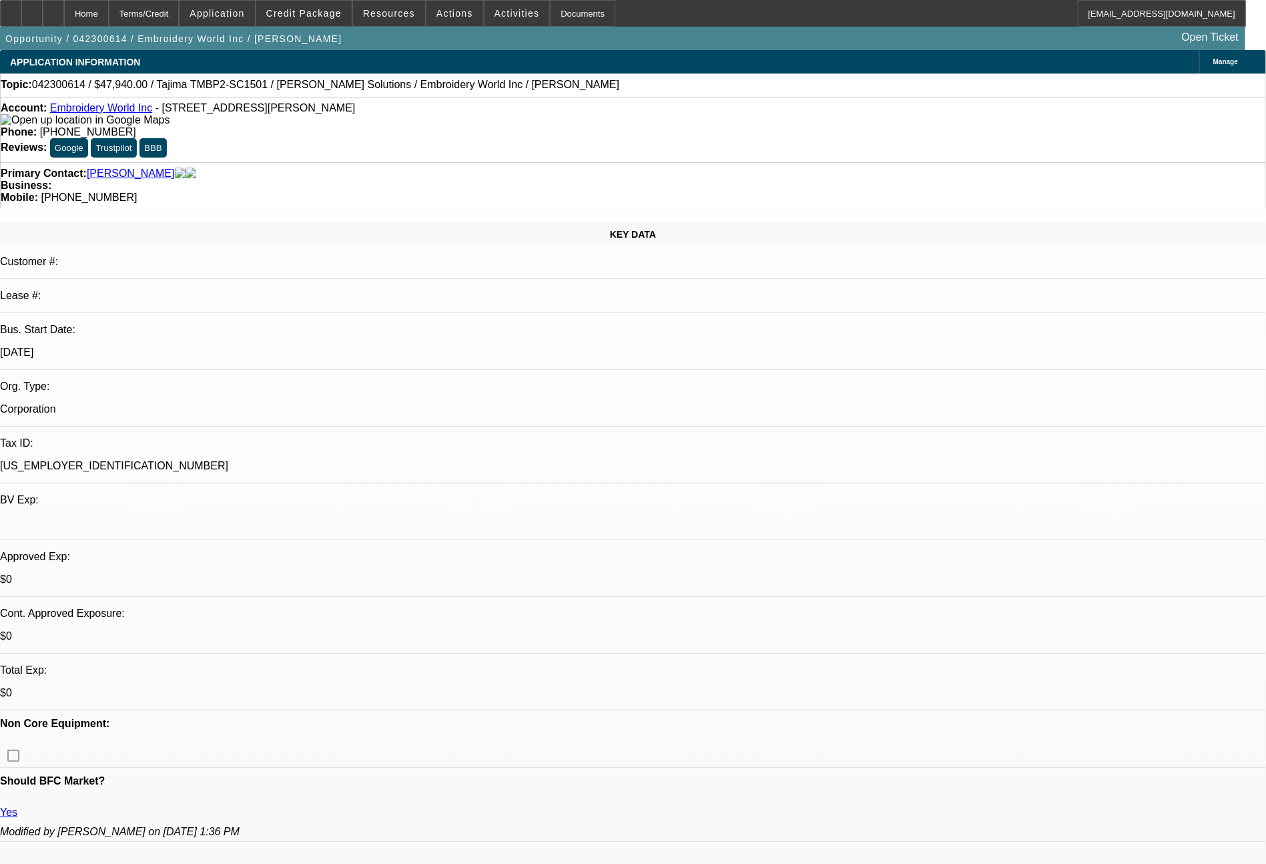
select select "0"
select select "2"
select select "0"
select select "2"
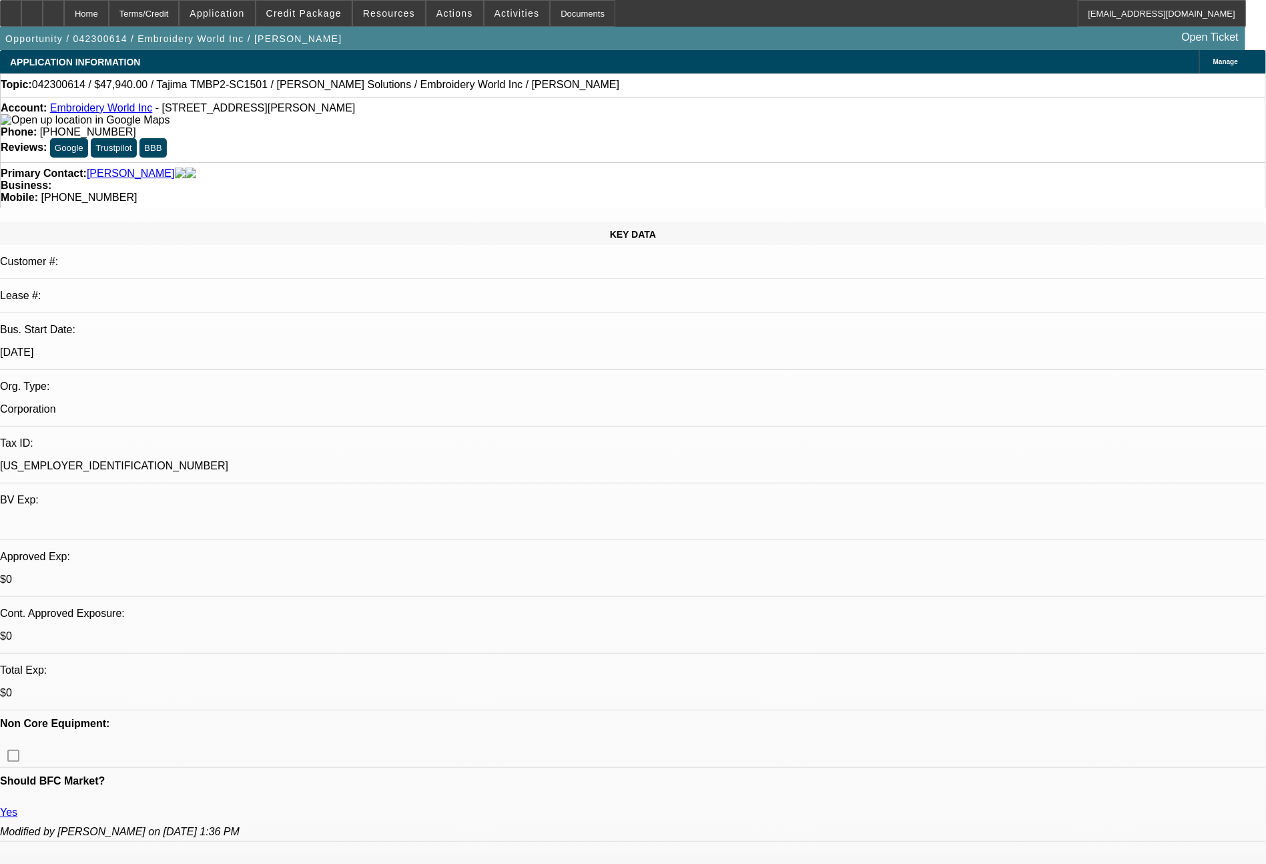
select select "0"
select select "2"
select select "0.1"
select select "4"
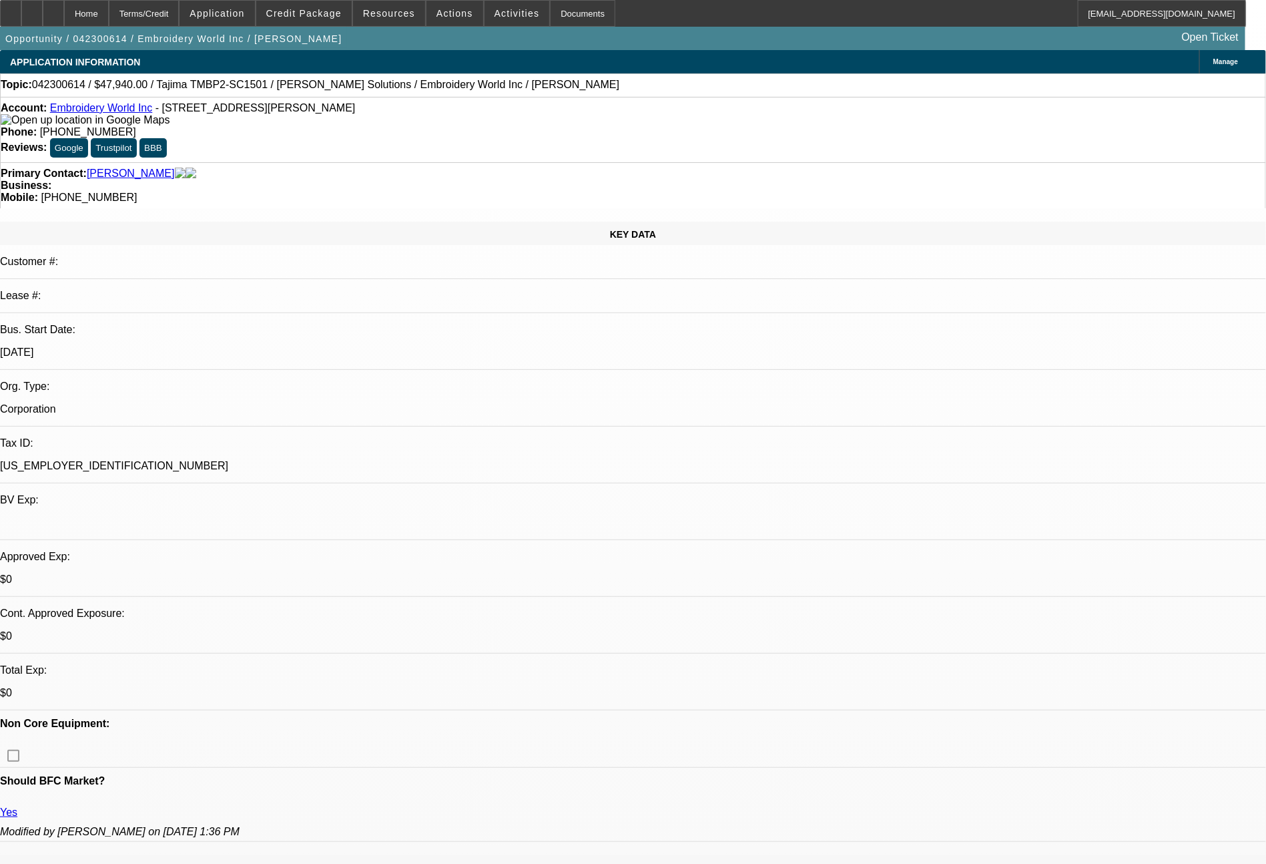
select select "0"
select select "2"
select select "0.1"
select select "4"
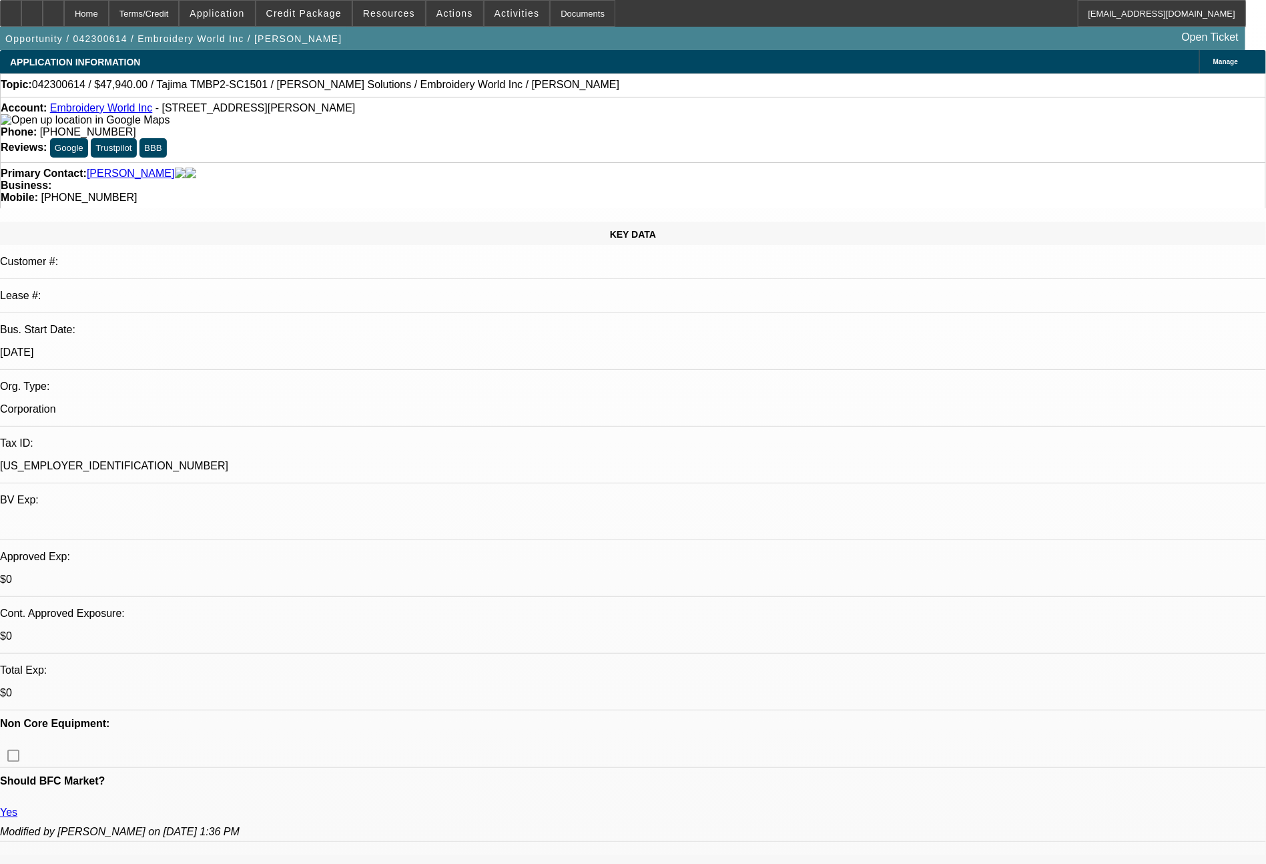
click at [315, 3] on span at bounding box center [303, 13] width 95 height 32
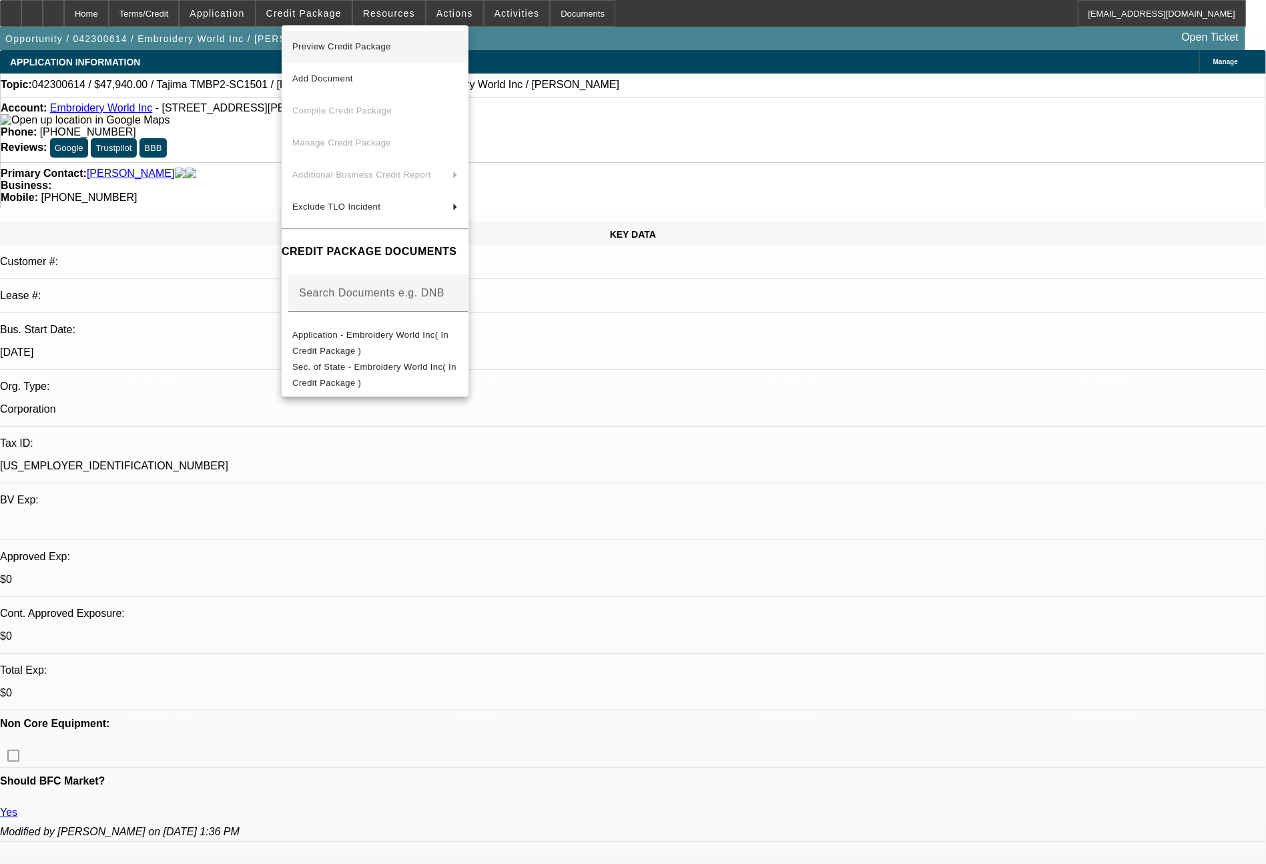
click at [405, 43] on span "Preview Credit Package" at bounding box center [375, 47] width 166 height 16
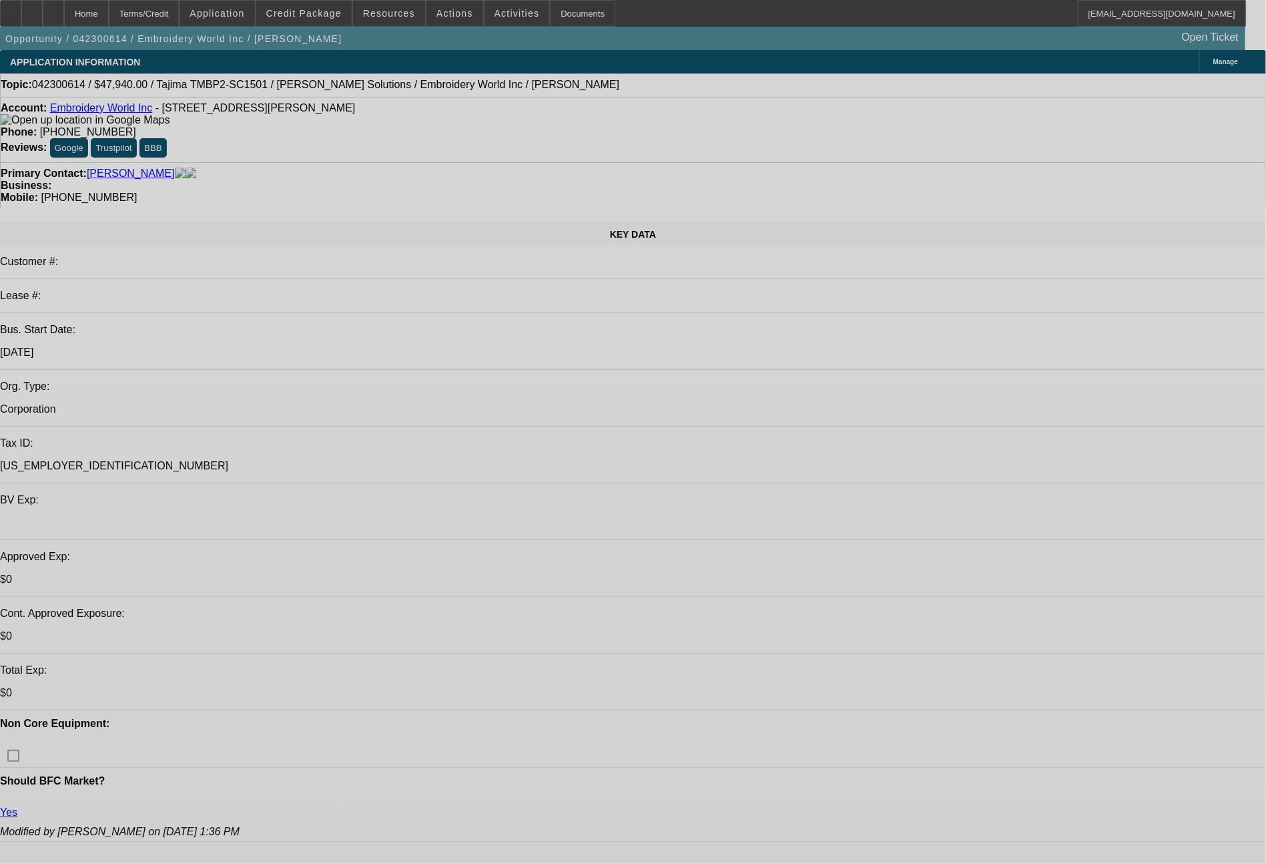
select select "0"
select select "2"
select select "0"
select select "2"
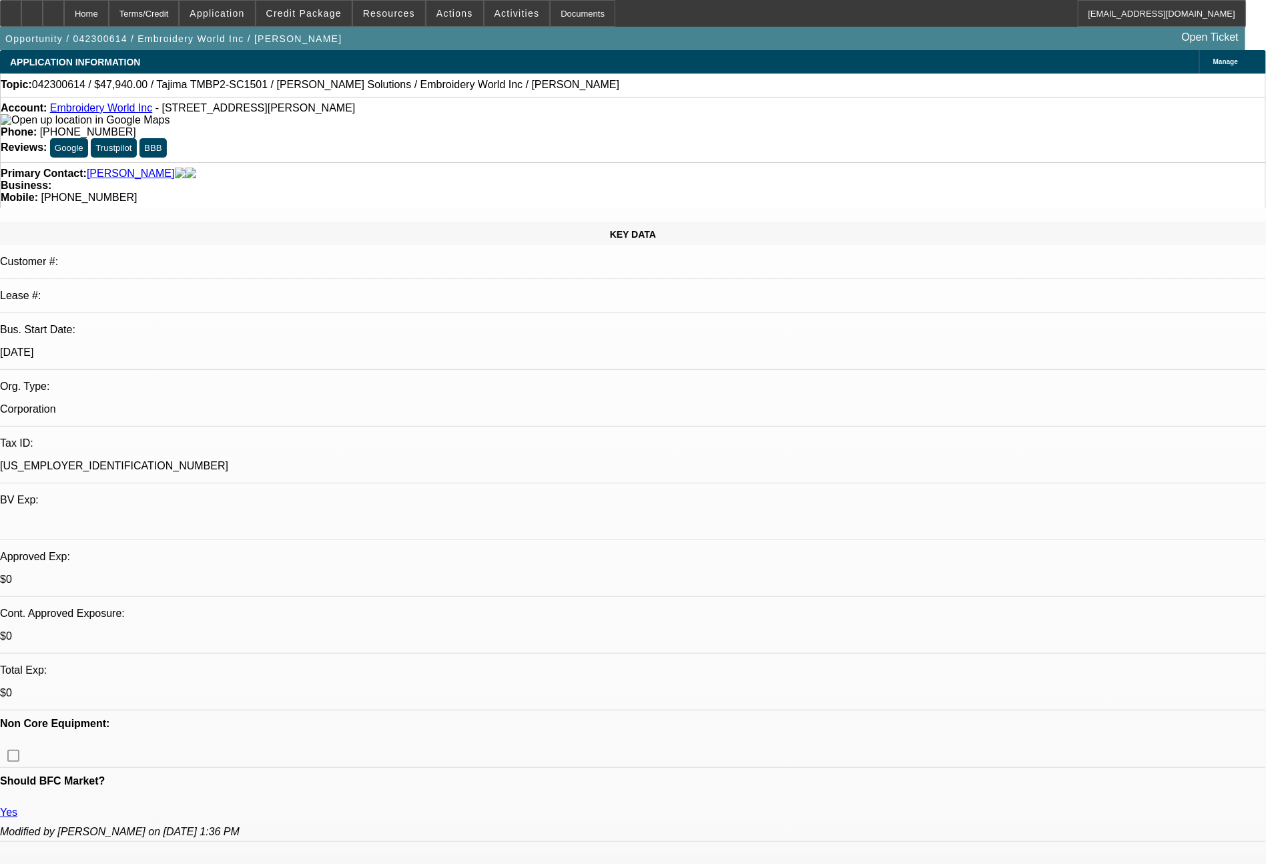
select select "0"
select select "2"
select select "0.1"
select select "4"
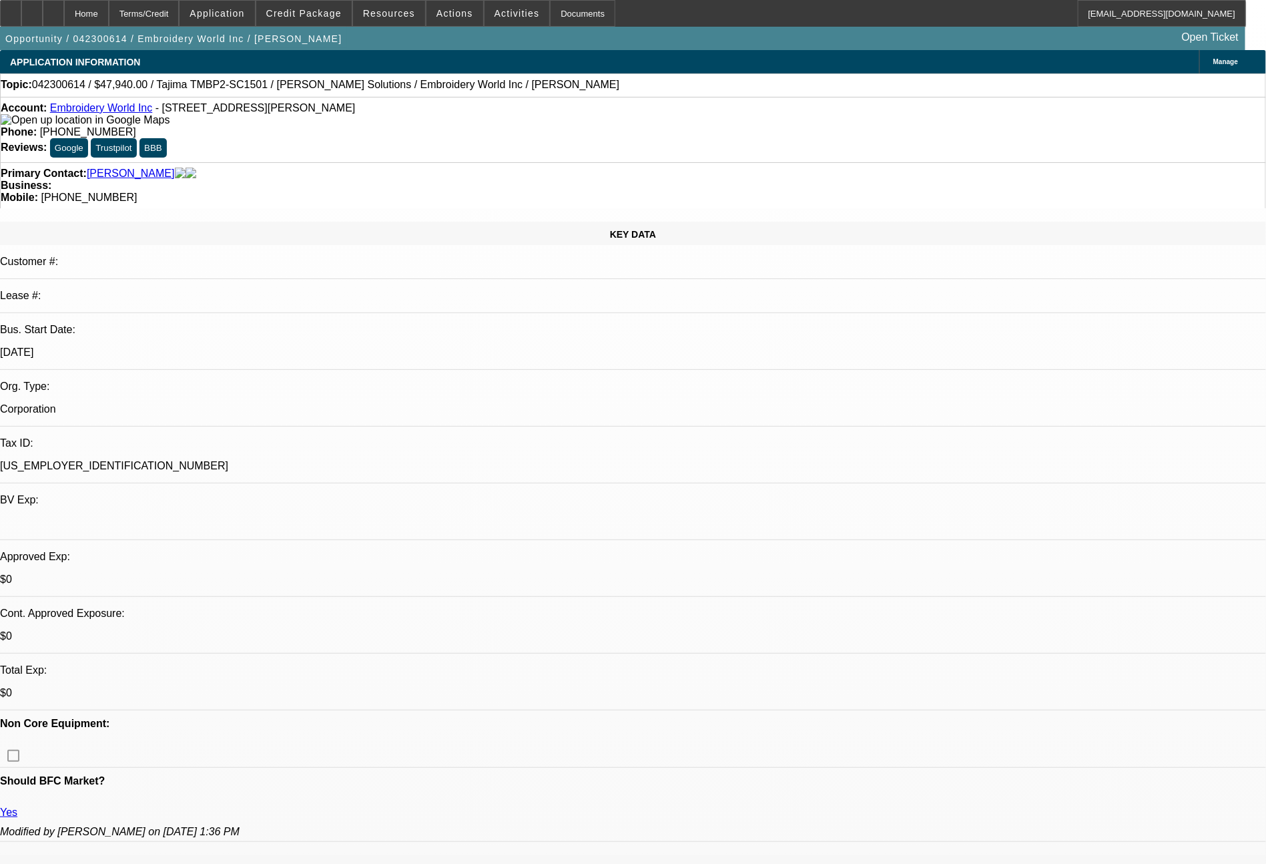
select select "0"
select select "2"
select select "0.1"
select select "4"
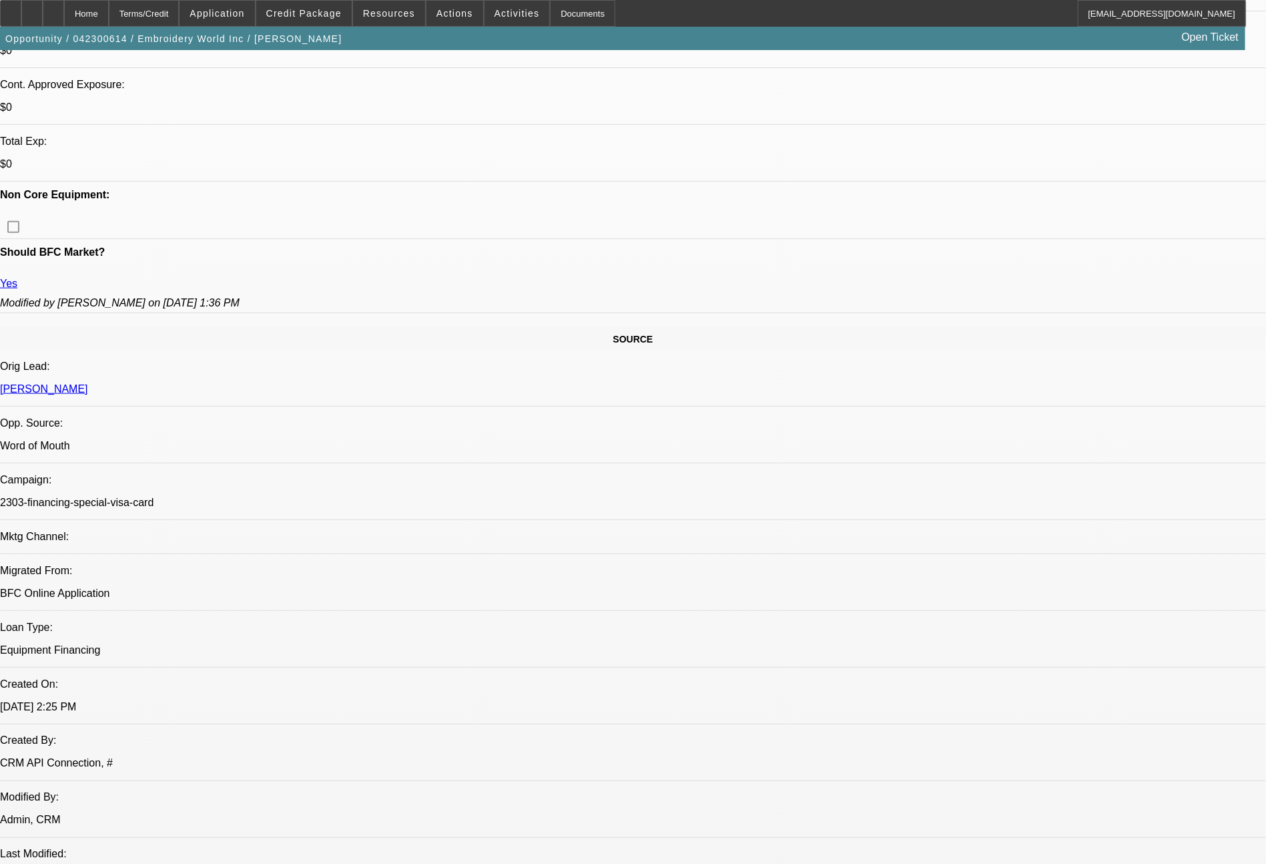
scroll to position [22, 0]
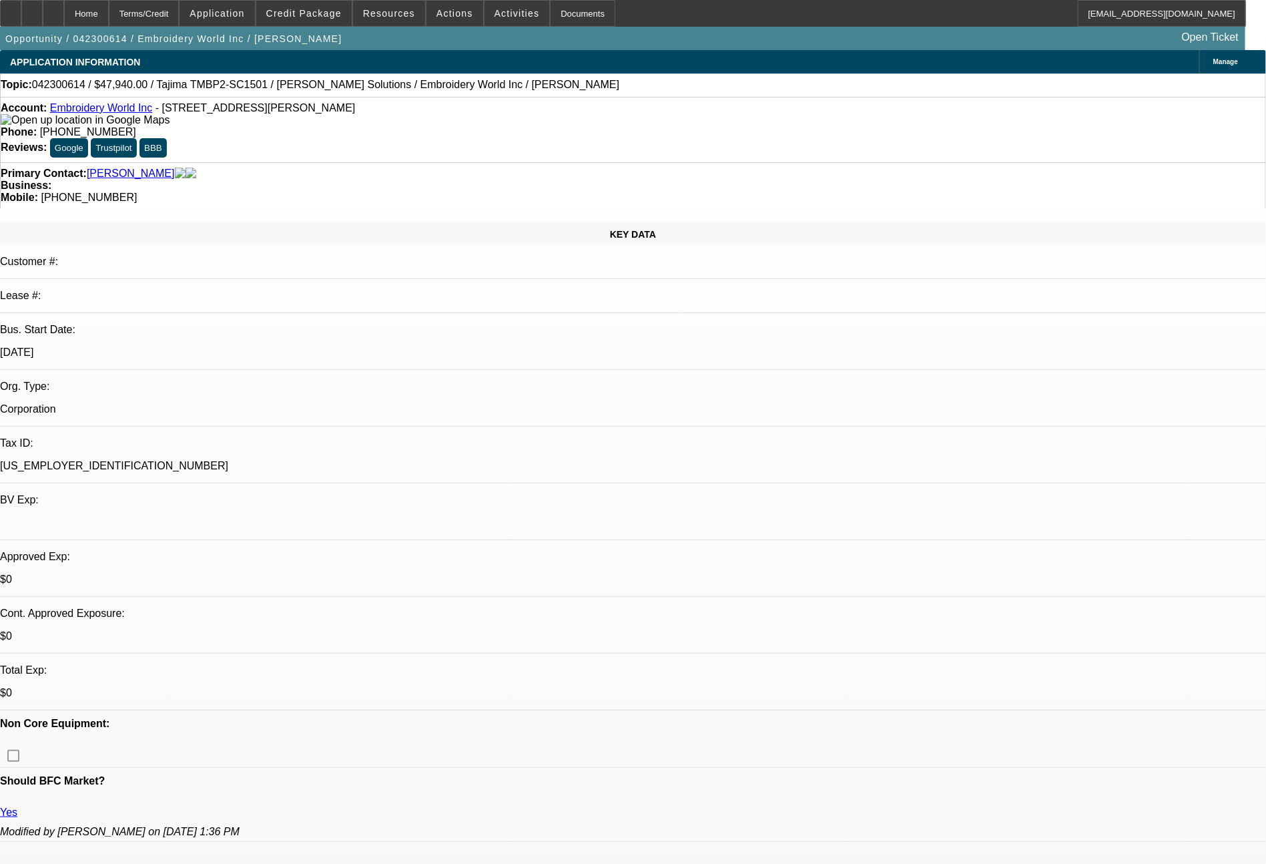
select select "0"
select select "2"
select select "0"
select select "2"
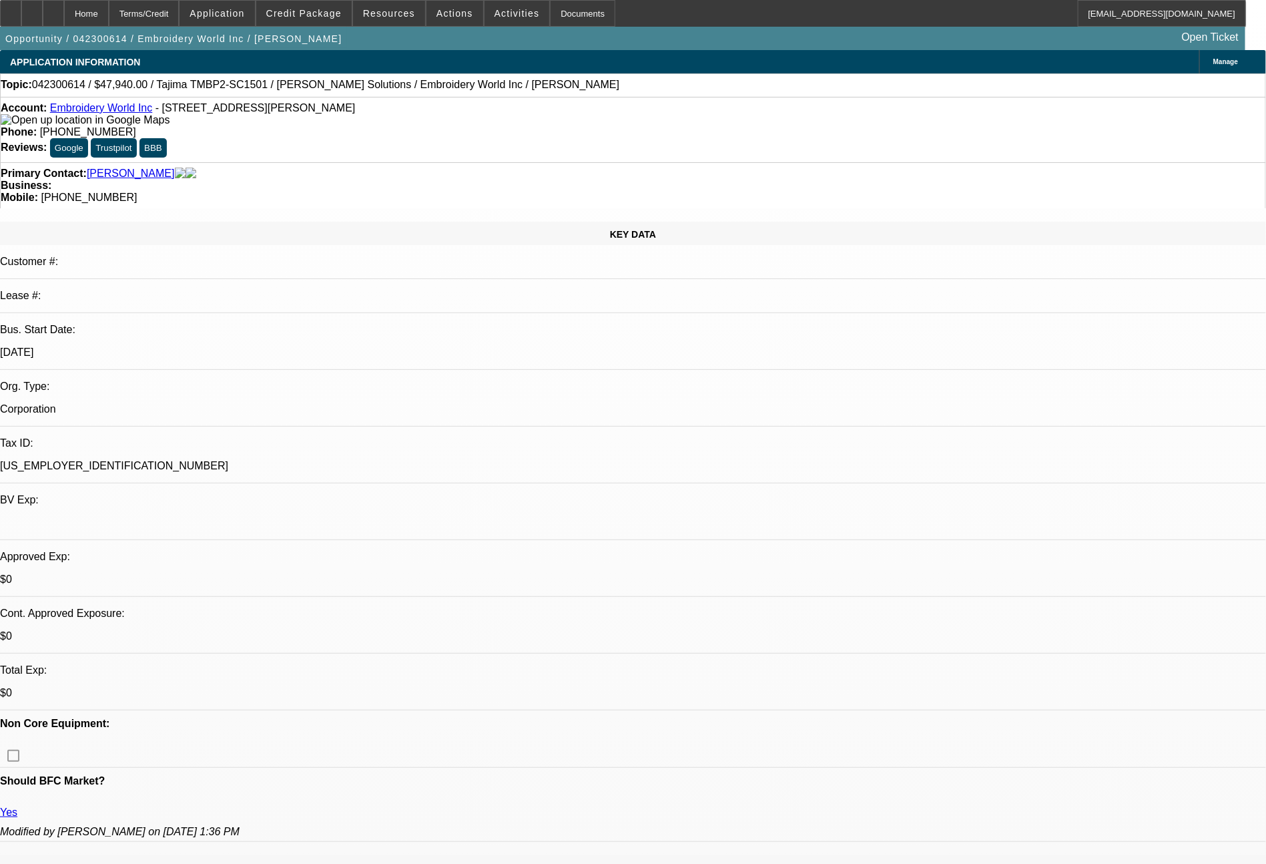
select select "0"
select select "2"
select select "0.1"
select select "4"
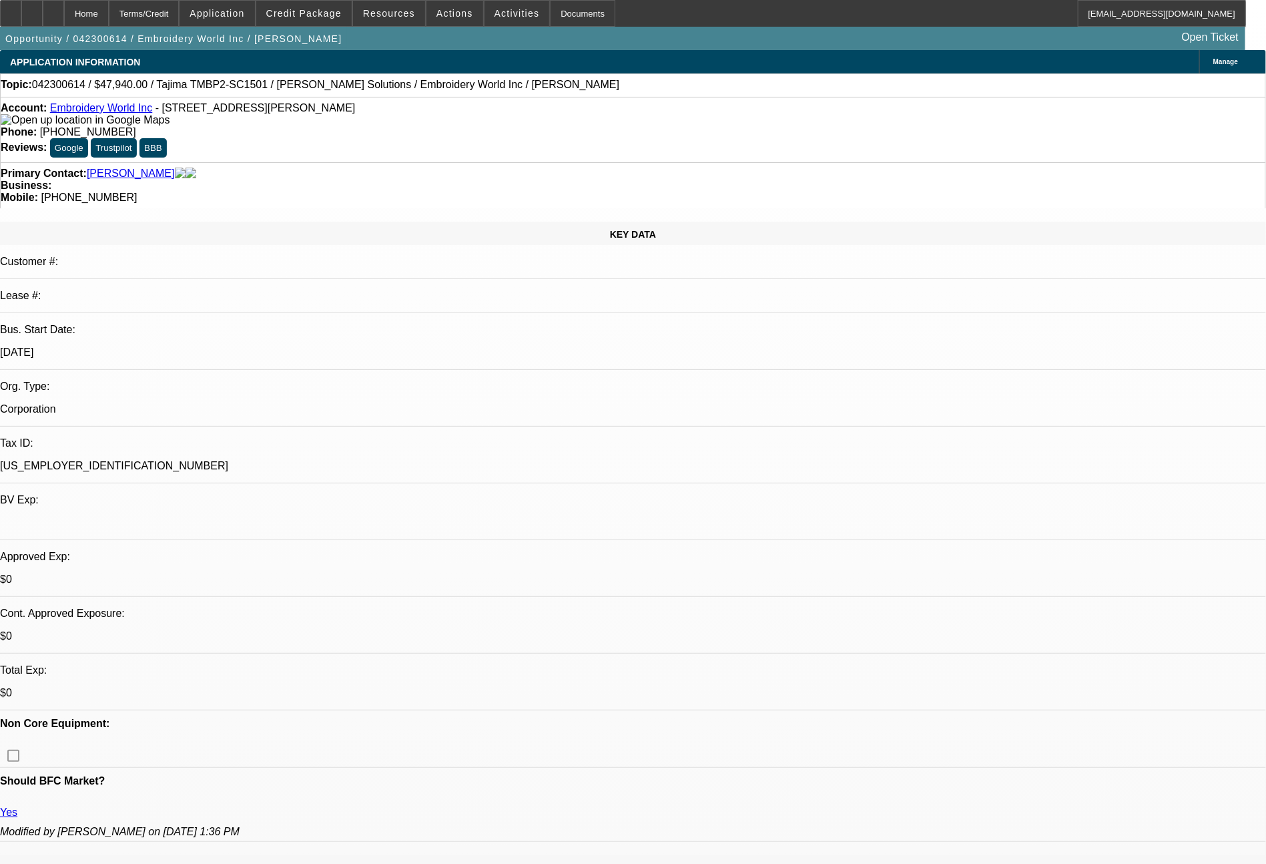
select select "0"
select select "2"
select select "0.1"
select select "4"
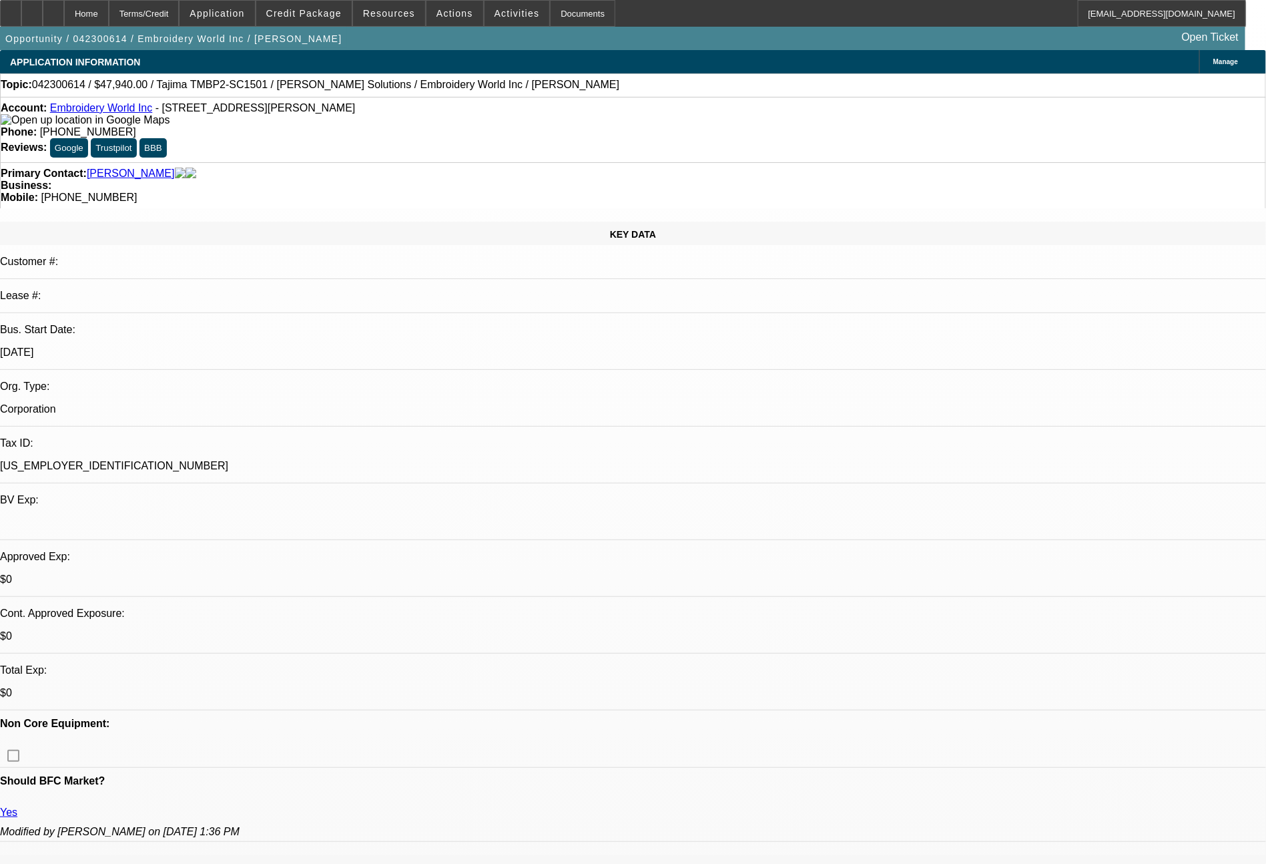
scroll to position [717, 0]
